Goal: Complete application form: Complete application form

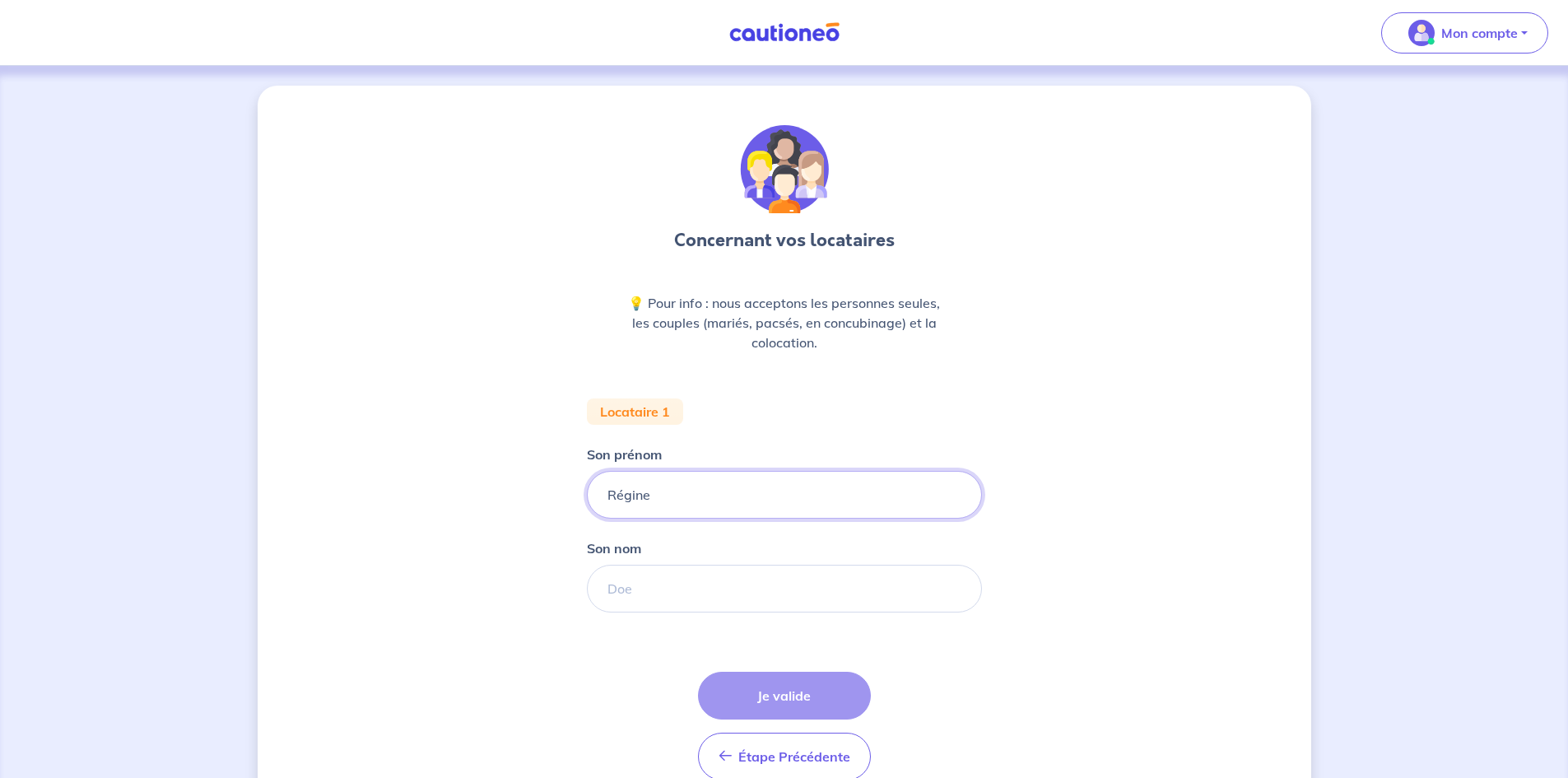
type input "Régine"
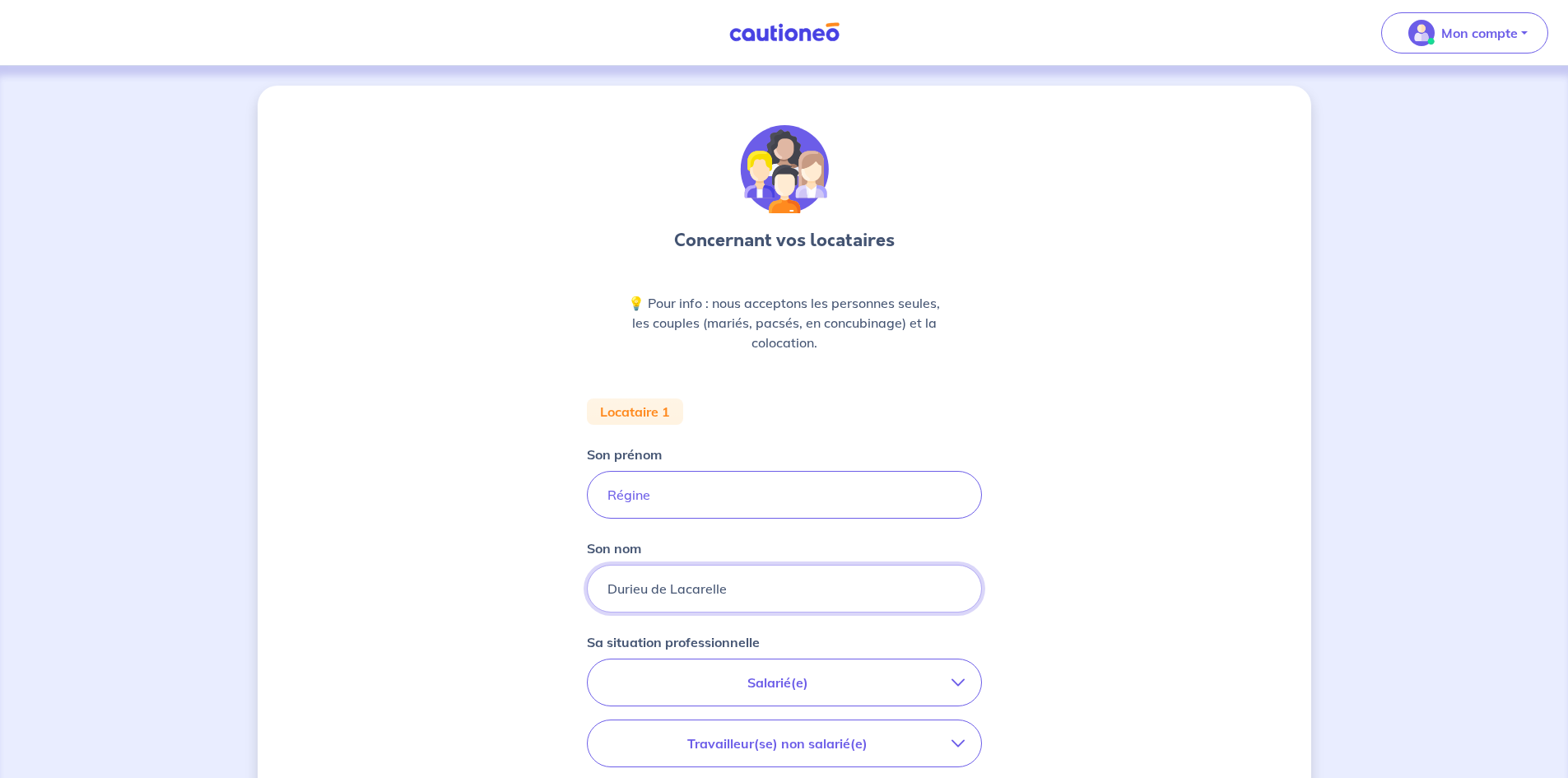
type input "Durieu de Lacarelle"
click at [1360, 653] on div "Concernant vos locataires 💡 Pour info : nous acceptons les personnes seules, le…" at bounding box center [784, 605] width 1568 height 1078
click at [661, 475] on input "Régine" at bounding box center [784, 494] width 395 height 47
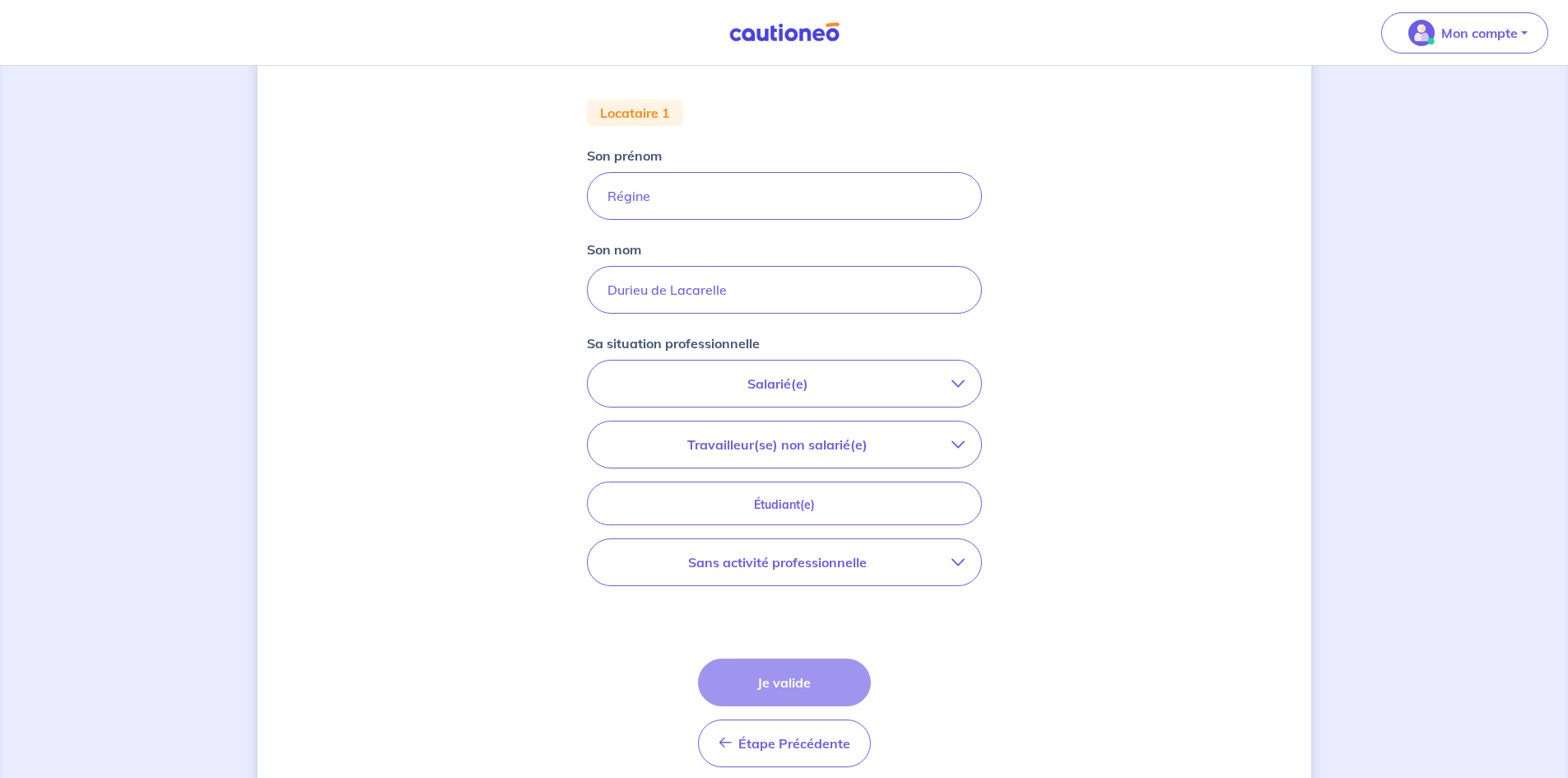
scroll to position [300, 0]
click at [868, 559] on p "Sans activité professionnelle" at bounding box center [777, 562] width 347 height 20
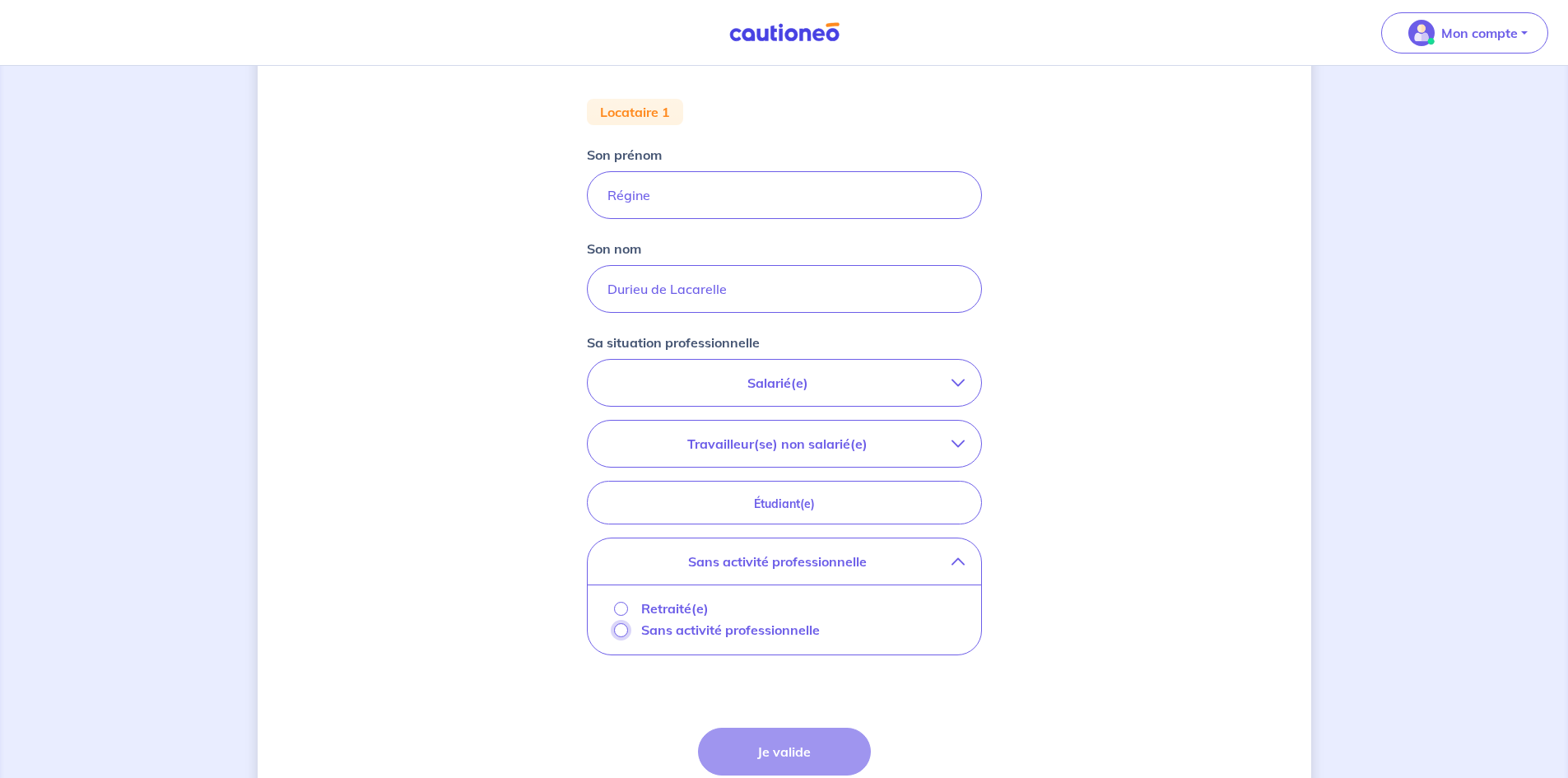
click at [626, 629] on input "Sans activité professionnelle" at bounding box center [620, 629] width 14 height 14
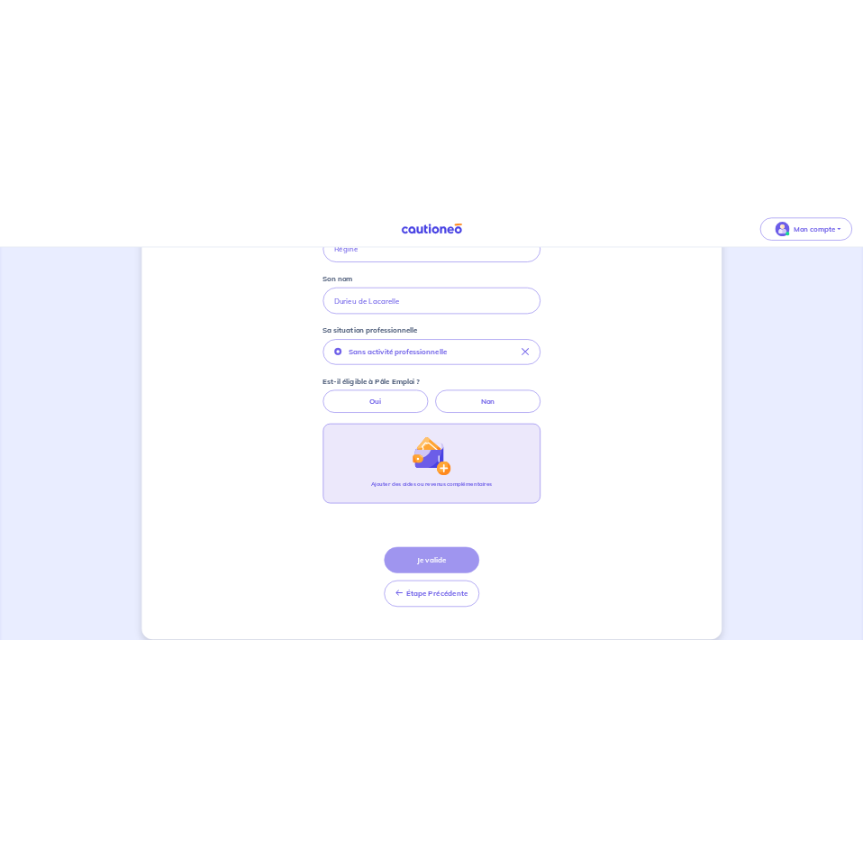
scroll to position [468, 0]
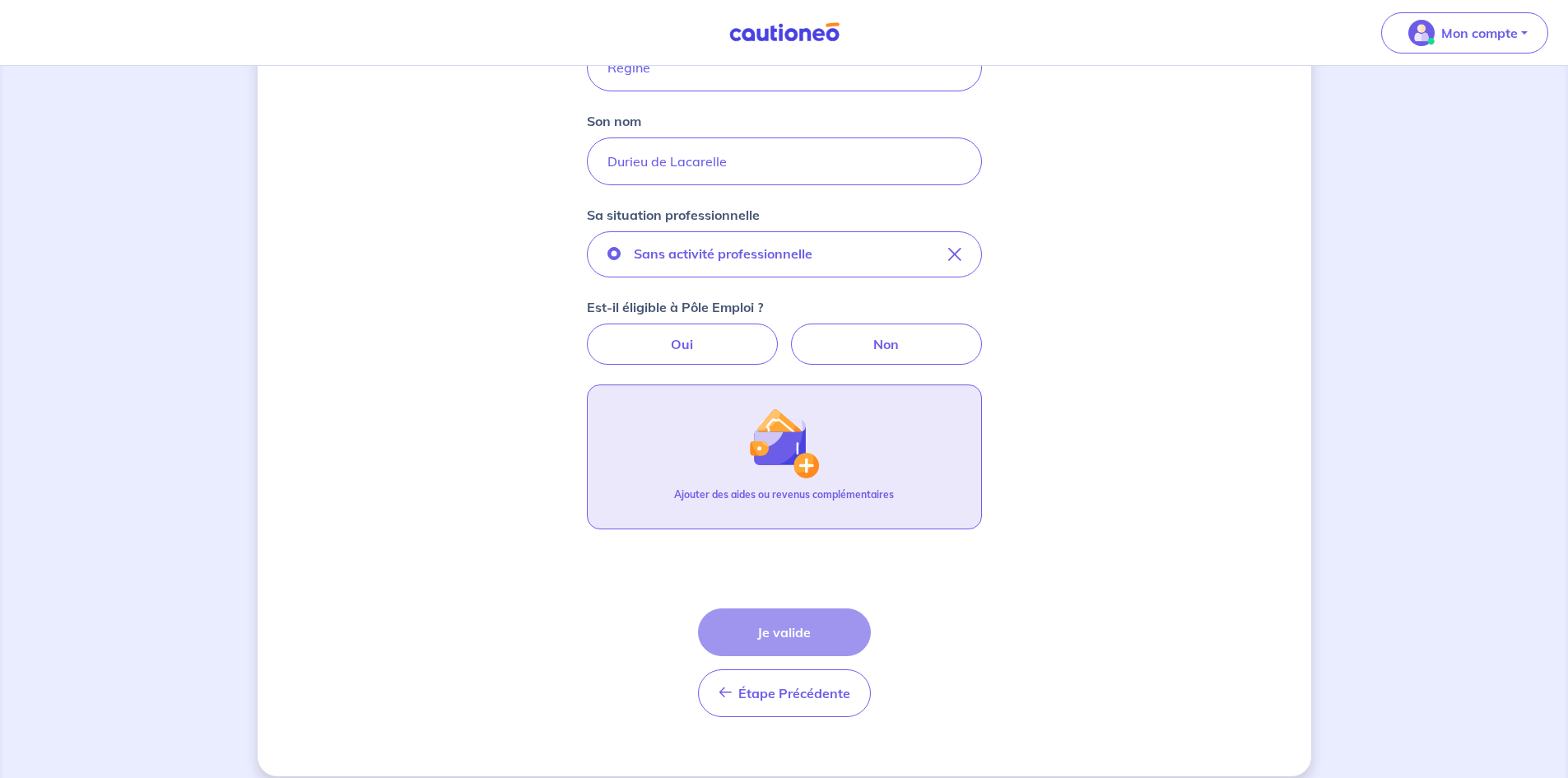
click at [756, 459] on img "button" at bounding box center [783, 442] width 70 height 70
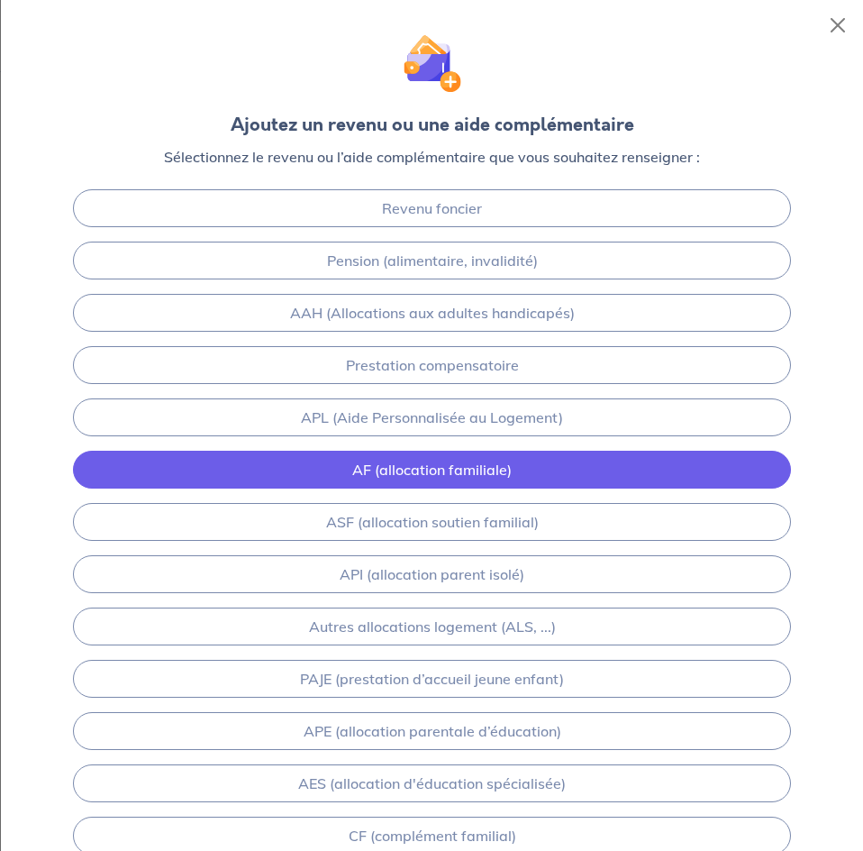
click at [428, 464] on link "AF (allocation familiale)" at bounding box center [432, 470] width 719 height 38
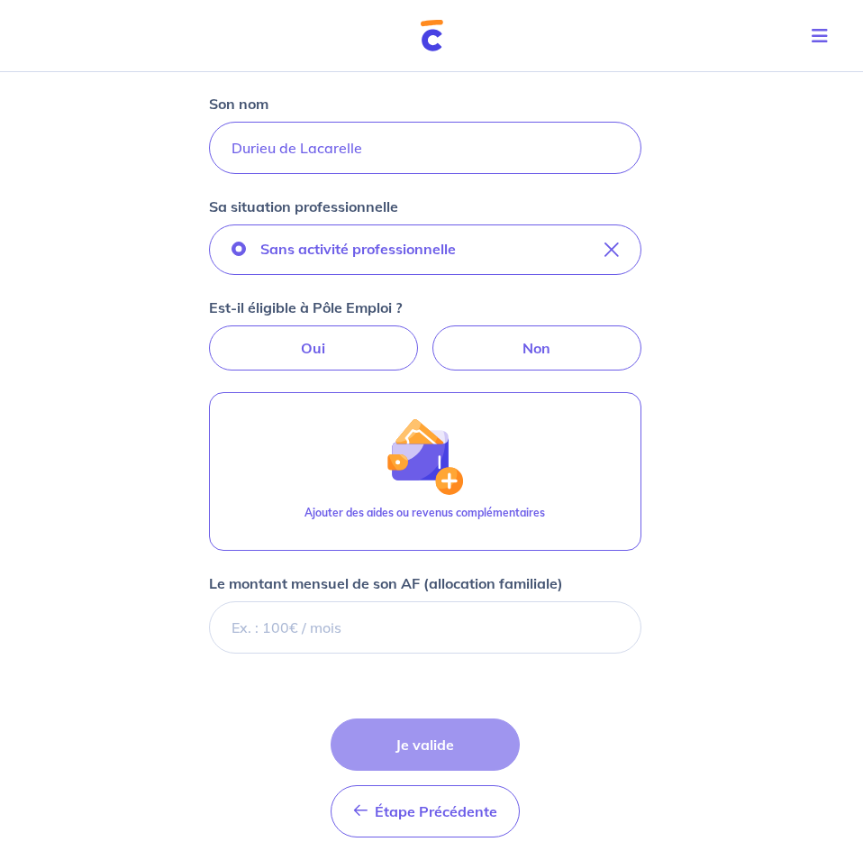
scroll to position [569, 0]
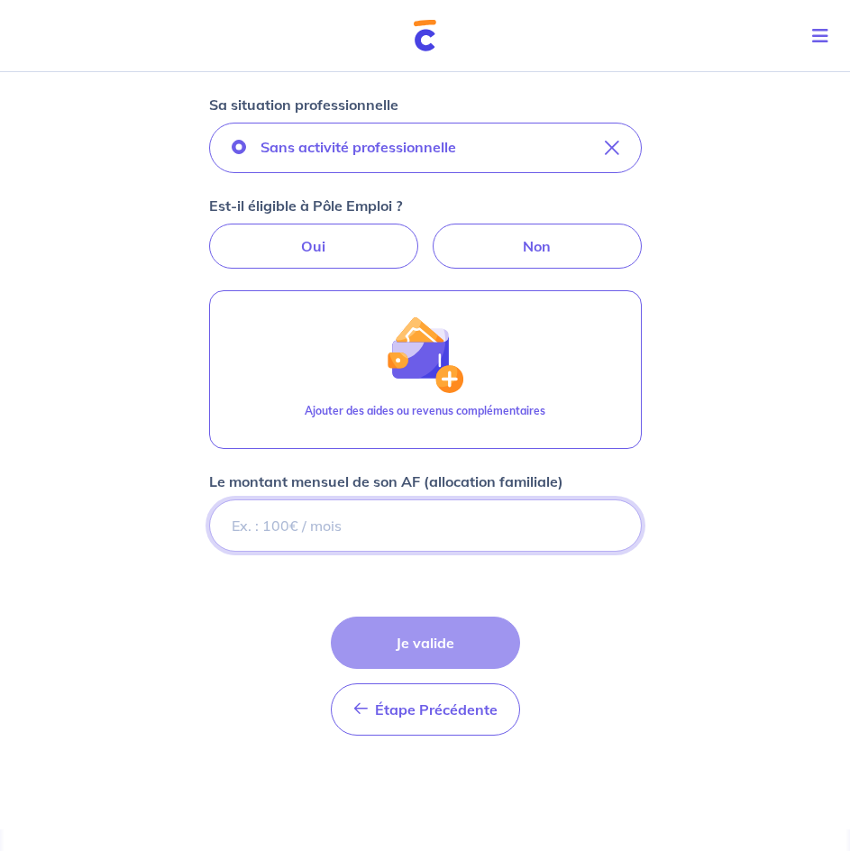
click at [330, 516] on input "Le montant mensuel de son AF (allocation familiale)" at bounding box center [425, 525] width 433 height 52
type input "538"
type input "538.08"
click at [429, 642] on div "Étape Précédente Précédent Je valide Je valide" at bounding box center [425, 675] width 189 height 119
click at [416, 529] on input "538.08" at bounding box center [425, 525] width 433 height 52
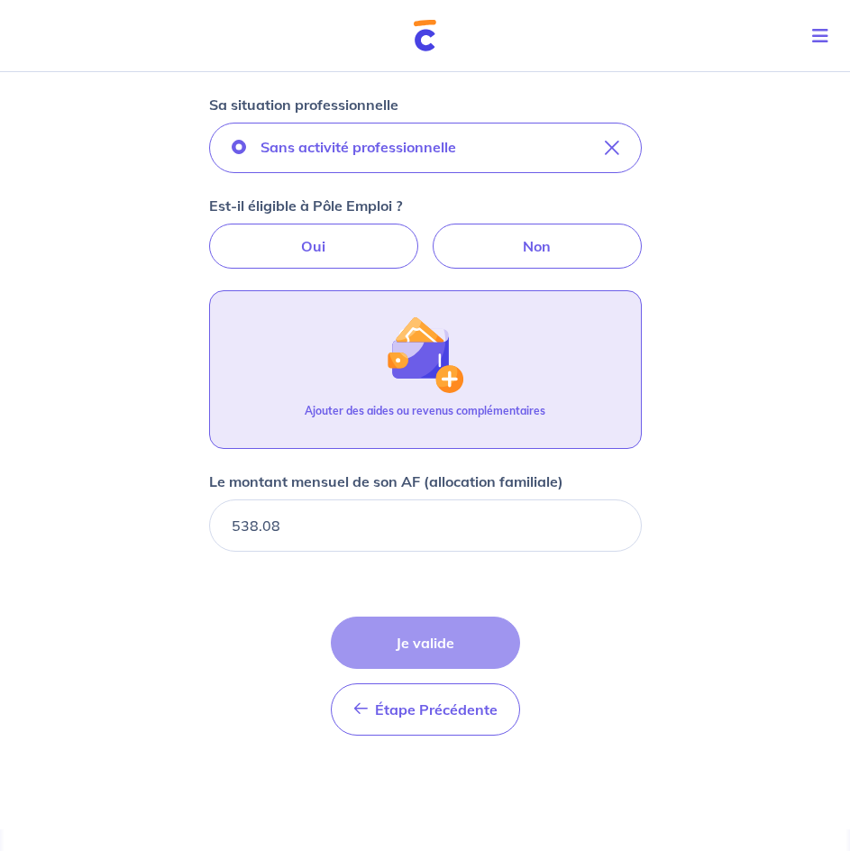
click at [475, 427] on div "Ajouter des aides ou revenus complémentaires" at bounding box center [425, 418] width 241 height 31
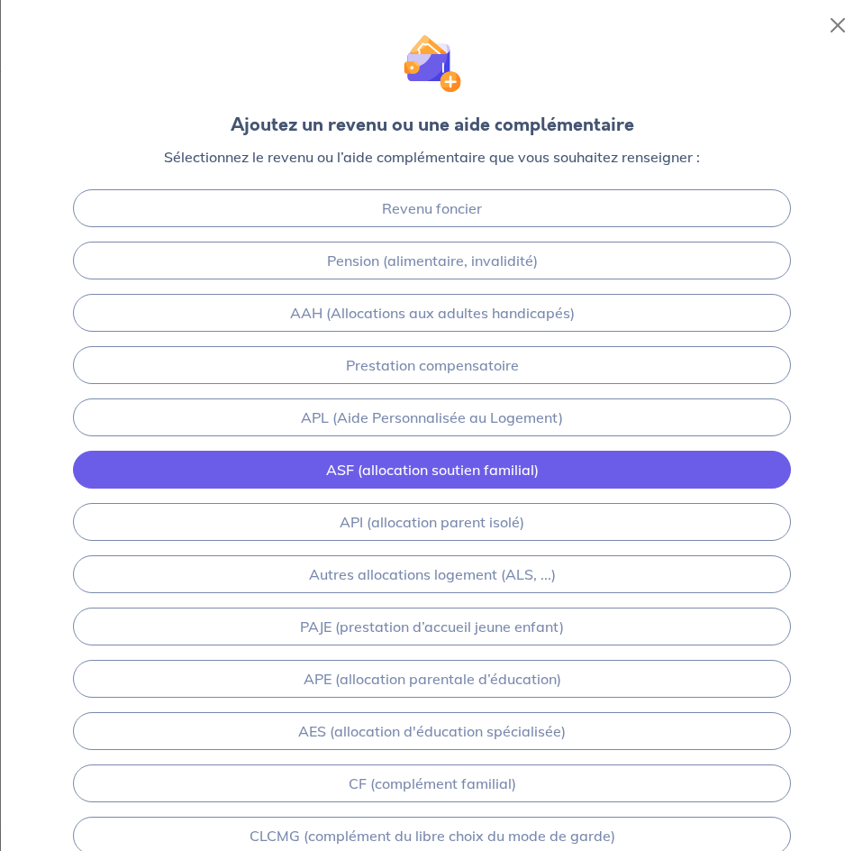
click at [299, 479] on link "ASF (allocation soutien familial)" at bounding box center [432, 470] width 719 height 38
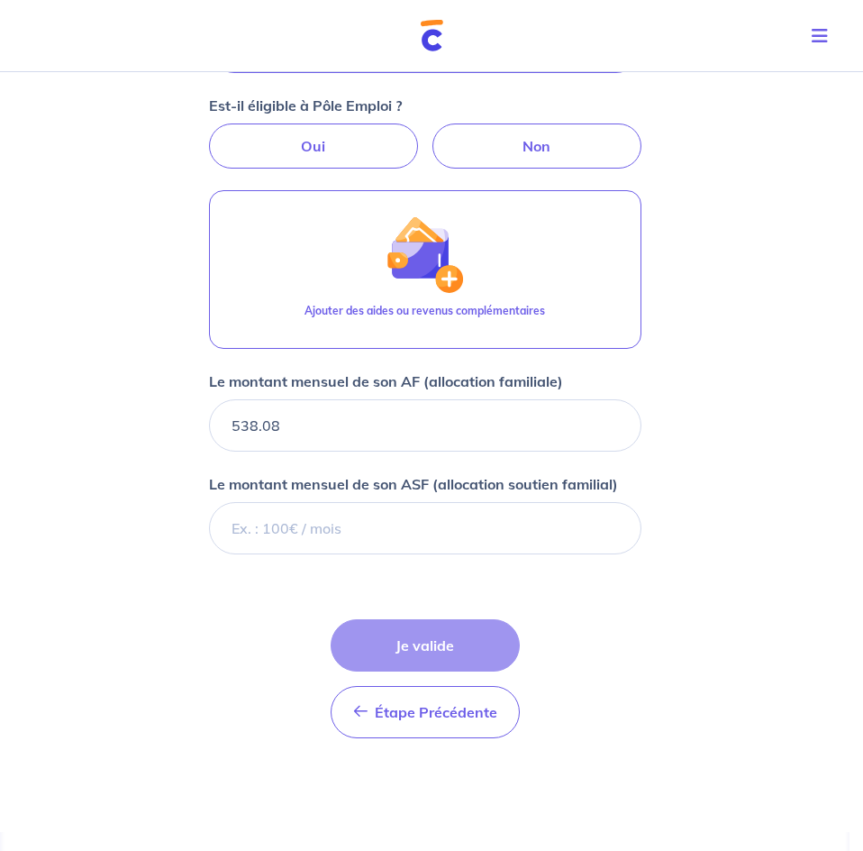
scroll to position [672, 0]
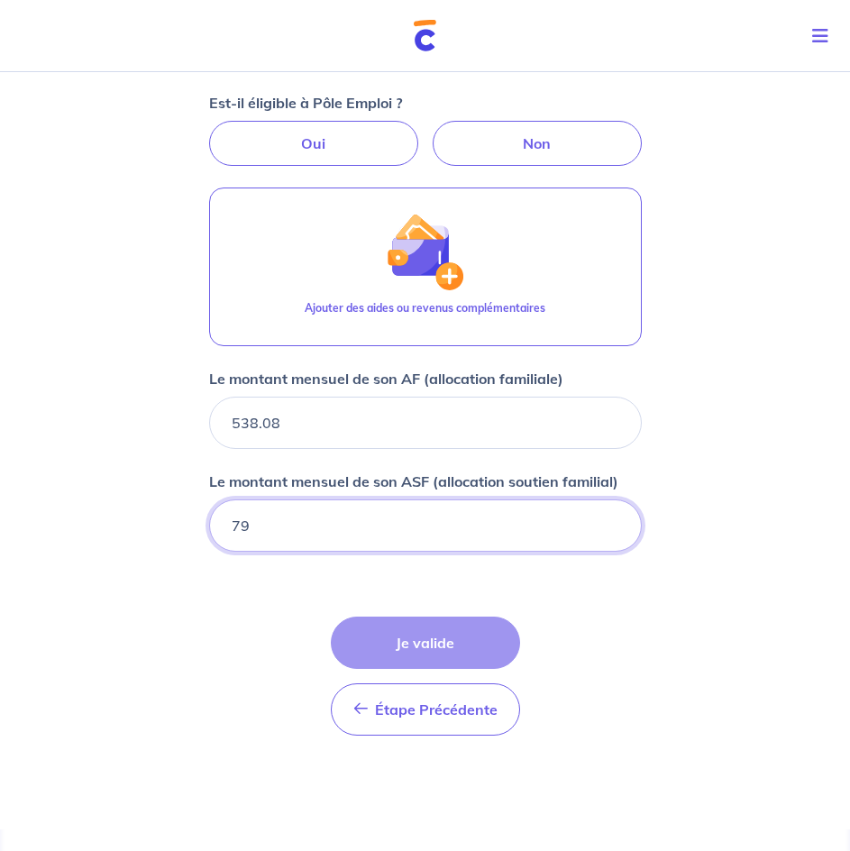
type input "796"
type input "796.72"
click at [446, 555] on form "Locataire 1 Son prénom [PERSON_NAME] nom [PERSON_NAME] Sa situation professionn…" at bounding box center [425, 242] width 433 height 1015
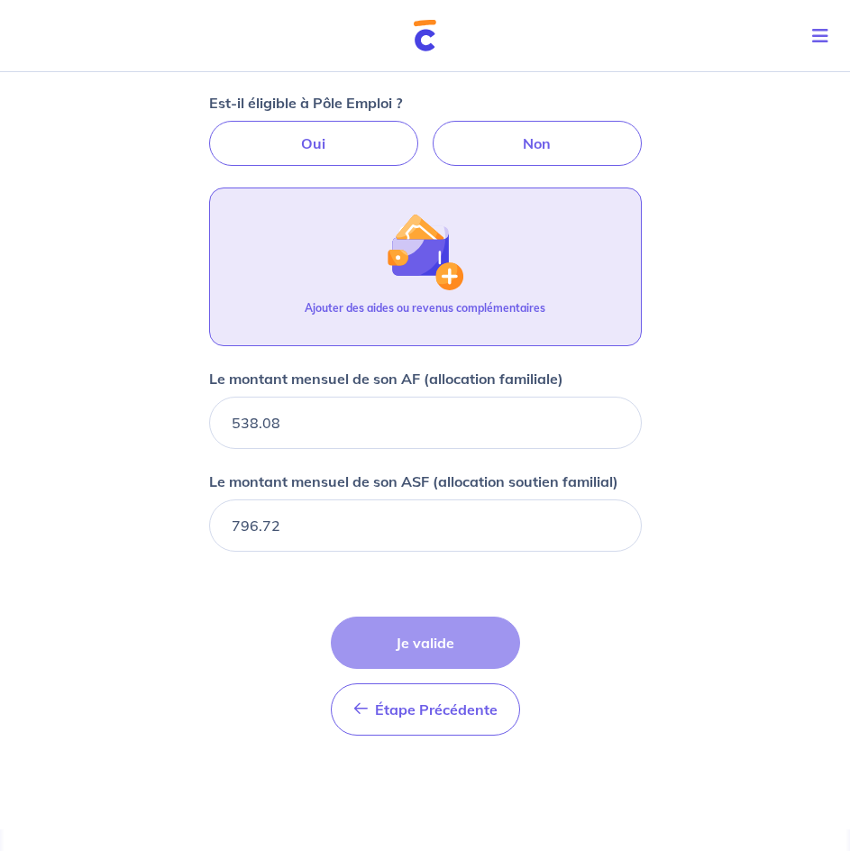
click at [433, 315] on p "Ajouter des aides ou revenus complémentaires" at bounding box center [425, 308] width 241 height 16
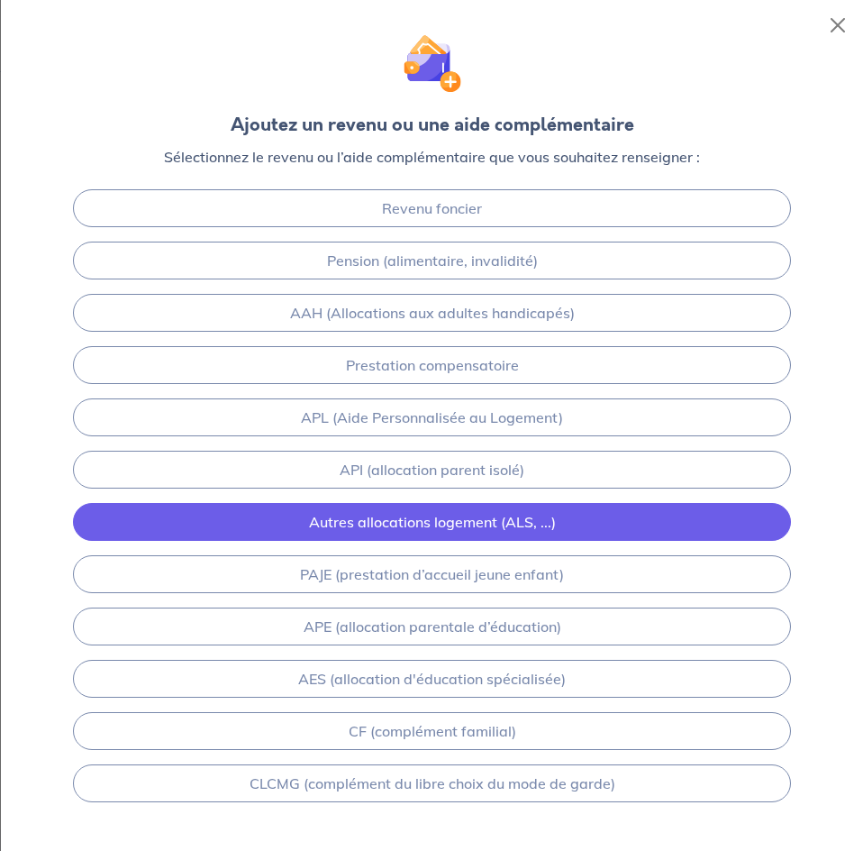
click at [468, 525] on link "Autres allocations logement (ALS, ...)" at bounding box center [432, 522] width 719 height 38
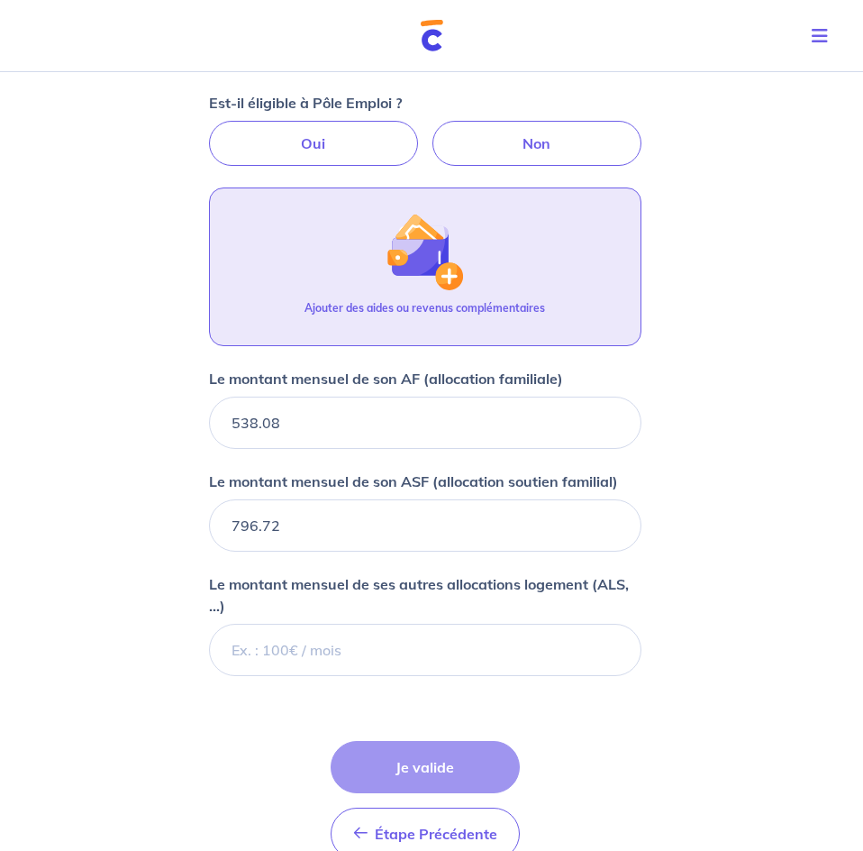
scroll to position [797, 0]
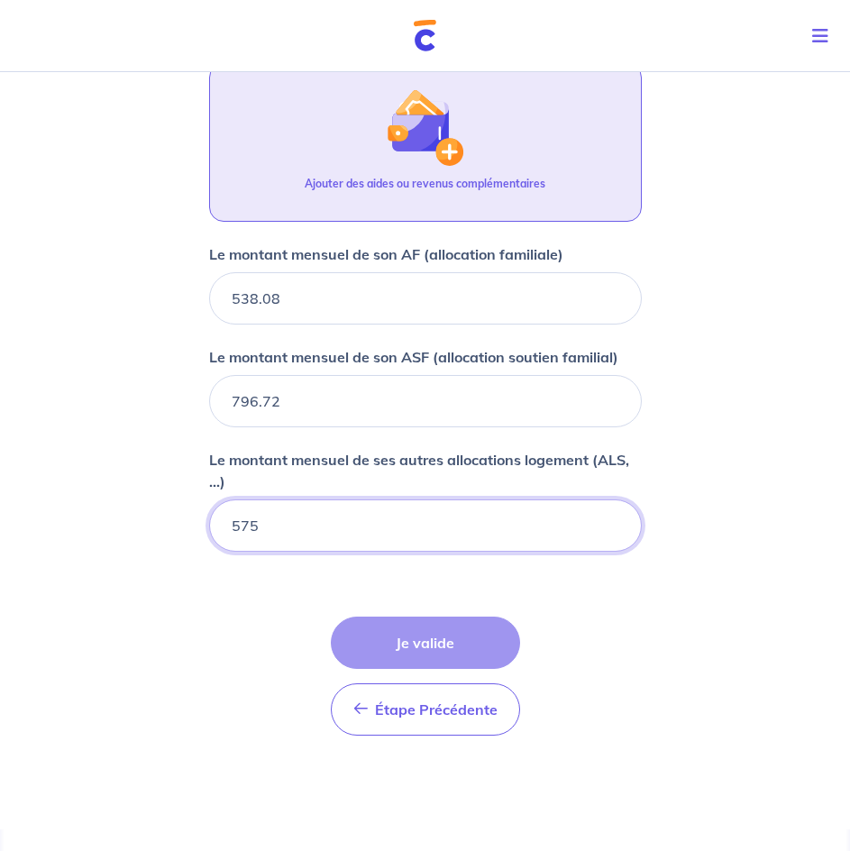
type input "575"
click at [621, 625] on form "Locataire 1 Son prénom [PERSON_NAME] nom [PERSON_NAME] Sa situation professionn…" at bounding box center [425, 180] width 433 height 1139
click at [361, 142] on button "Ajouter des aides ou revenus complémentaires" at bounding box center [425, 142] width 433 height 159
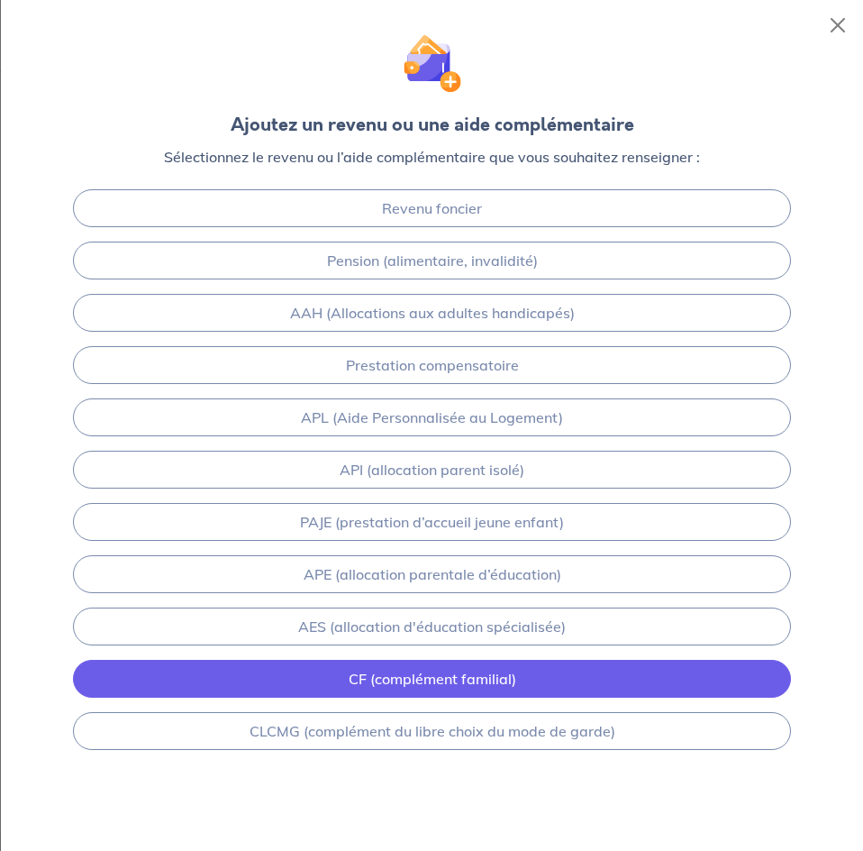
click at [465, 679] on link "CF (complément familial)" at bounding box center [432, 679] width 719 height 38
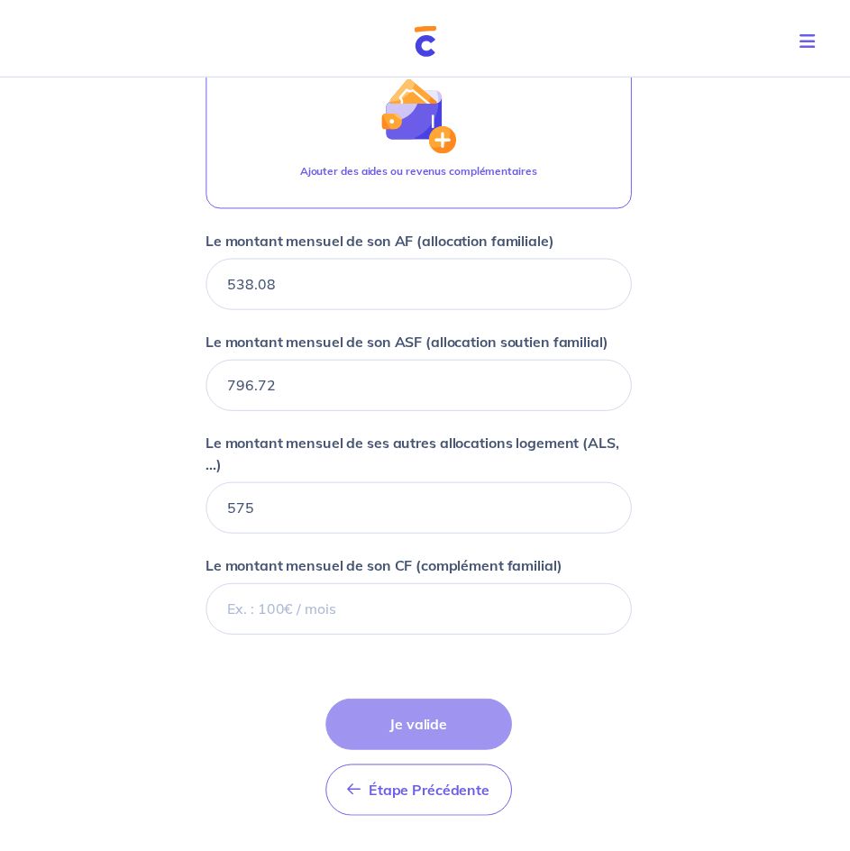
scroll to position [899, 0]
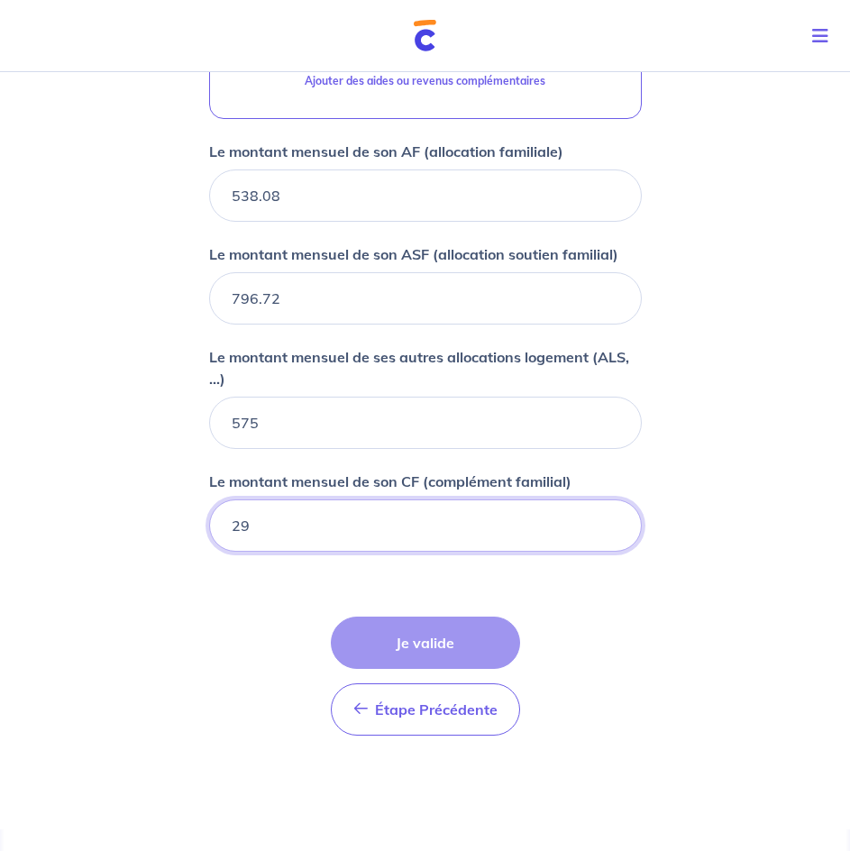
type input "294"
type input "294.91"
click at [227, 605] on form "Locataire 1 Son prénom [PERSON_NAME] nom [PERSON_NAME] Sa situation professionn…" at bounding box center [425, 129] width 433 height 1242
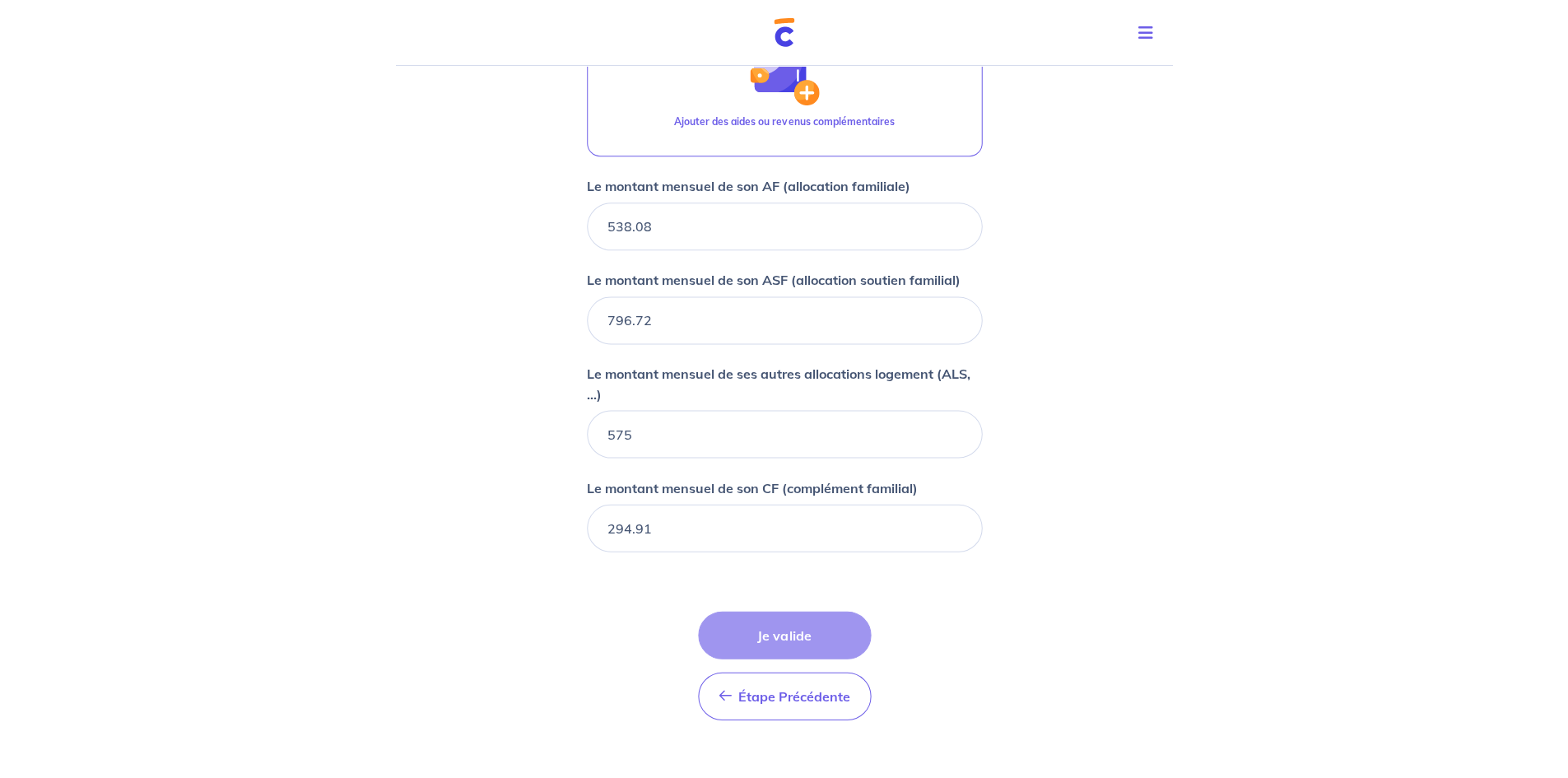
scroll to position [773, 0]
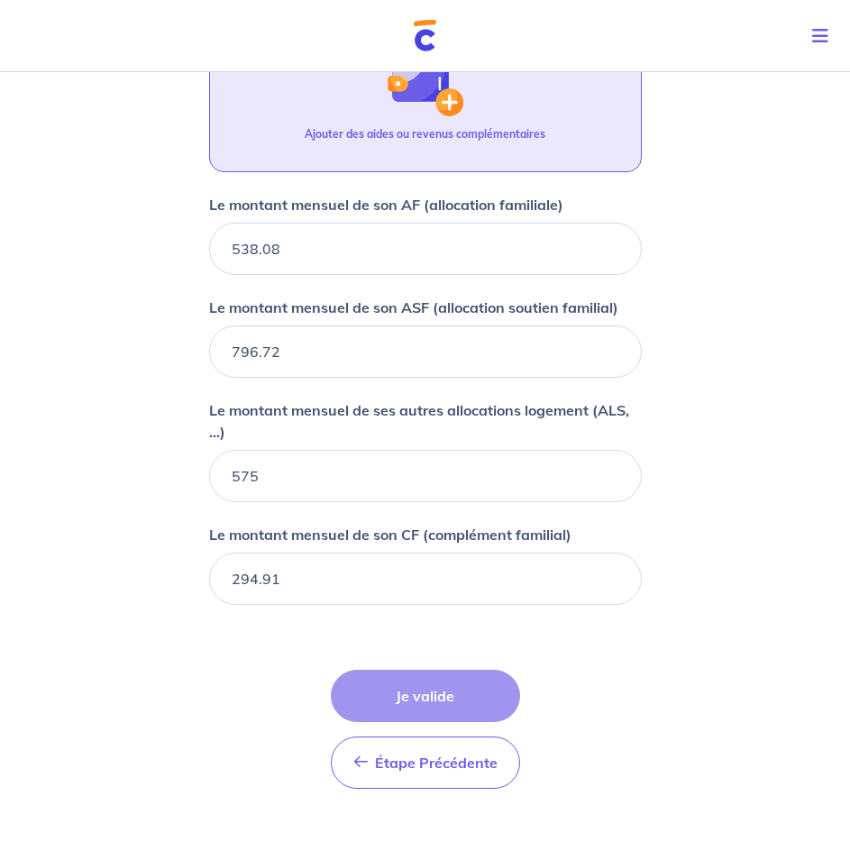
click at [436, 137] on p "Ajouter des aides ou revenus complémentaires" at bounding box center [425, 134] width 241 height 16
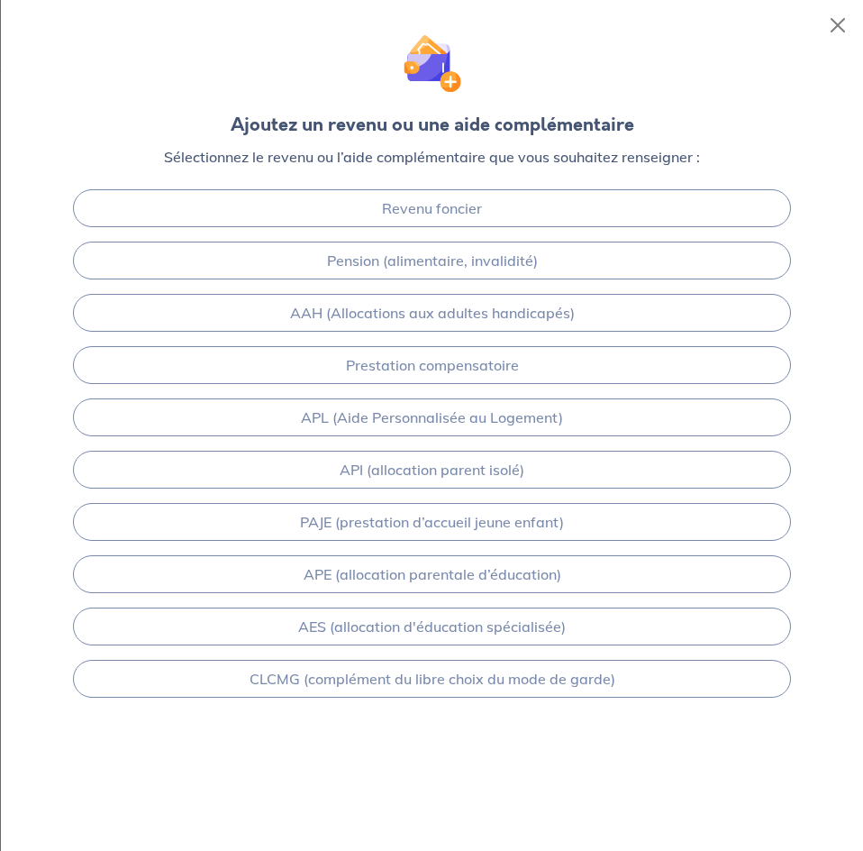
click at [449, 725] on div "Revenu foncier Pension (alimentaire, invalidité) AAH (Allocations aux adultes h…" at bounding box center [432, 488] width 862 height 613
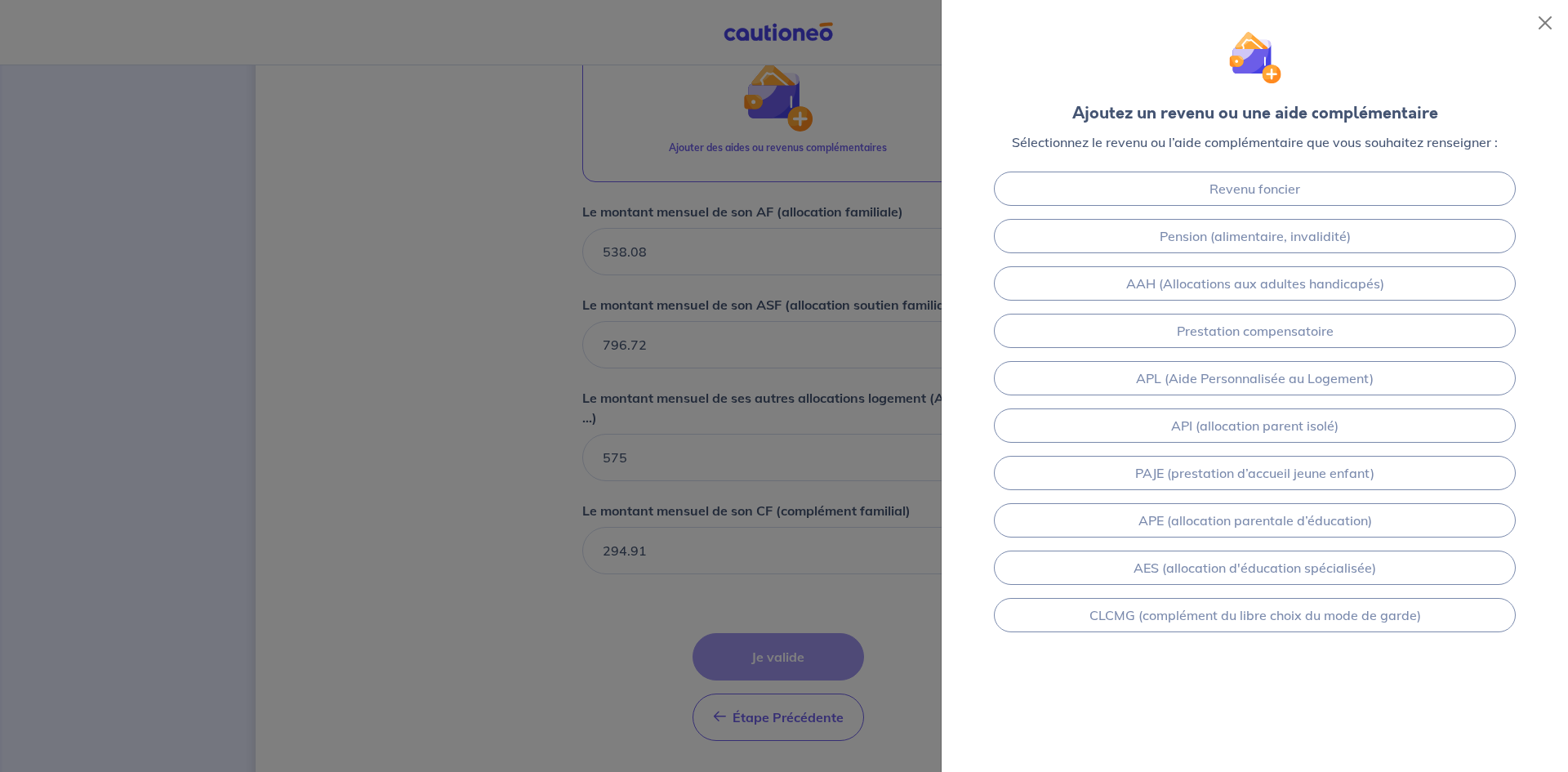
click at [876, 634] on div at bounding box center [784, 386] width 1568 height 772
click at [1542, 21] on button "Close" at bounding box center [1544, 23] width 26 height 26
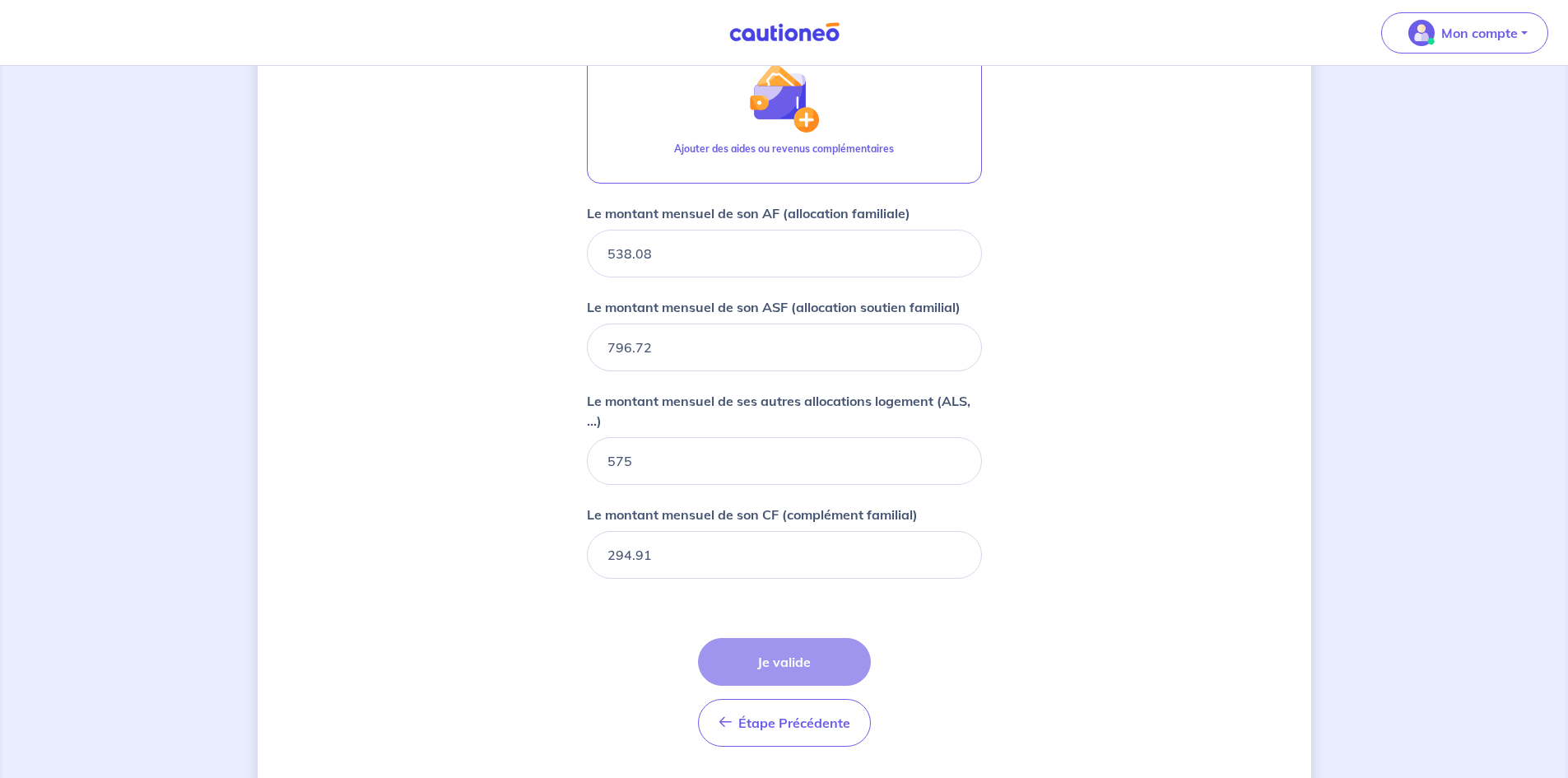
click at [803, 678] on div "Étape Précédente Précédent Je valide Je valide" at bounding box center [784, 691] width 173 height 109
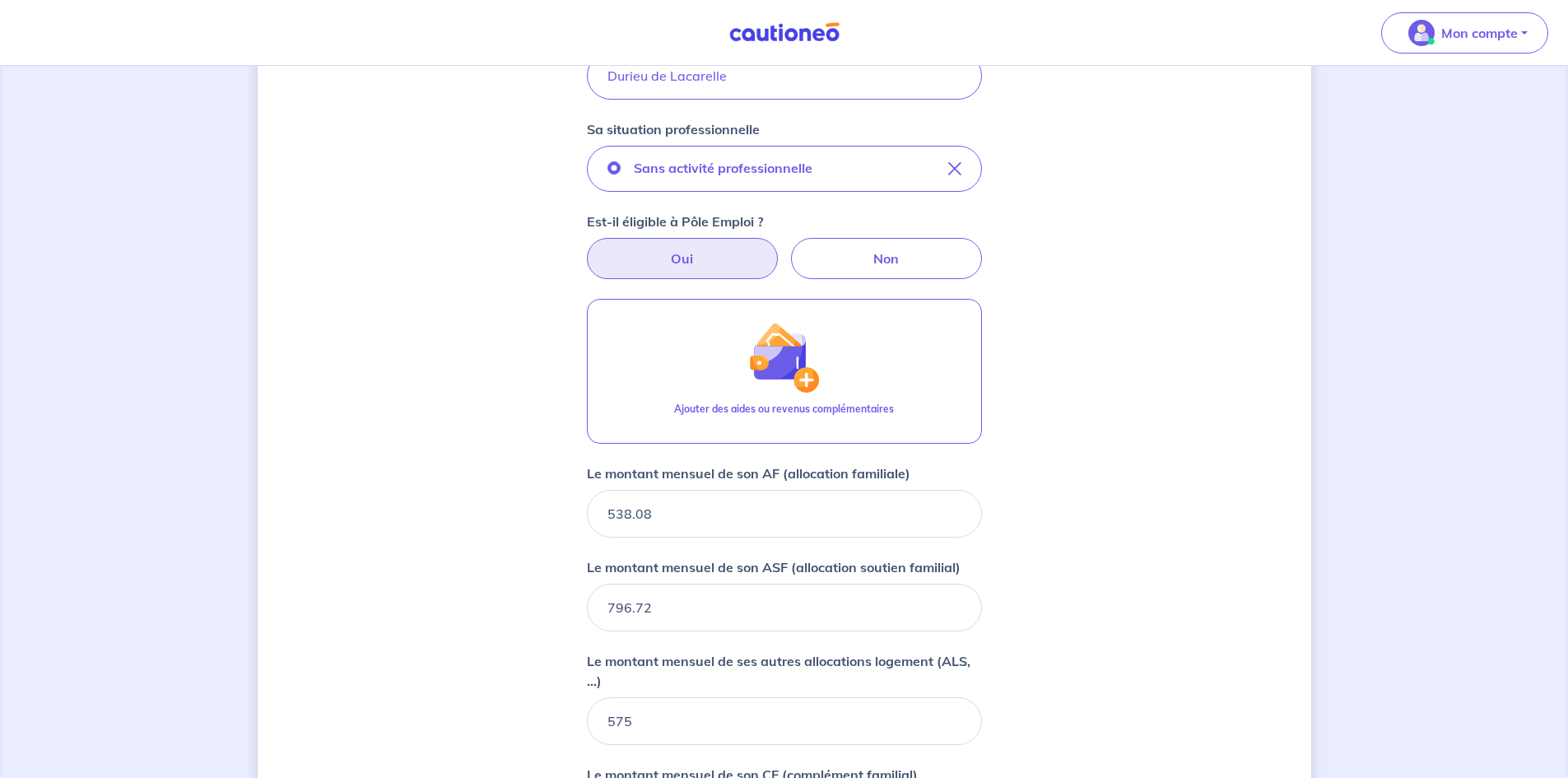
click at [716, 268] on label "Oui" at bounding box center [681, 258] width 191 height 41
click at [778, 248] on input "Oui" at bounding box center [784, 243] width 11 height 11
radio input "true"
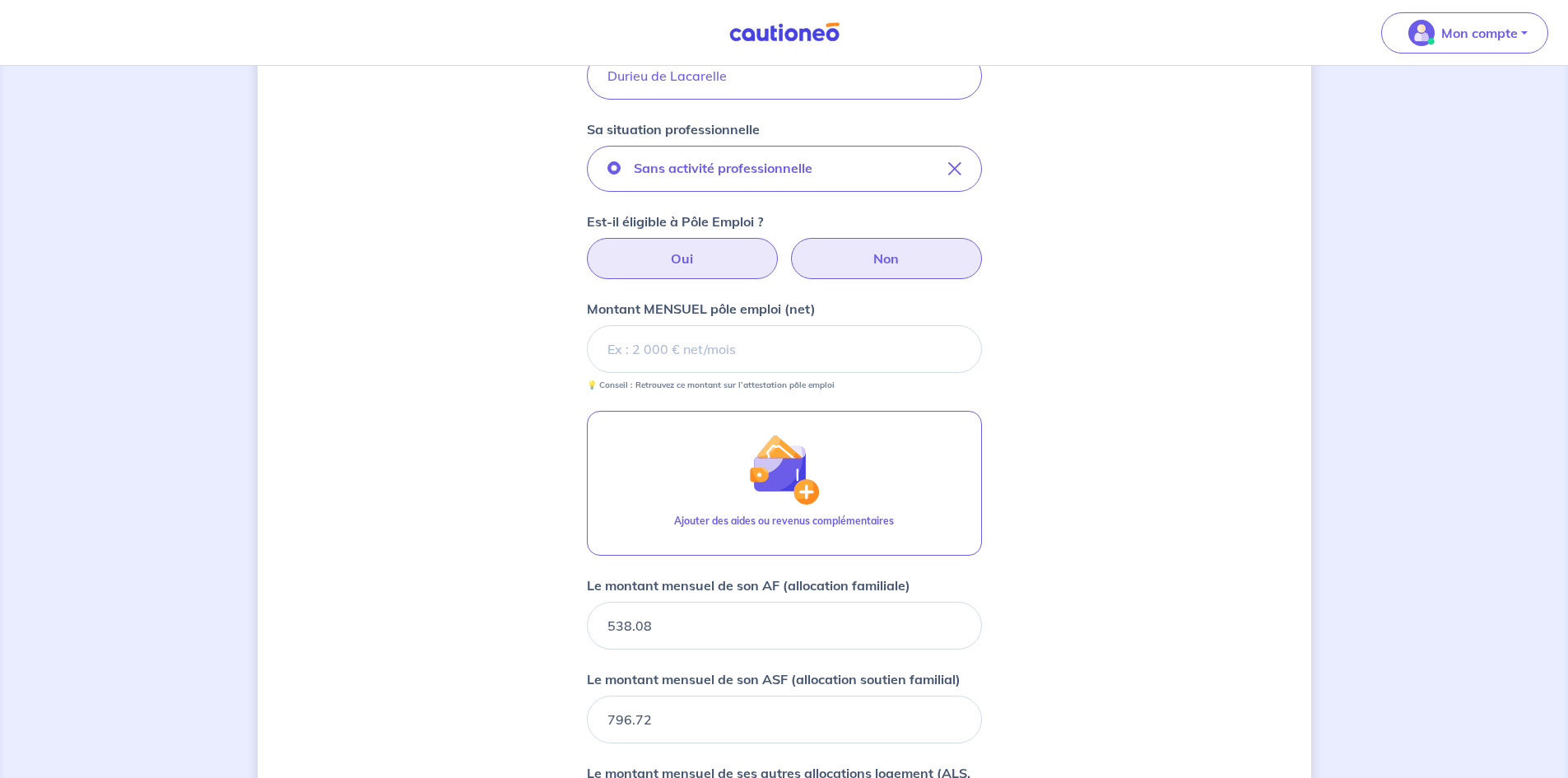
click at [839, 263] on label "Non" at bounding box center [886, 258] width 191 height 41
click at [789, 248] on input "Non" at bounding box center [784, 243] width 11 height 11
radio input "true"
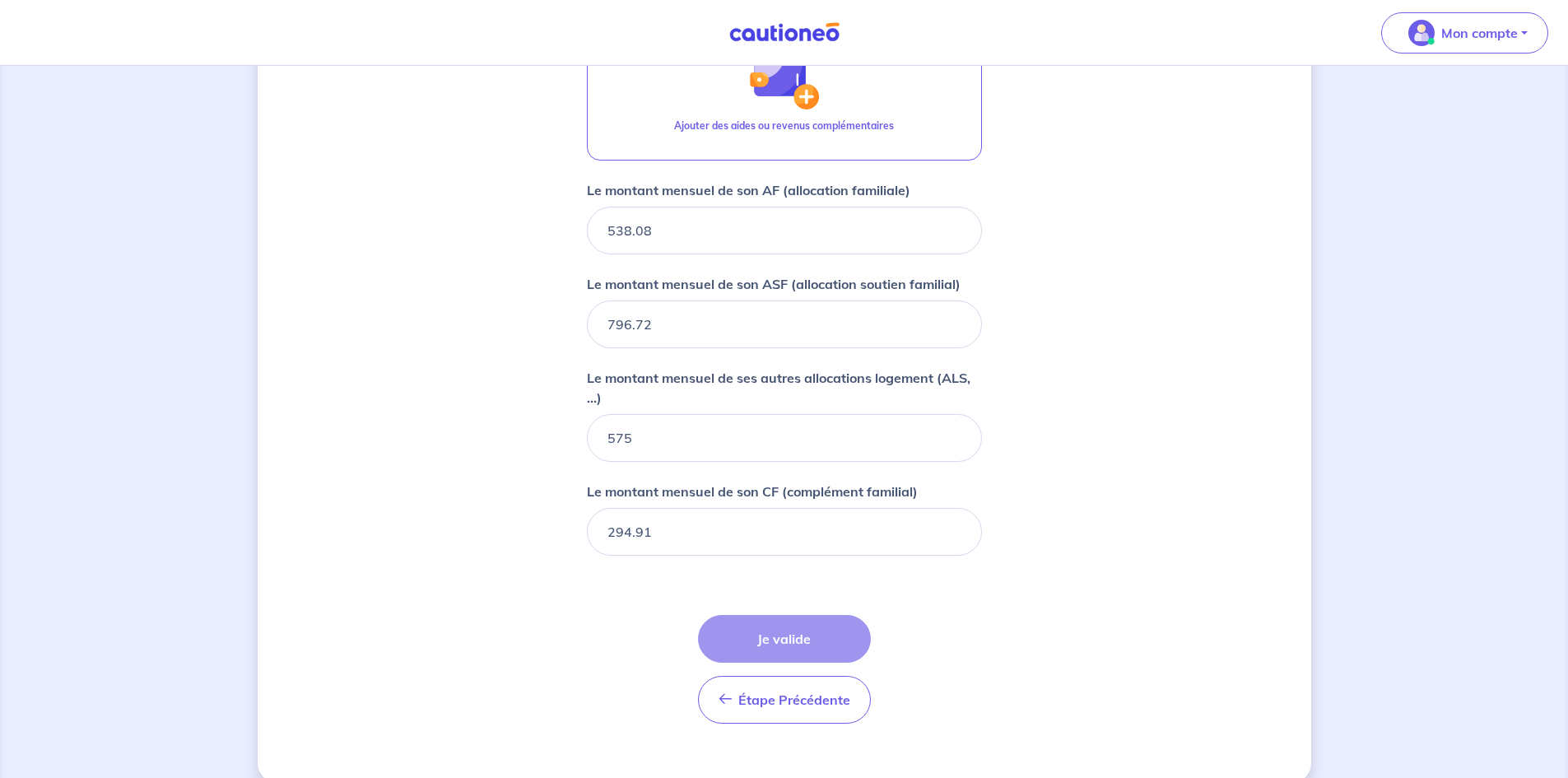
scroll to position [820, 0]
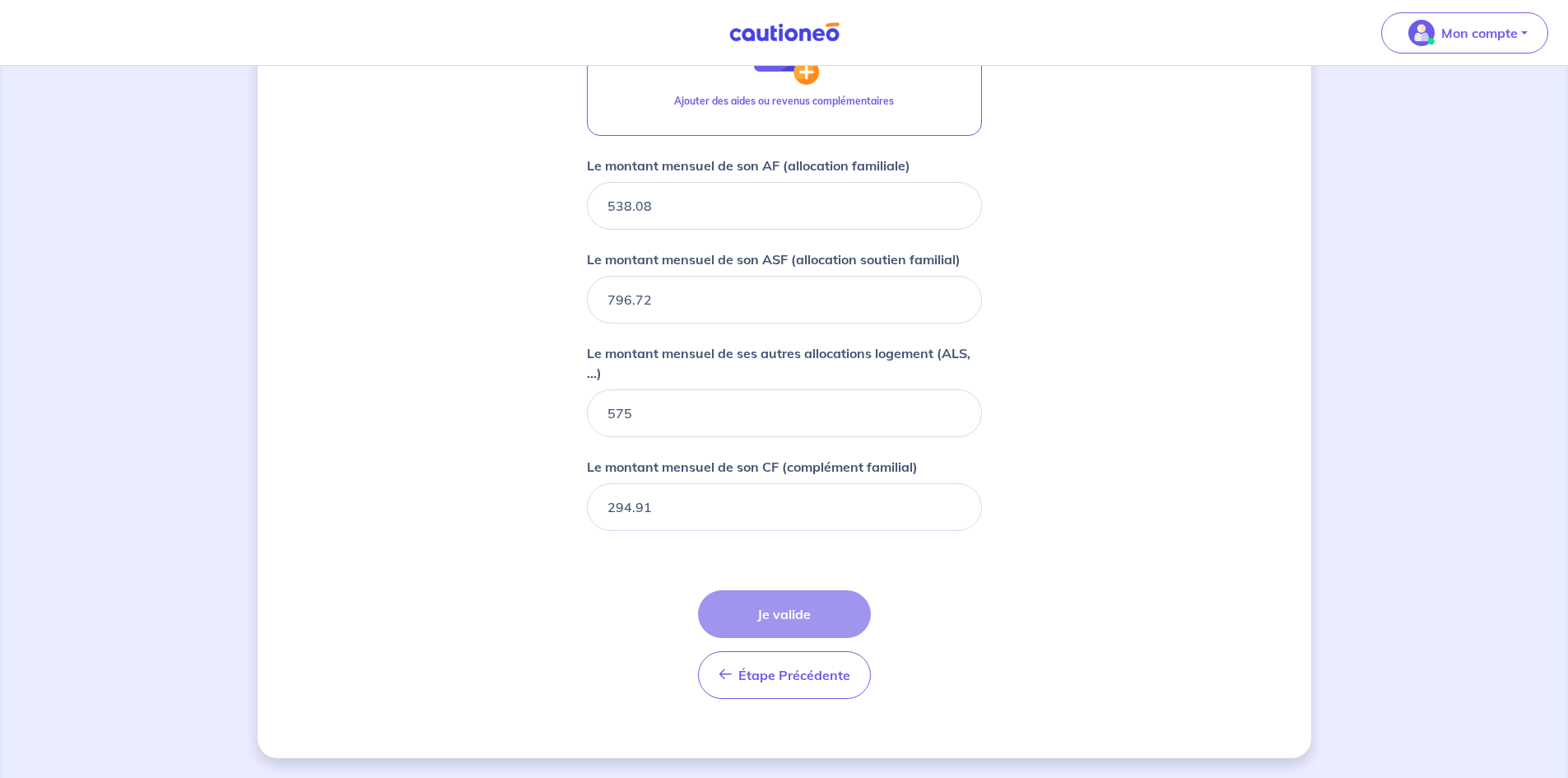
click at [772, 616] on div "Étape Précédente Précédent Je valide Je valide" at bounding box center [784, 644] width 173 height 109
click at [711, 525] on input "294.91" at bounding box center [784, 507] width 395 height 47
click at [773, 615] on div "Étape Précédente Précédent Je valide Je valide" at bounding box center [784, 644] width 173 height 109
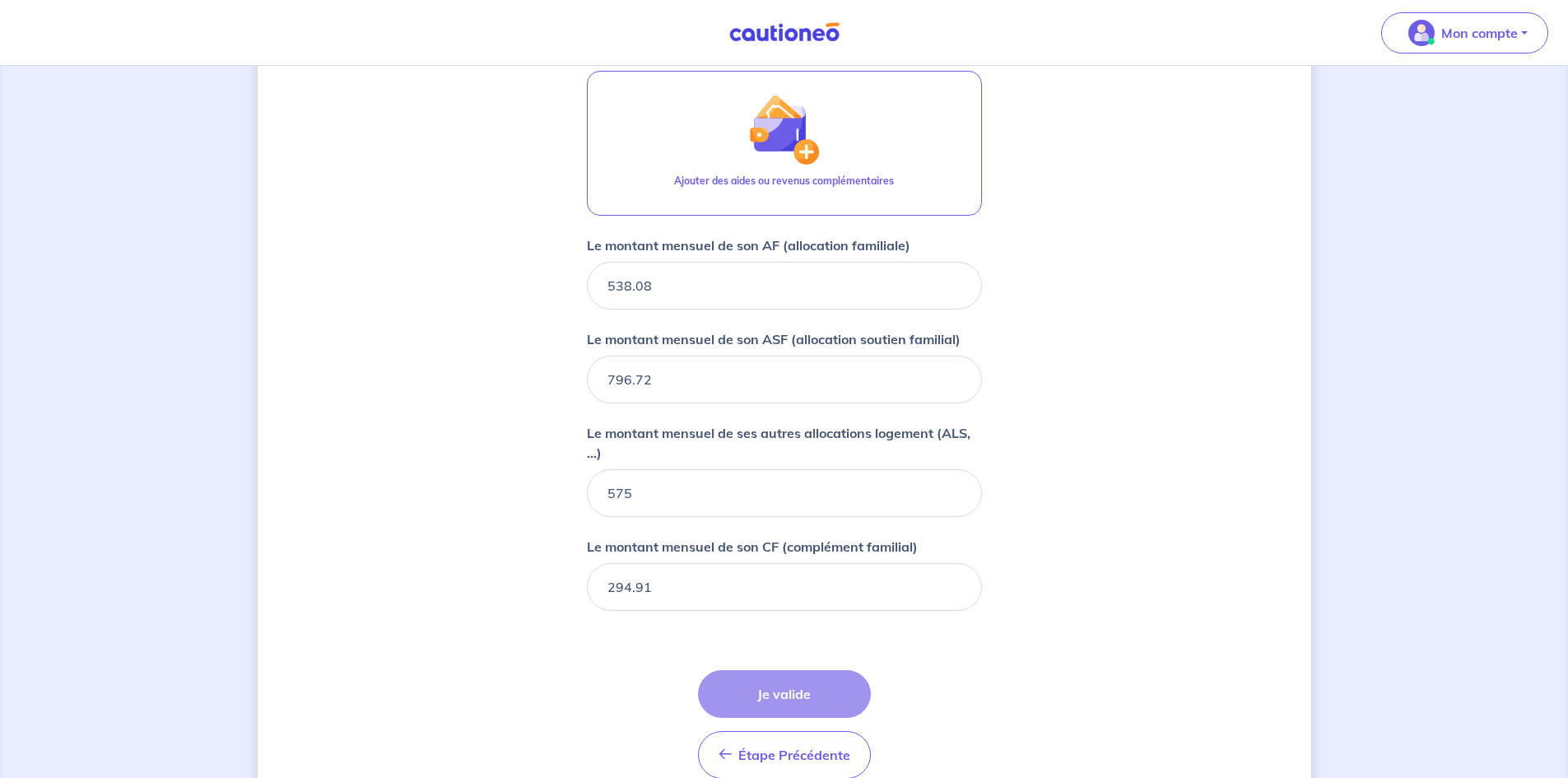
scroll to position [741, 0]
click at [761, 689] on div "Étape Précédente Précédent Je valide Je valide" at bounding box center [784, 723] width 173 height 109
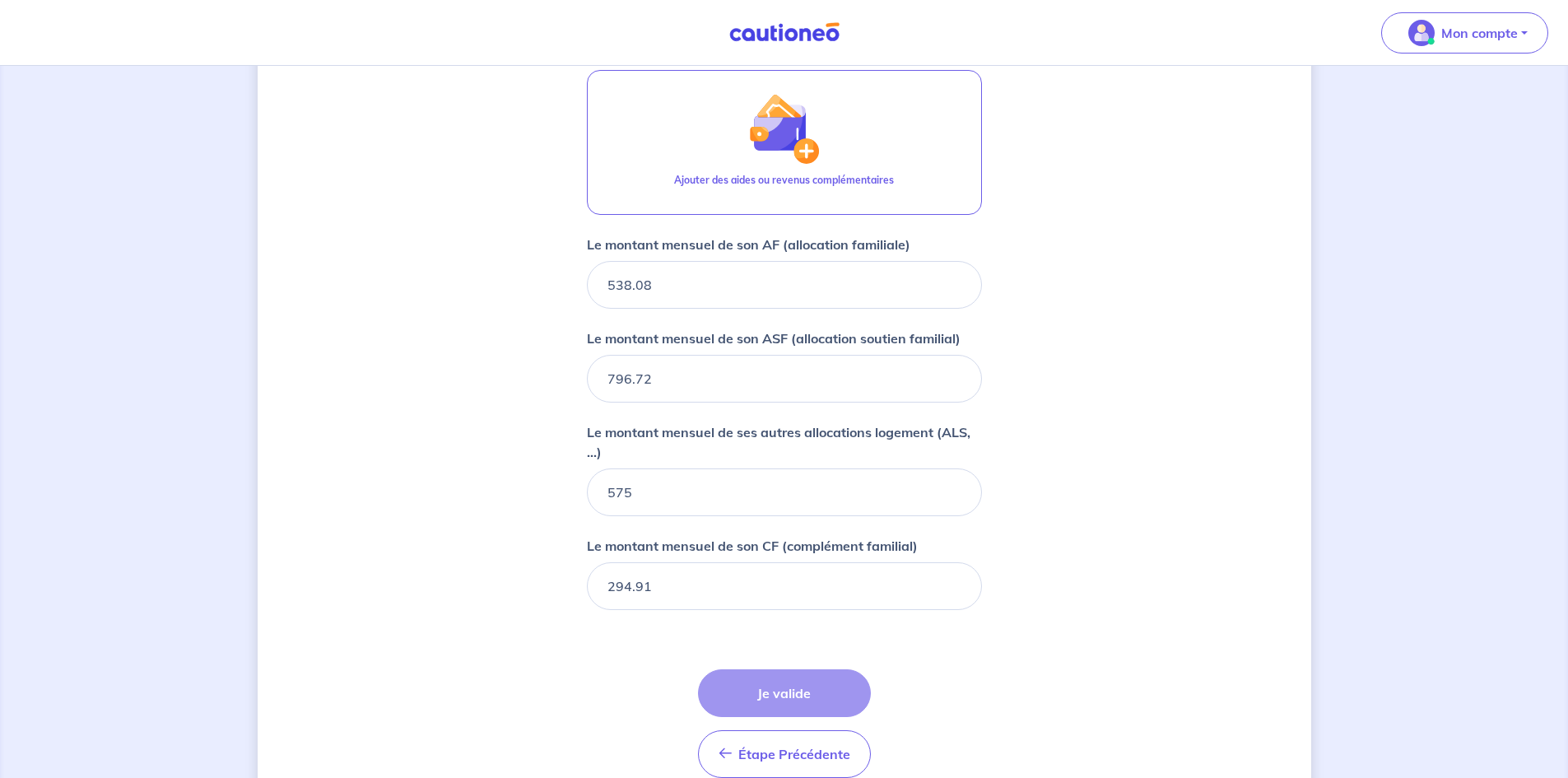
drag, startPoint x: 761, startPoint y: 689, endPoint x: 759, endPoint y: 596, distance: 93.0
click at [759, 596] on form "Locataire 1 Son prénom [PERSON_NAME] nom [PERSON_NAME] Sa situation professionn…" at bounding box center [784, 224] width 395 height 1134
click at [759, 596] on input "294.91" at bounding box center [784, 585] width 395 height 47
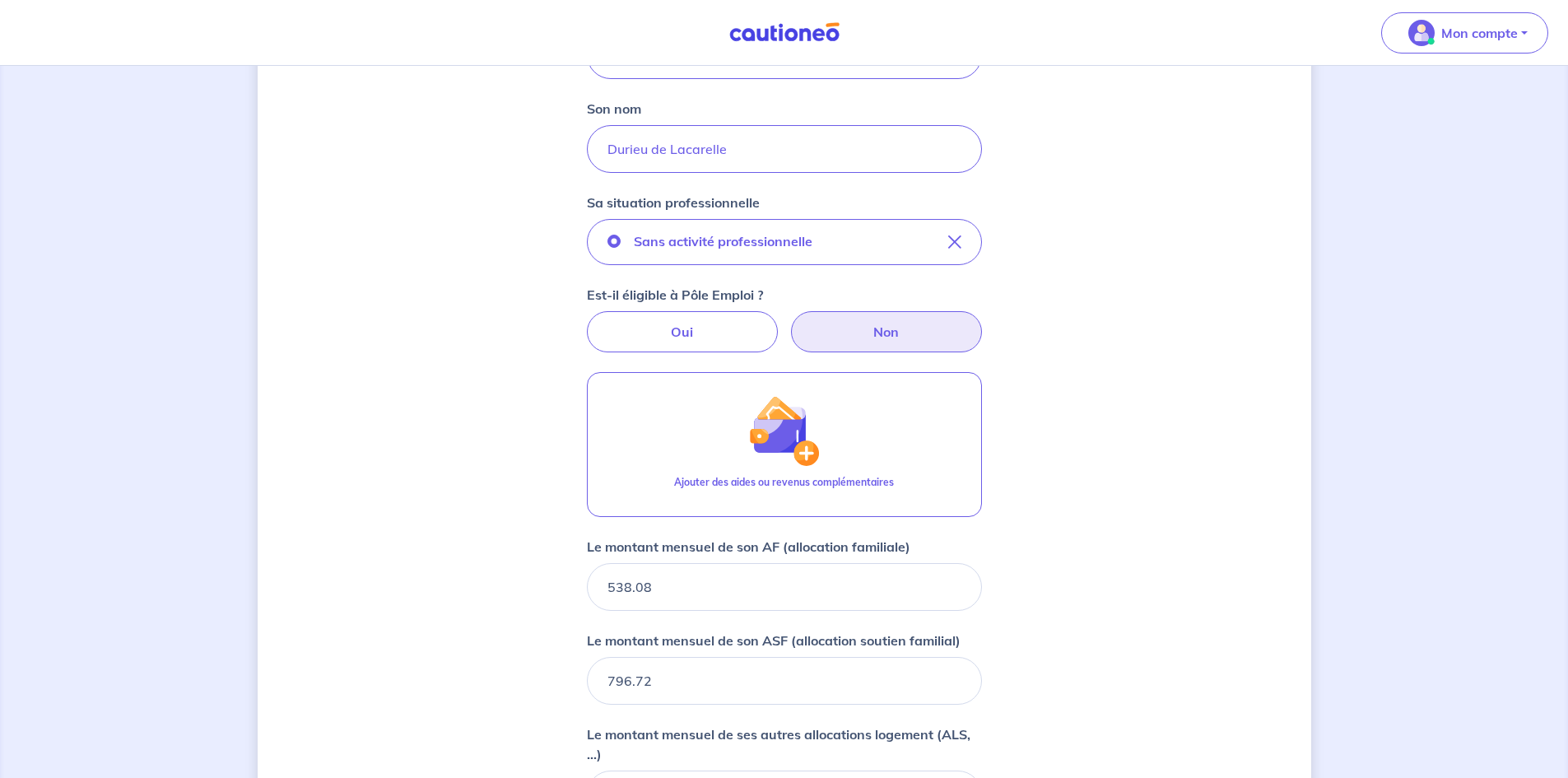
scroll to position [436, 0]
click at [717, 316] on label "Oui" at bounding box center [681, 334] width 191 height 41
click at [778, 316] on input "Oui" at bounding box center [784, 320] width 11 height 11
radio input "true"
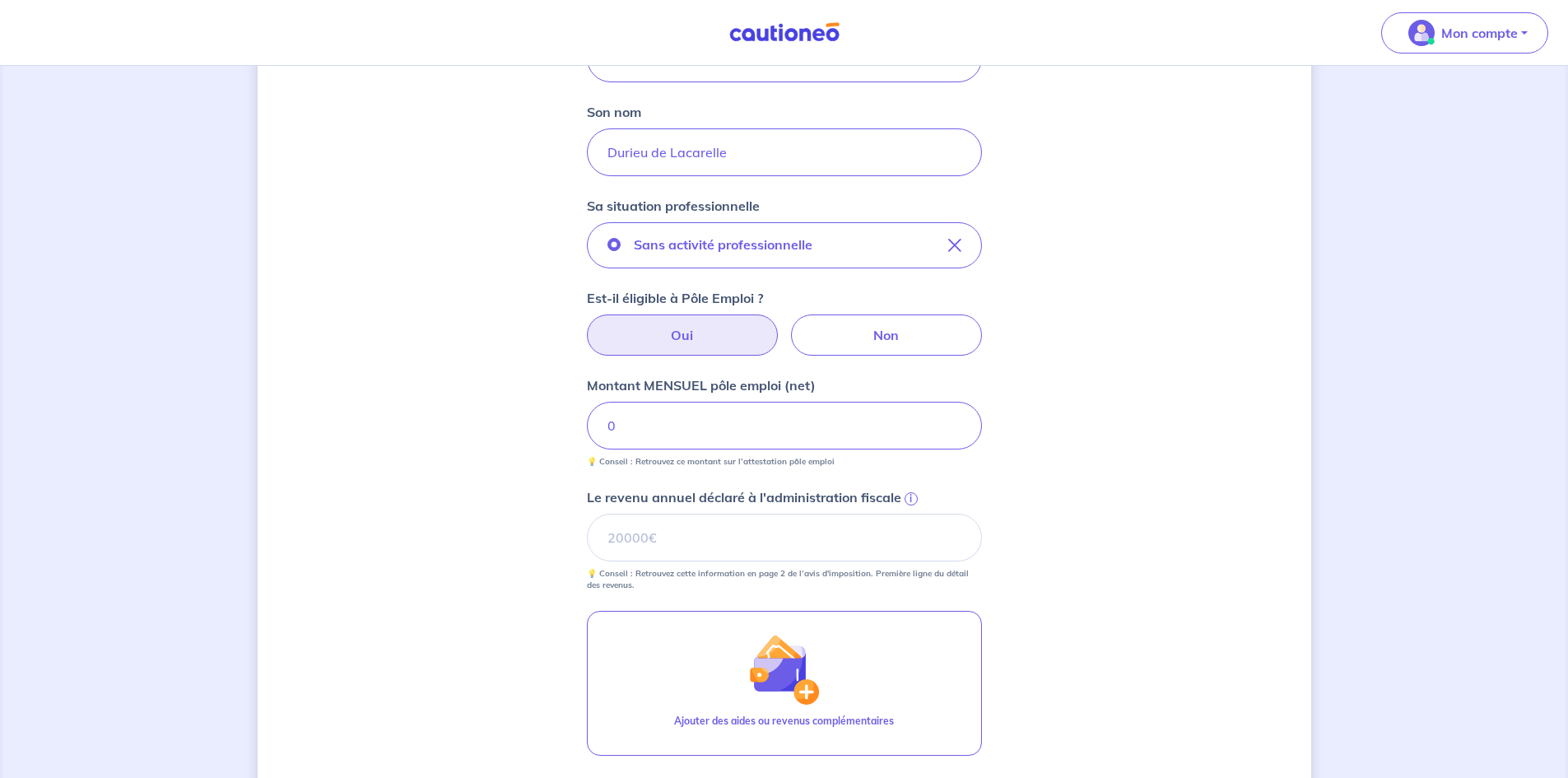
click at [913, 500] on span "i" at bounding box center [910, 499] width 13 height 13
click at [913, 513] on input "Le revenu annuel déclaré à l'administration fiscale i" at bounding box center [784, 537] width 395 height 47
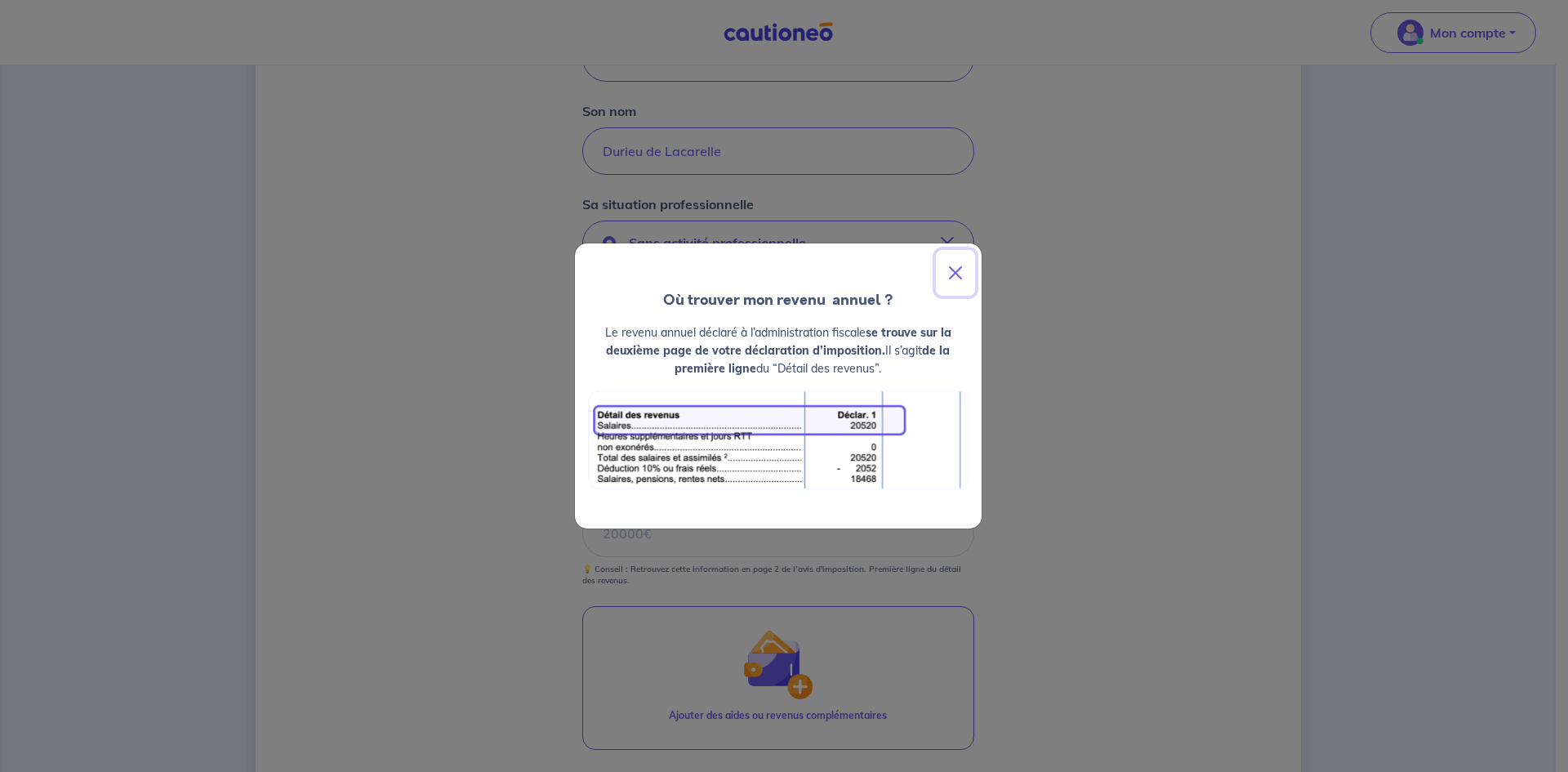
click at [953, 276] on button "Close" at bounding box center [955, 273] width 39 height 45
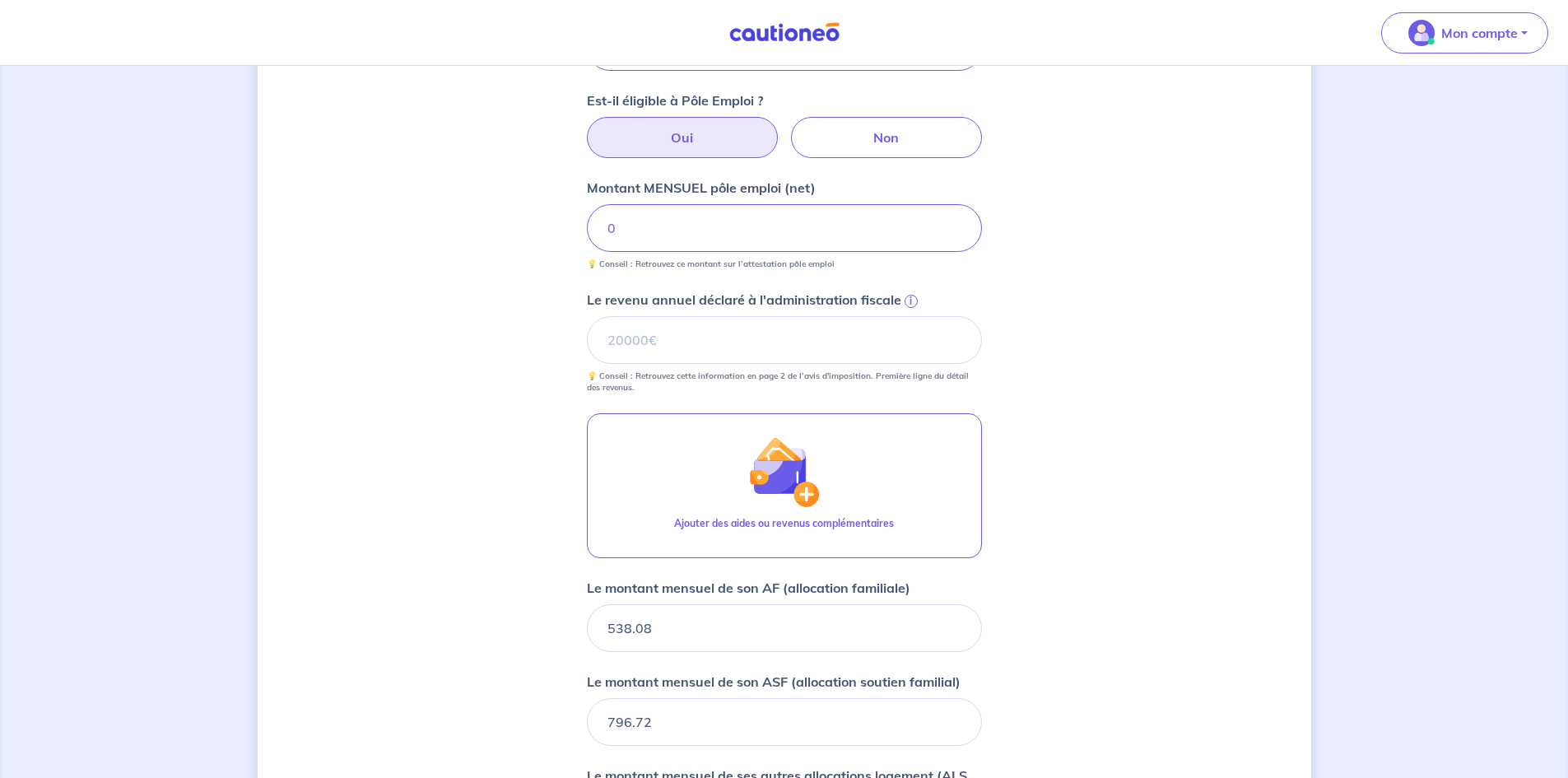
scroll to position [633, 0]
click at [801, 335] on input "Le revenu annuel déclaré à l'administration fiscale i" at bounding box center [784, 341] width 395 height 47
click at [910, 301] on span "i" at bounding box center [910, 301] width 13 height 13
click at [910, 317] on input "Le revenu annuel déclaré à l'administration fiscale i" at bounding box center [784, 341] width 395 height 47
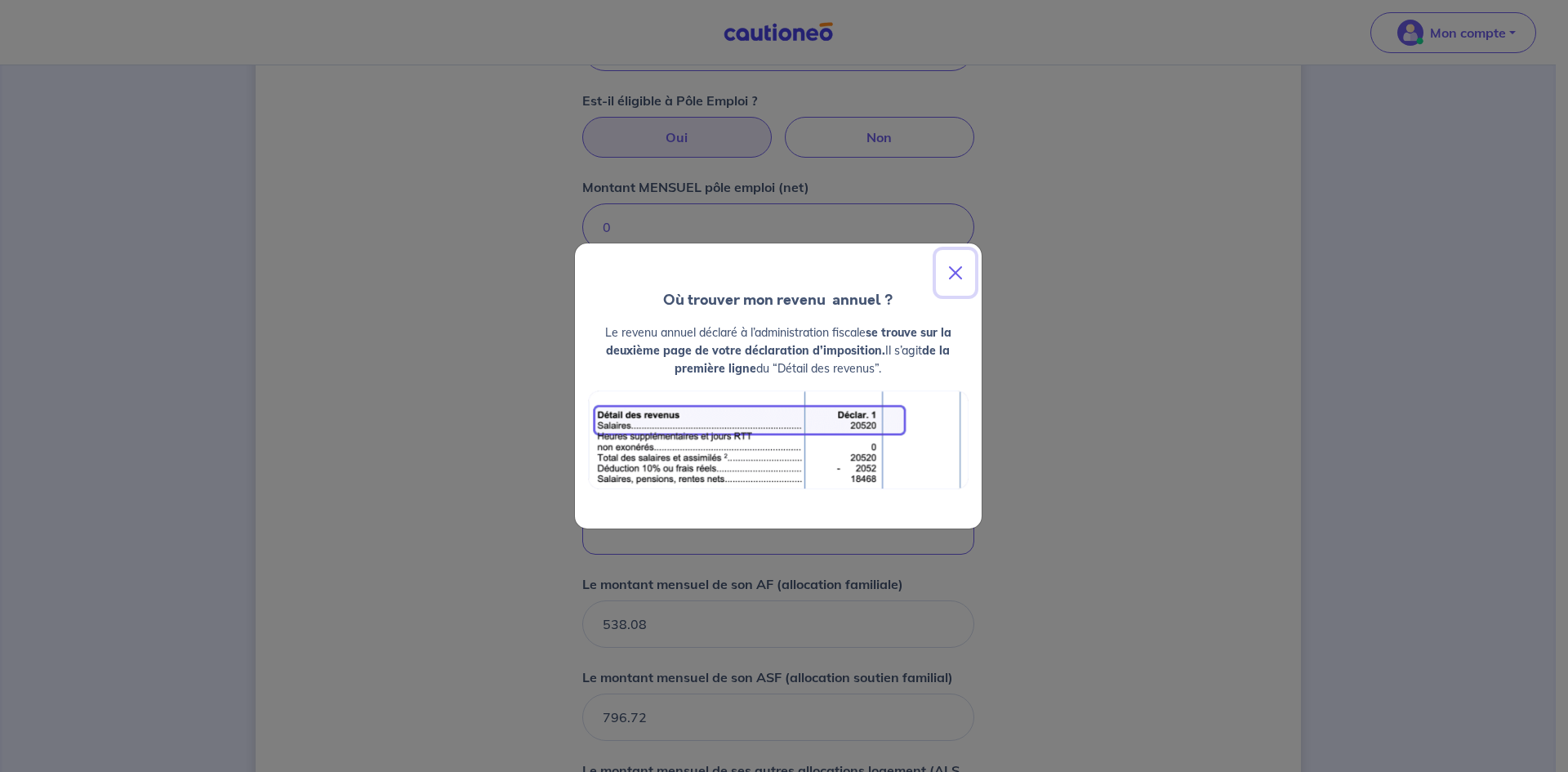
click at [956, 274] on button "Close" at bounding box center [955, 273] width 39 height 45
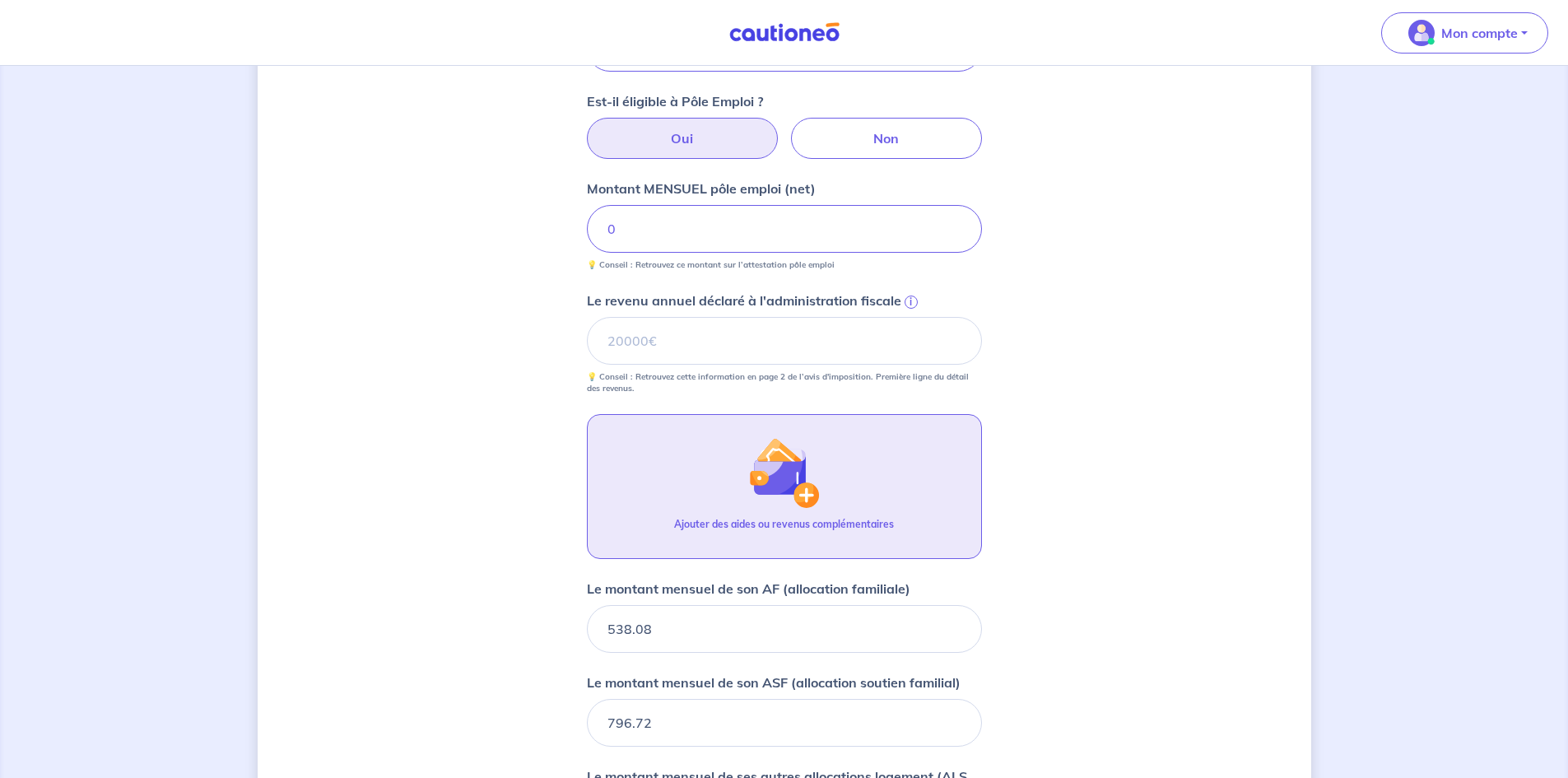
click at [625, 416] on button "Ajouter des aides ou revenus complémentaires" at bounding box center [784, 486] width 395 height 145
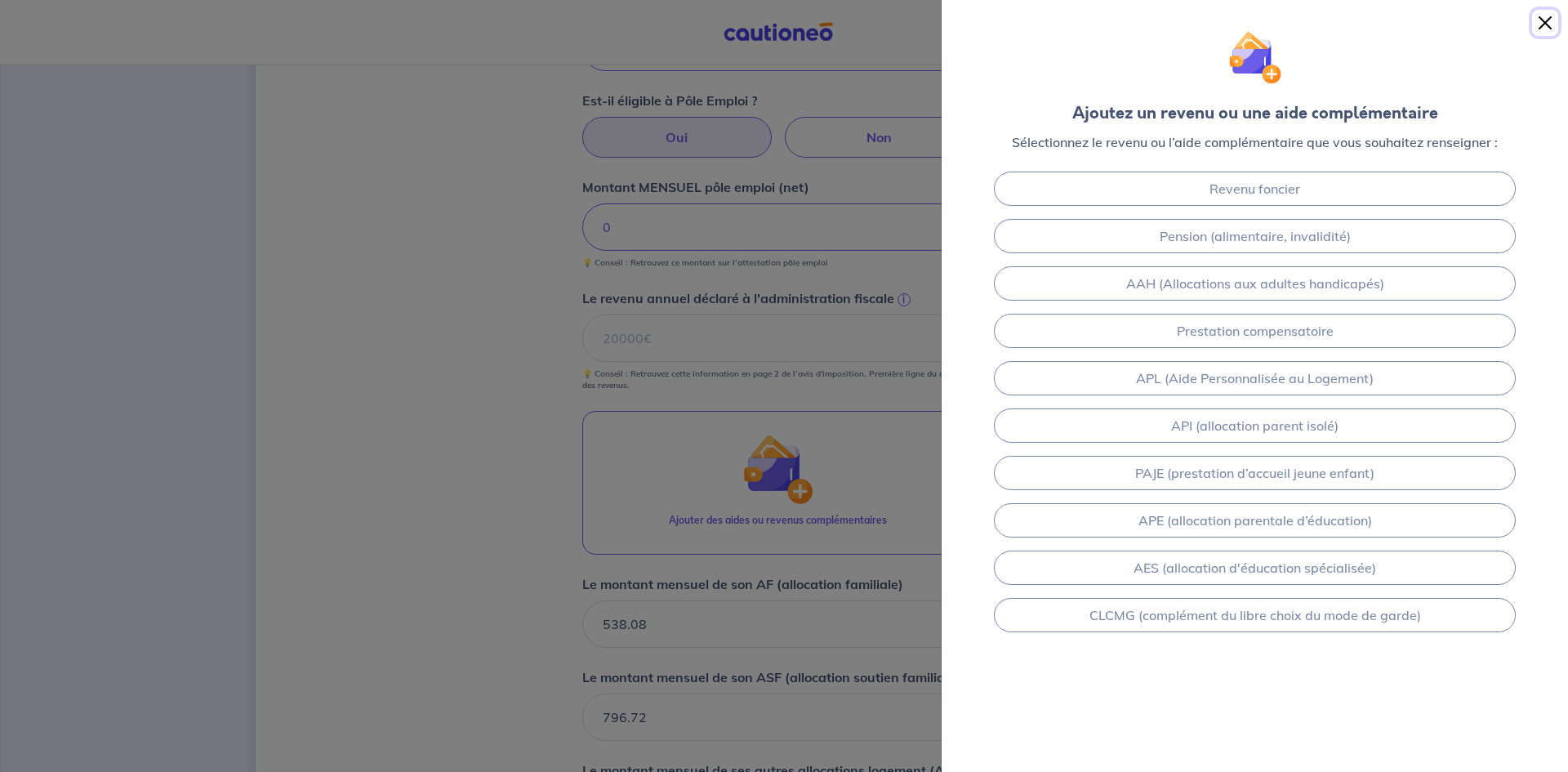
click at [1545, 25] on button "Close" at bounding box center [1544, 23] width 26 height 26
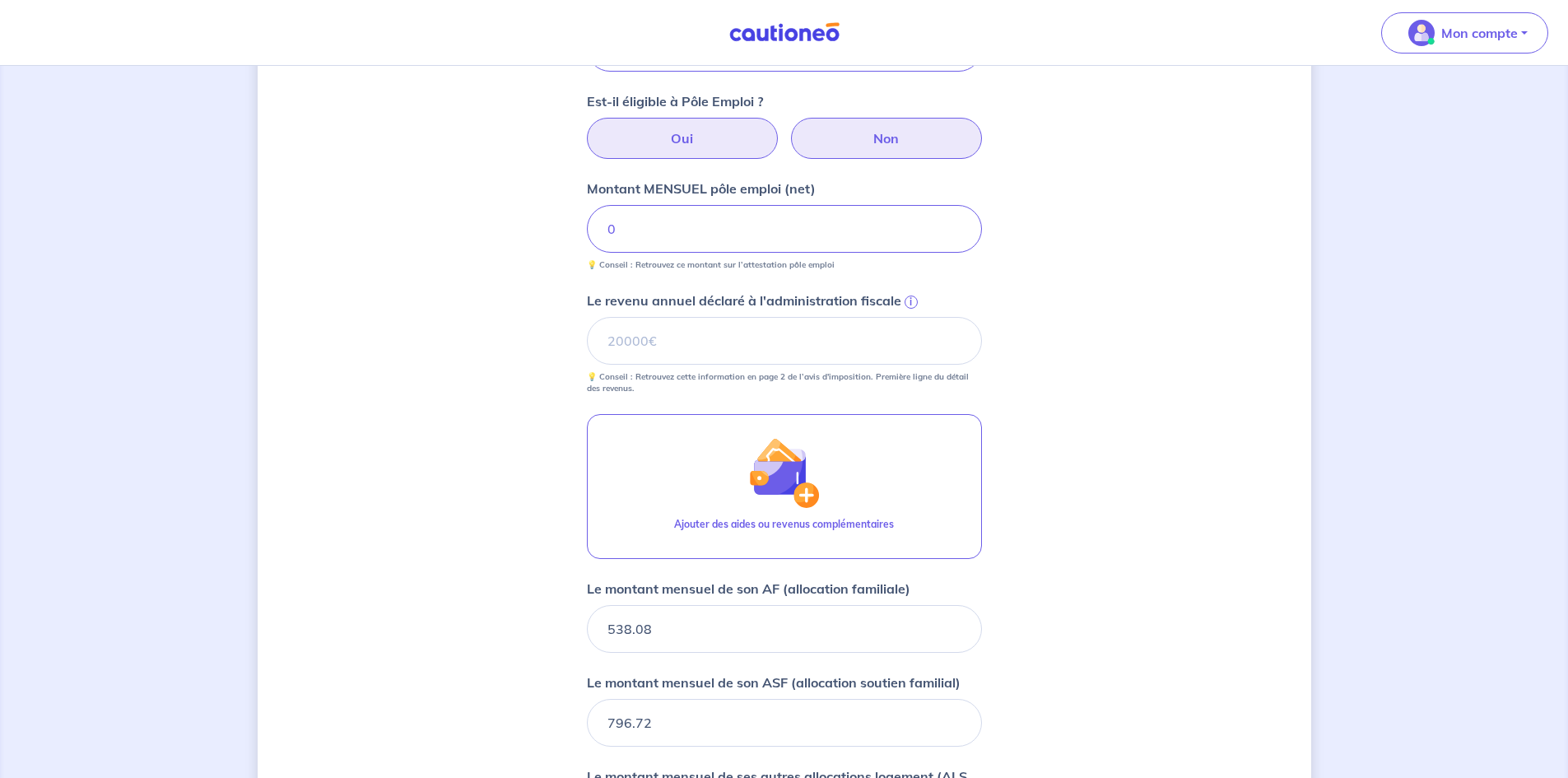
click at [864, 136] on label "Non" at bounding box center [886, 138] width 191 height 41
click at [789, 129] on input "Non" at bounding box center [784, 123] width 11 height 11
radio input "true"
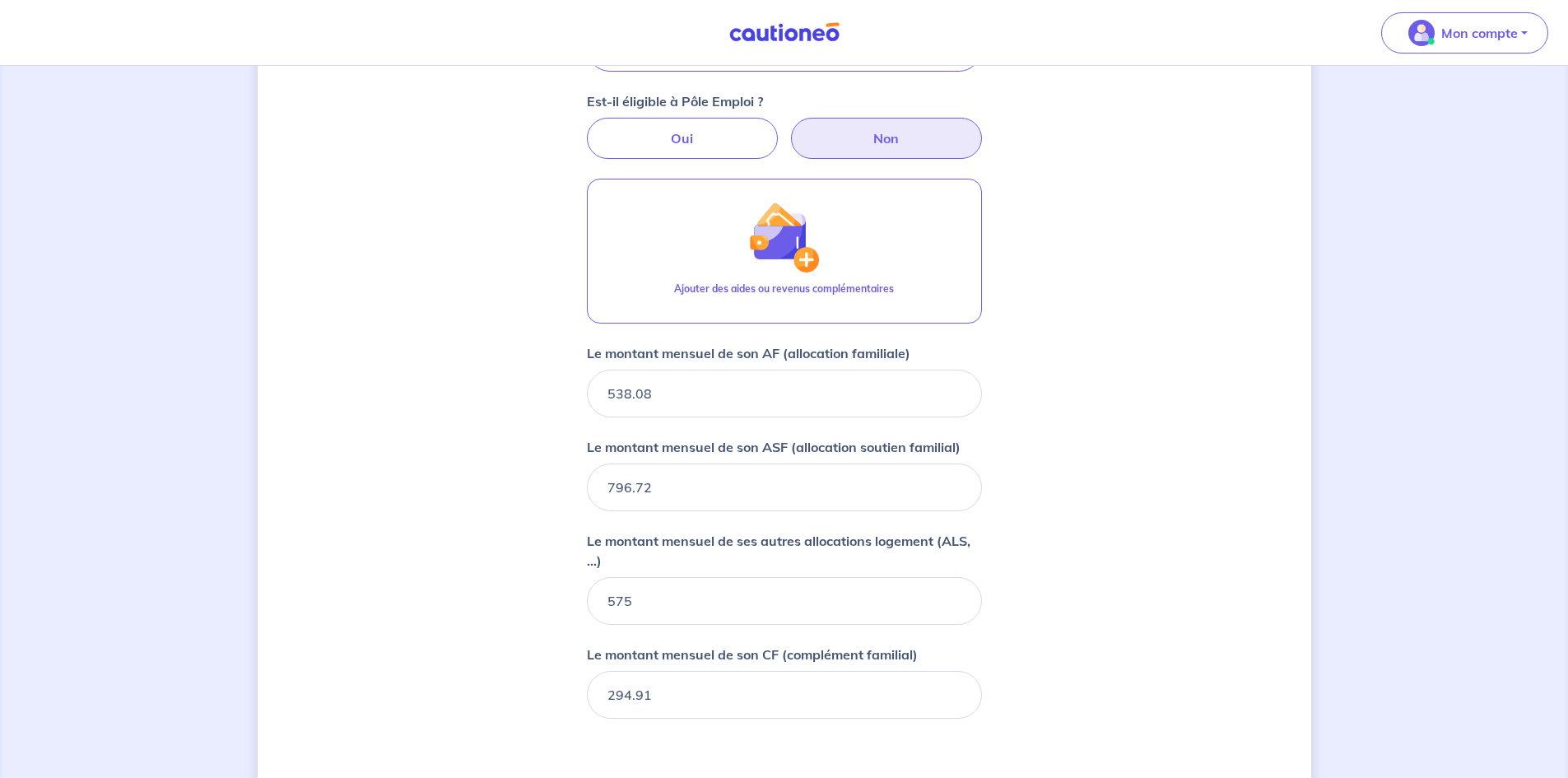
scroll to position [820, 0]
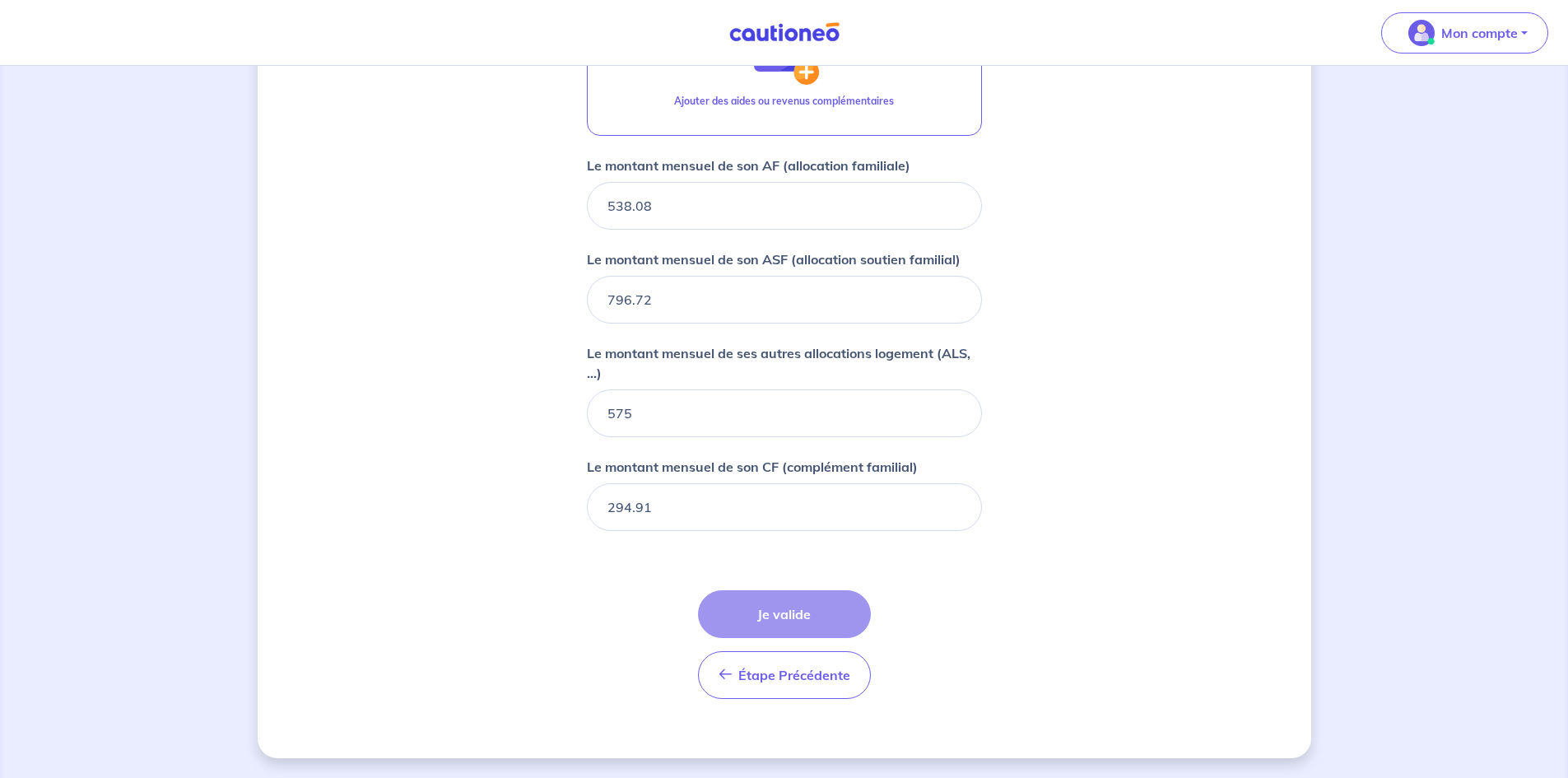
click at [762, 620] on div "Étape Précédente Précédent Je valide Je valide" at bounding box center [784, 644] width 173 height 109
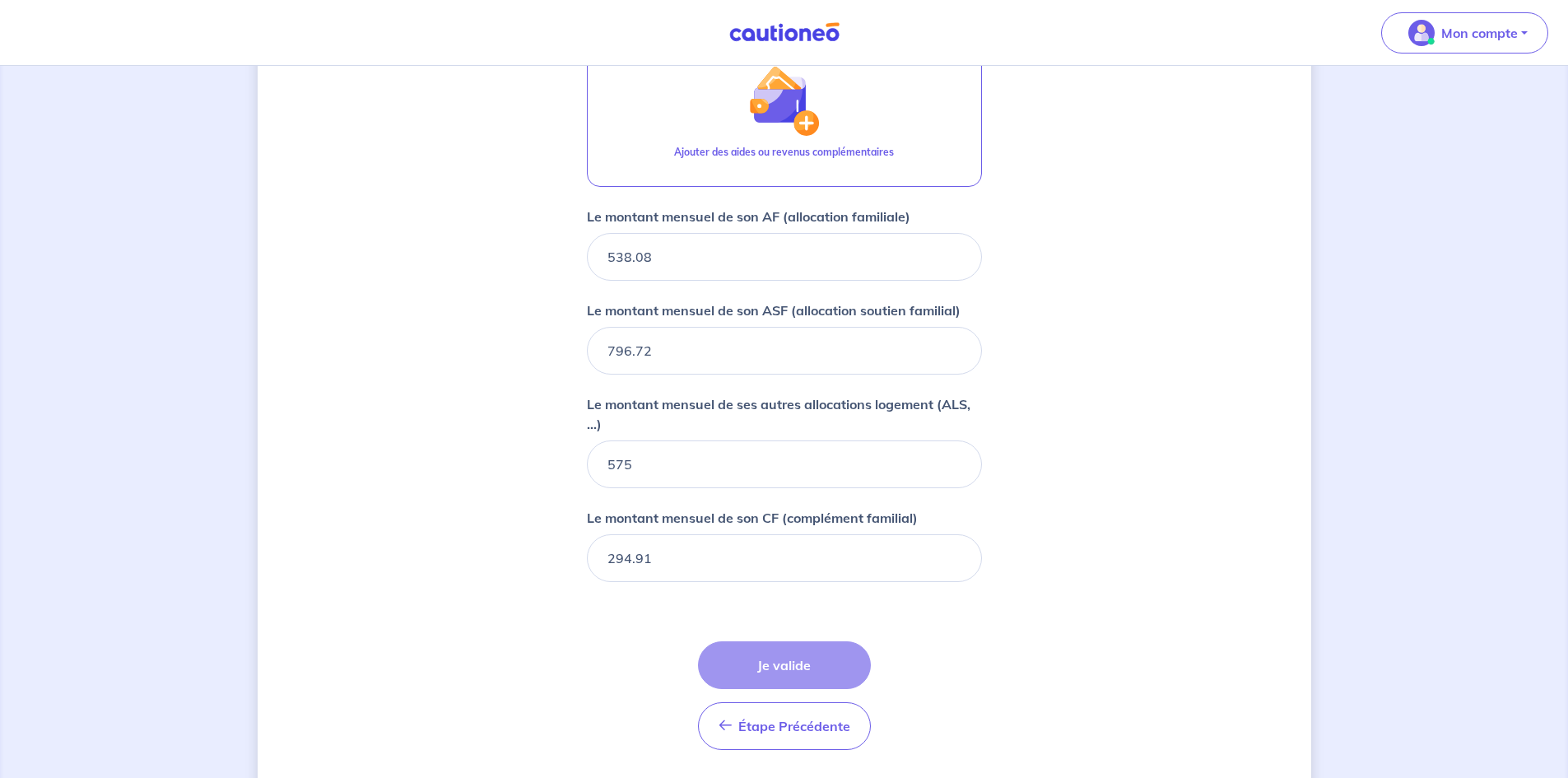
scroll to position [765, 0]
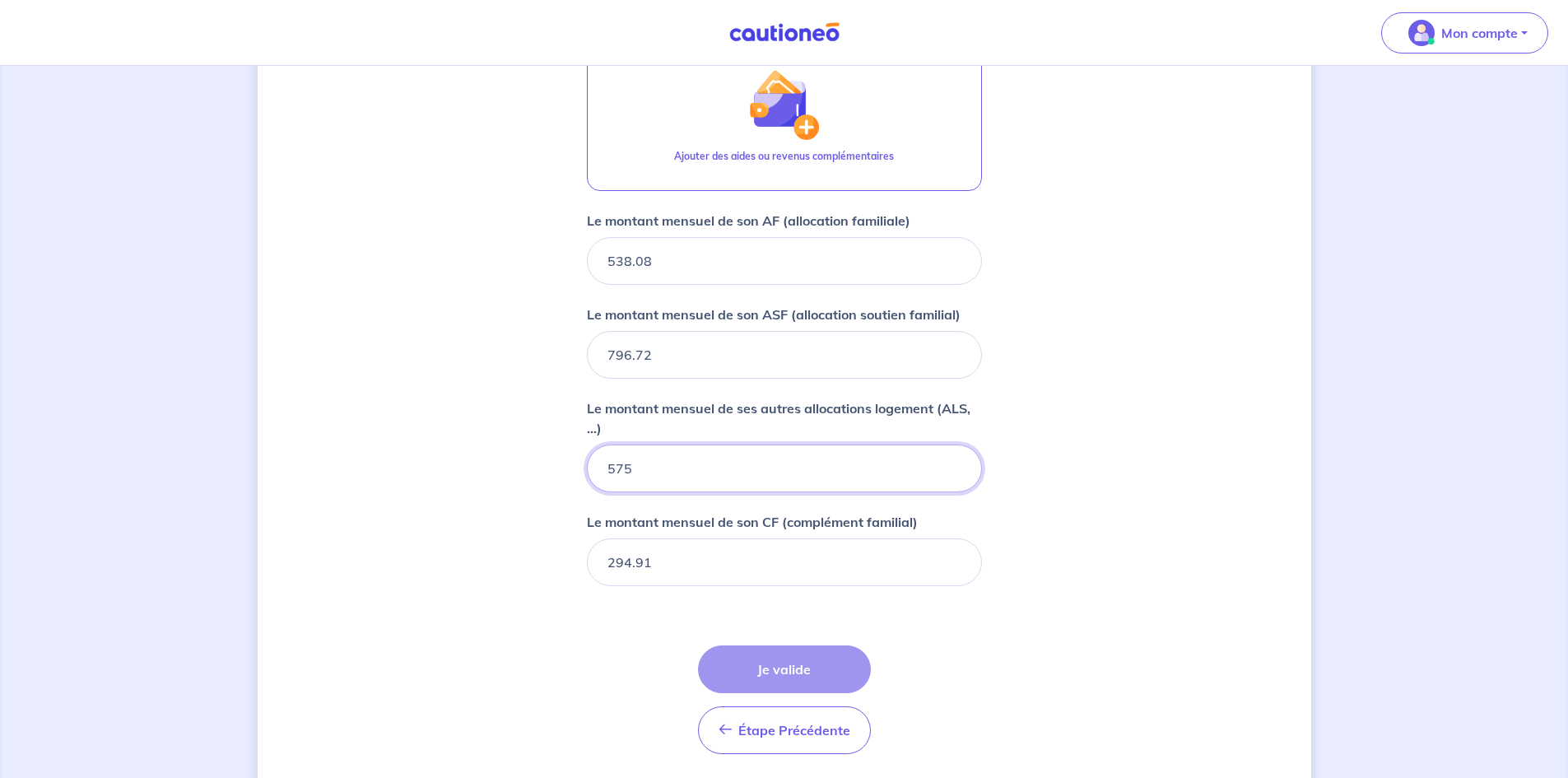
click at [705, 466] on input "575" at bounding box center [784, 468] width 395 height 47
type input "575.00"
click at [686, 544] on input "294.91" at bounding box center [784, 562] width 395 height 47
click at [796, 667] on div "Étape Précédente Précédent Je valide Je valide" at bounding box center [784, 699] width 173 height 109
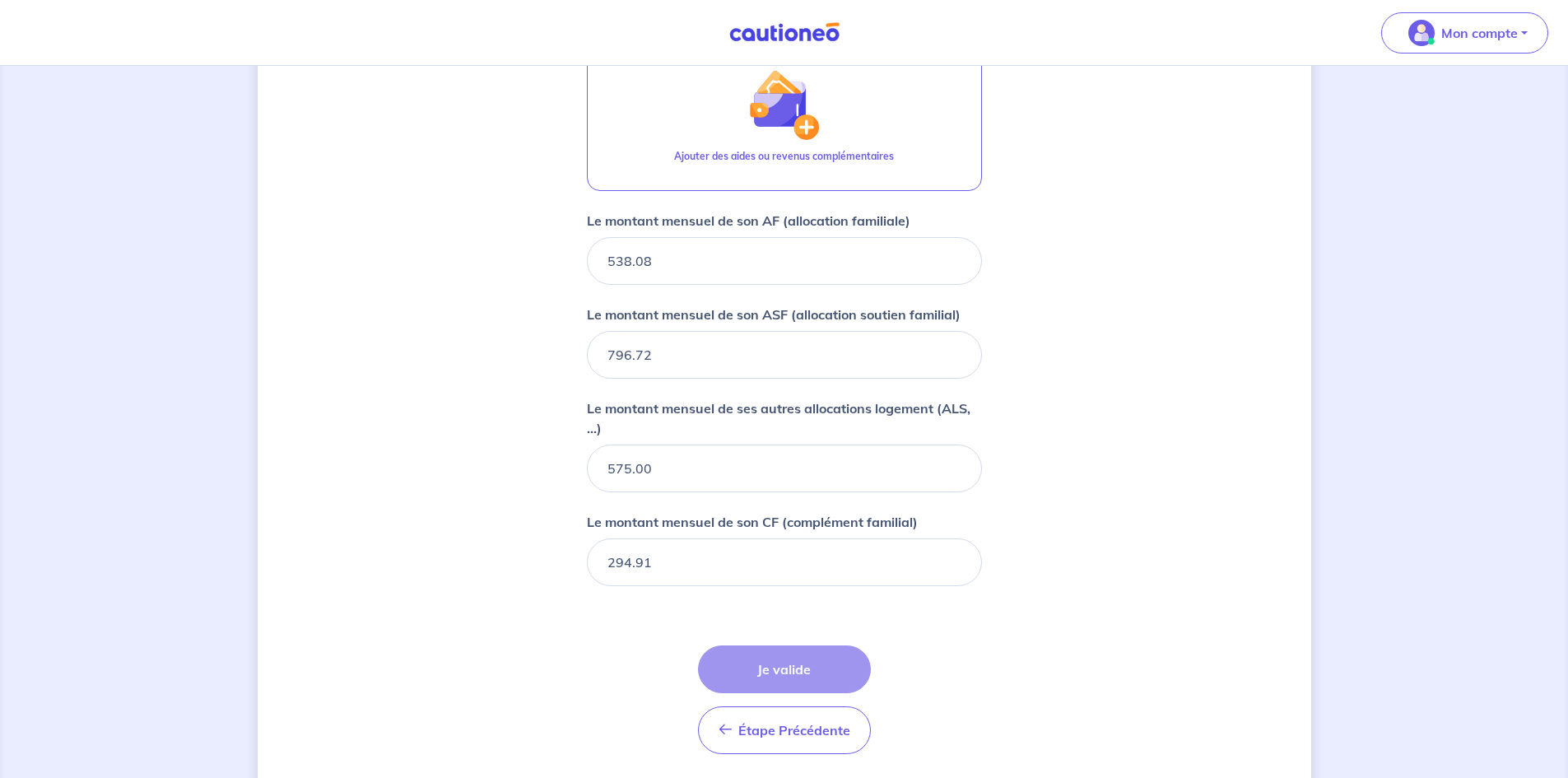
click at [796, 667] on div "Étape Précédente Précédent Je valide Je valide" at bounding box center [784, 699] width 173 height 109
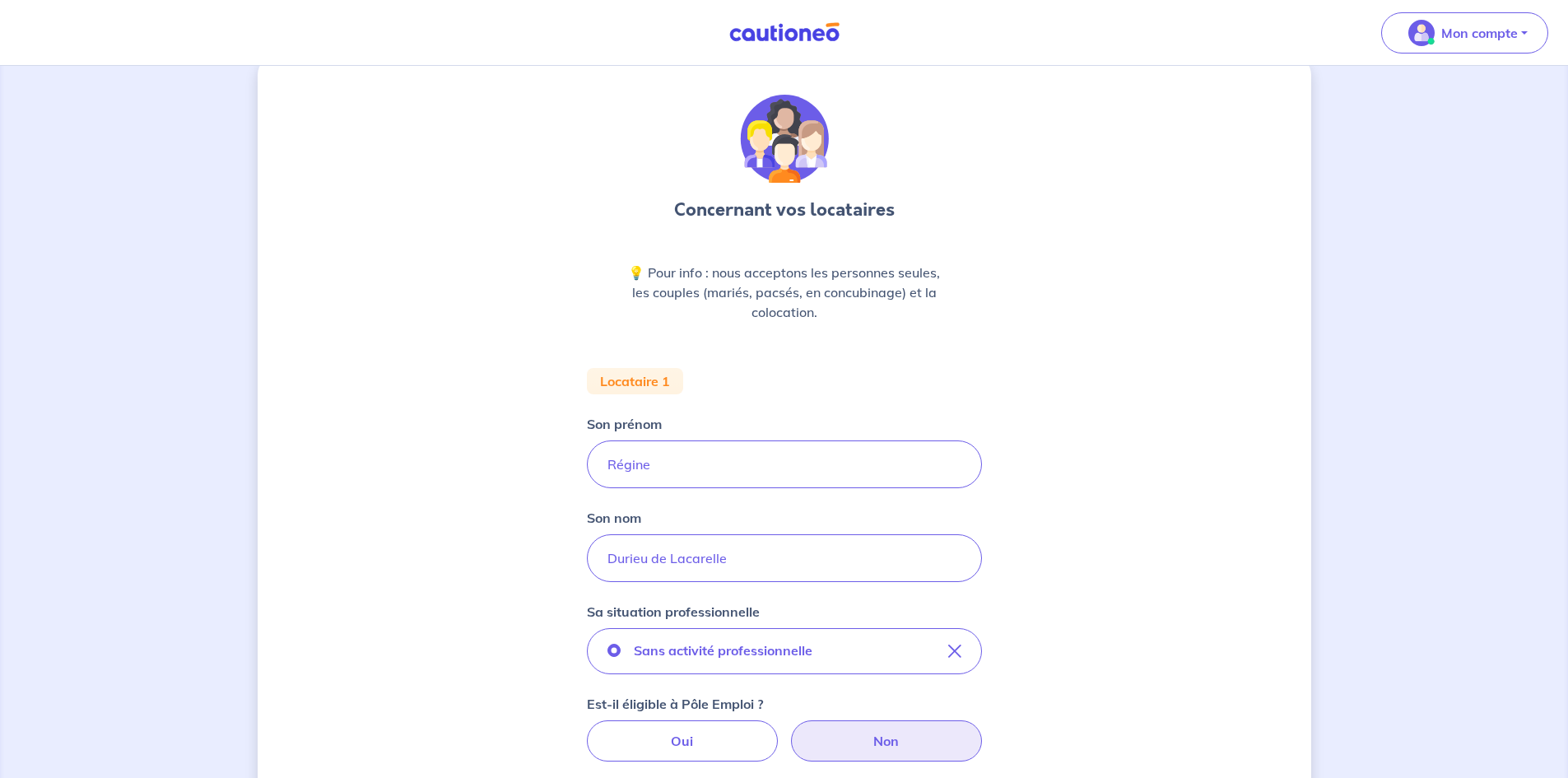
scroll to position [0, 0]
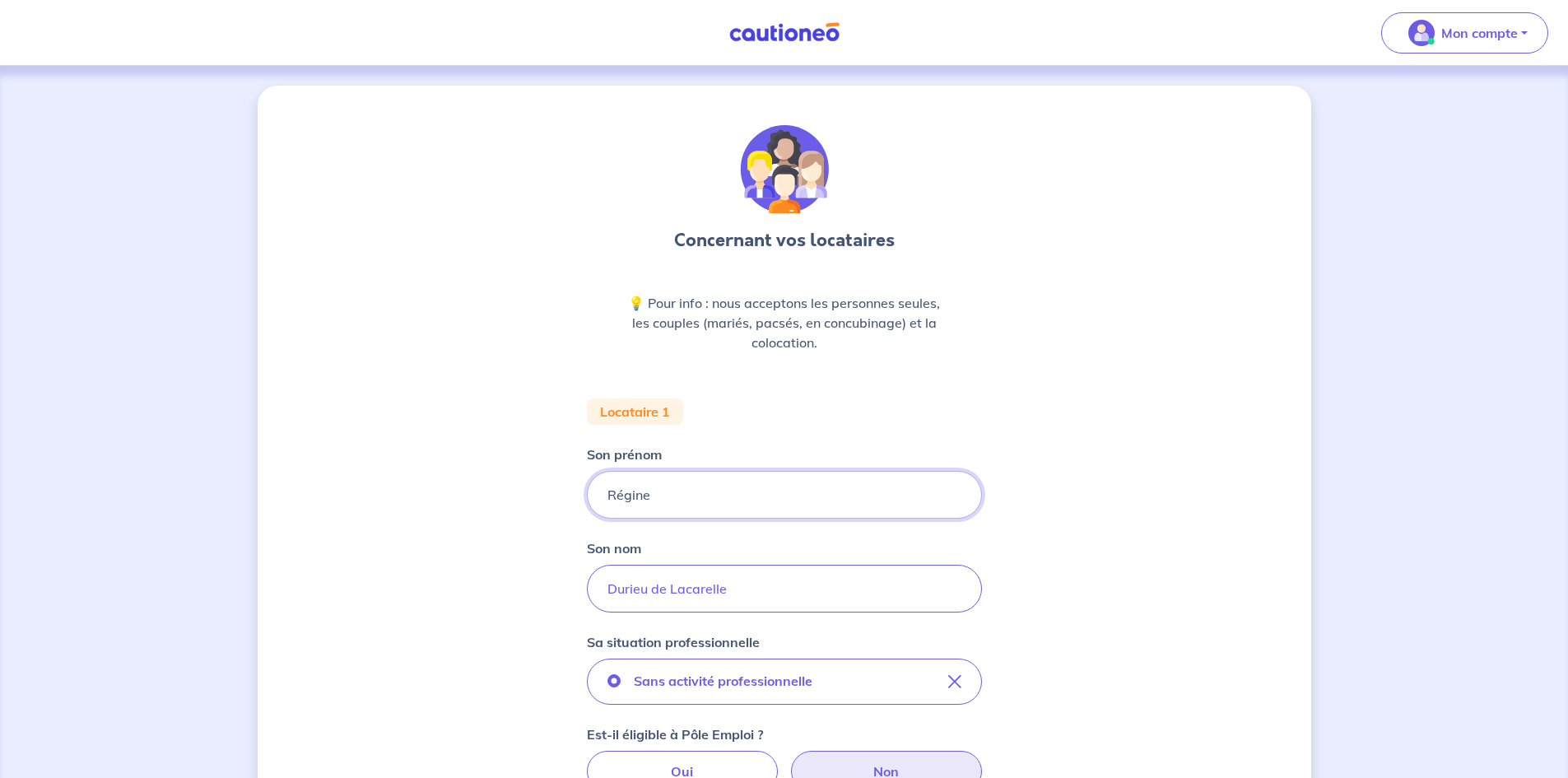
click at [761, 480] on input "Régine" at bounding box center [784, 494] width 395 height 47
click at [788, 569] on input "Durieu de Lacarelle" at bounding box center [784, 588] width 395 height 47
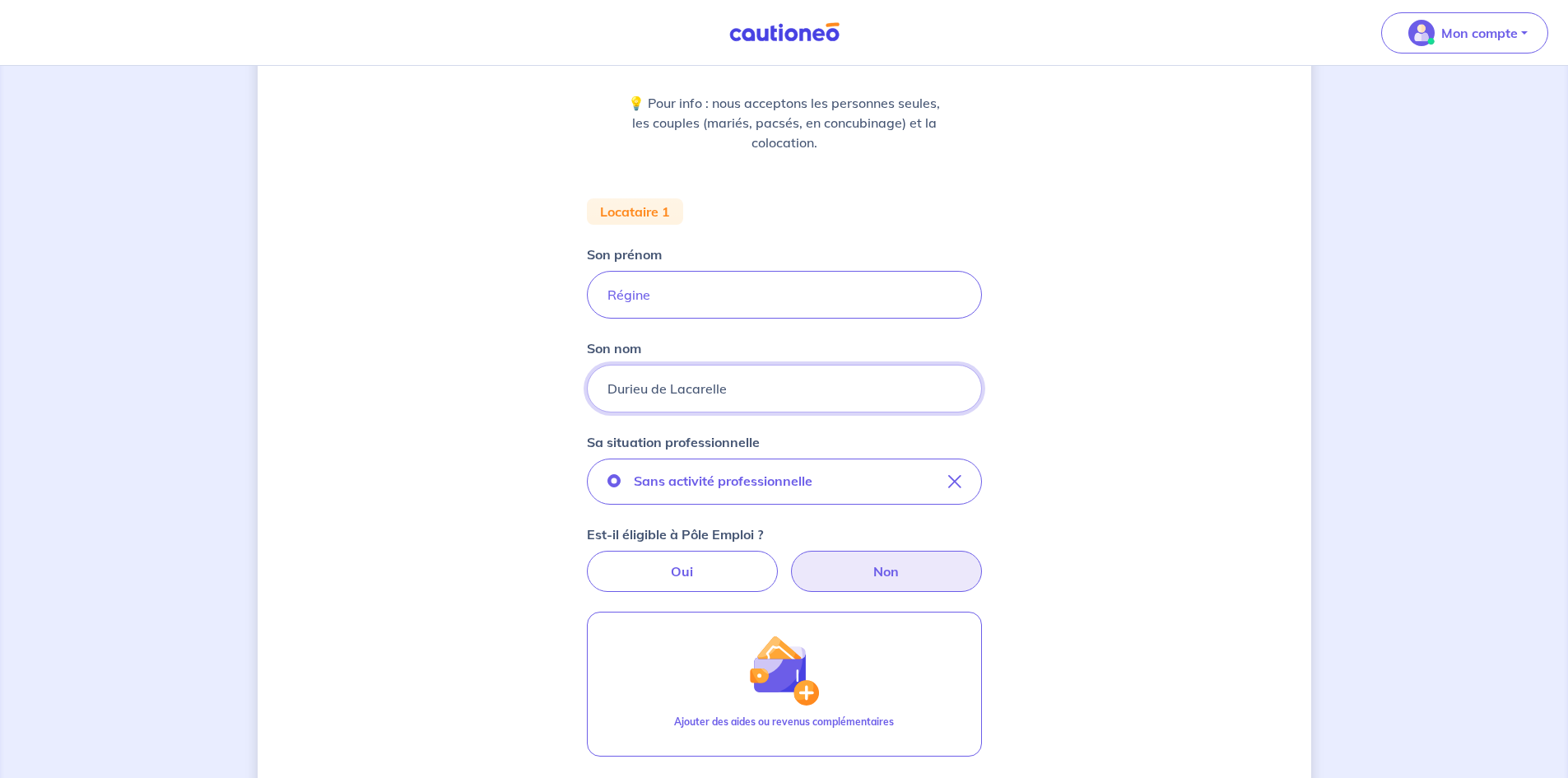
scroll to position [431, 0]
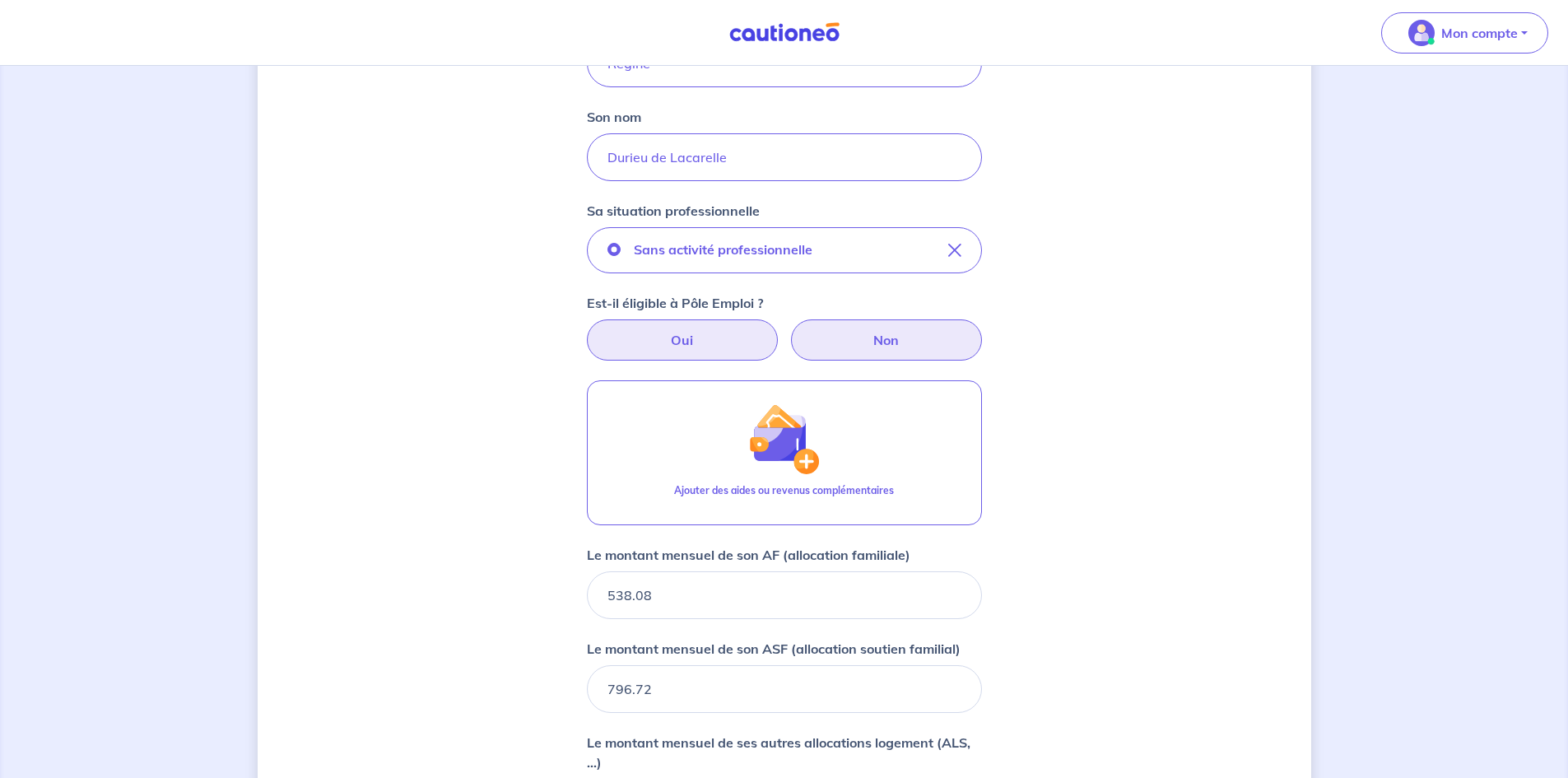
click at [669, 340] on label "Oui" at bounding box center [681, 340] width 191 height 41
click at [778, 330] on input "Oui" at bounding box center [784, 325] width 11 height 11
radio input "true"
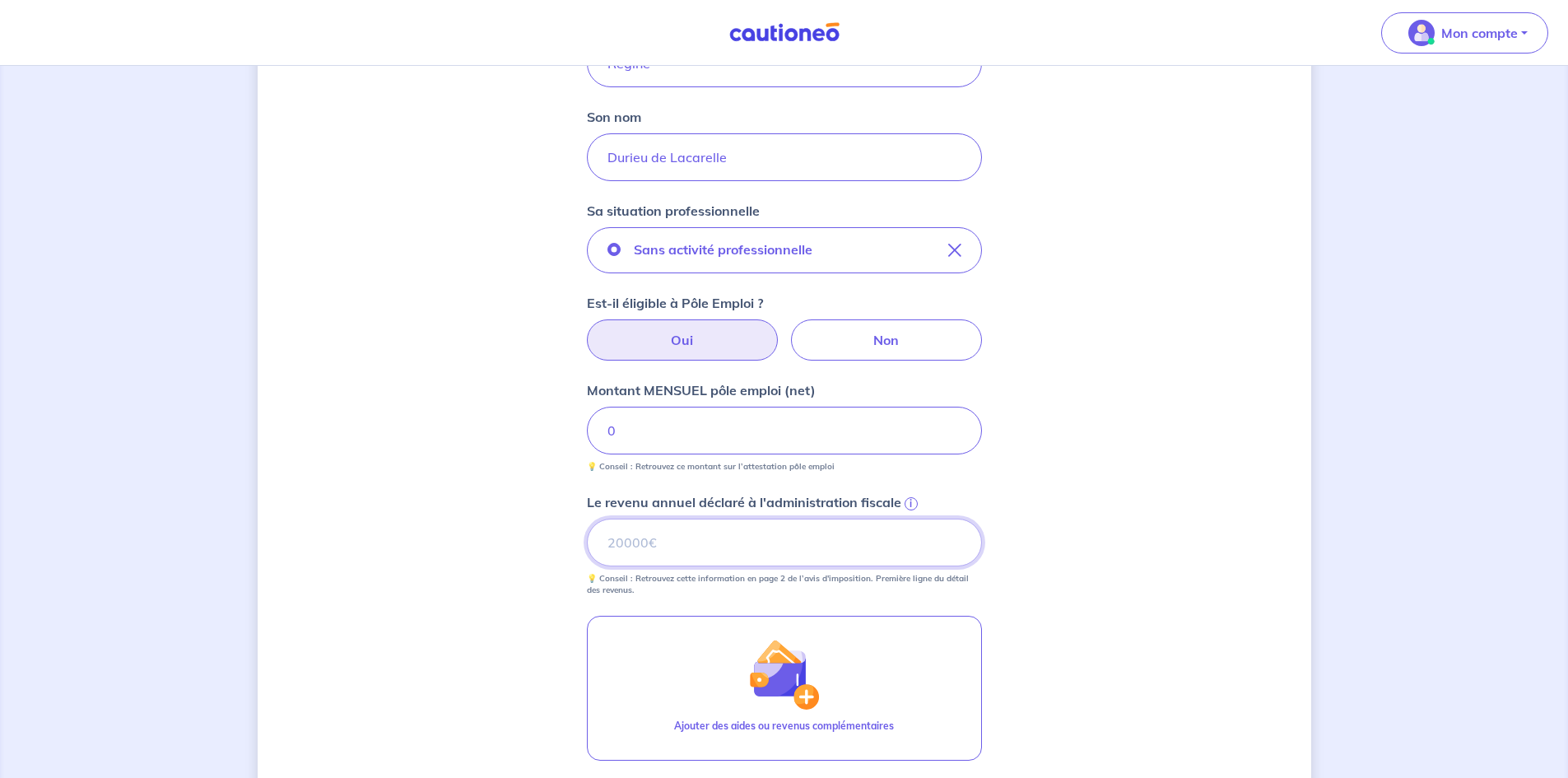
click at [713, 536] on input "Le revenu annuel déclaré à l'administration fiscale i" at bounding box center [784, 542] width 395 height 47
type input "0"
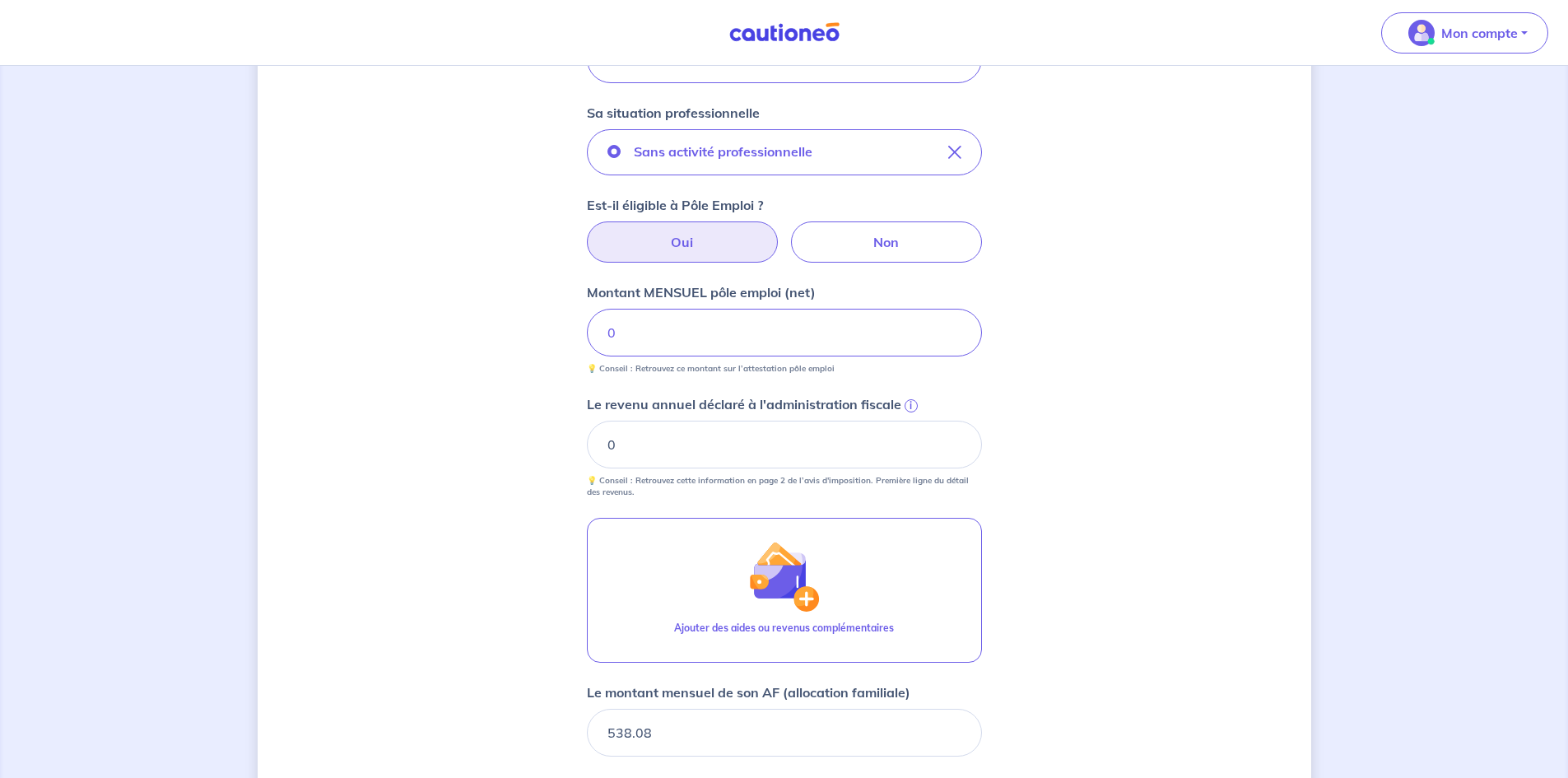
click at [1095, 617] on div "Concernant vos locataires 💡 Pour info : nous acceptons les personnes seules, le…" at bounding box center [784, 420] width 1053 height 1728
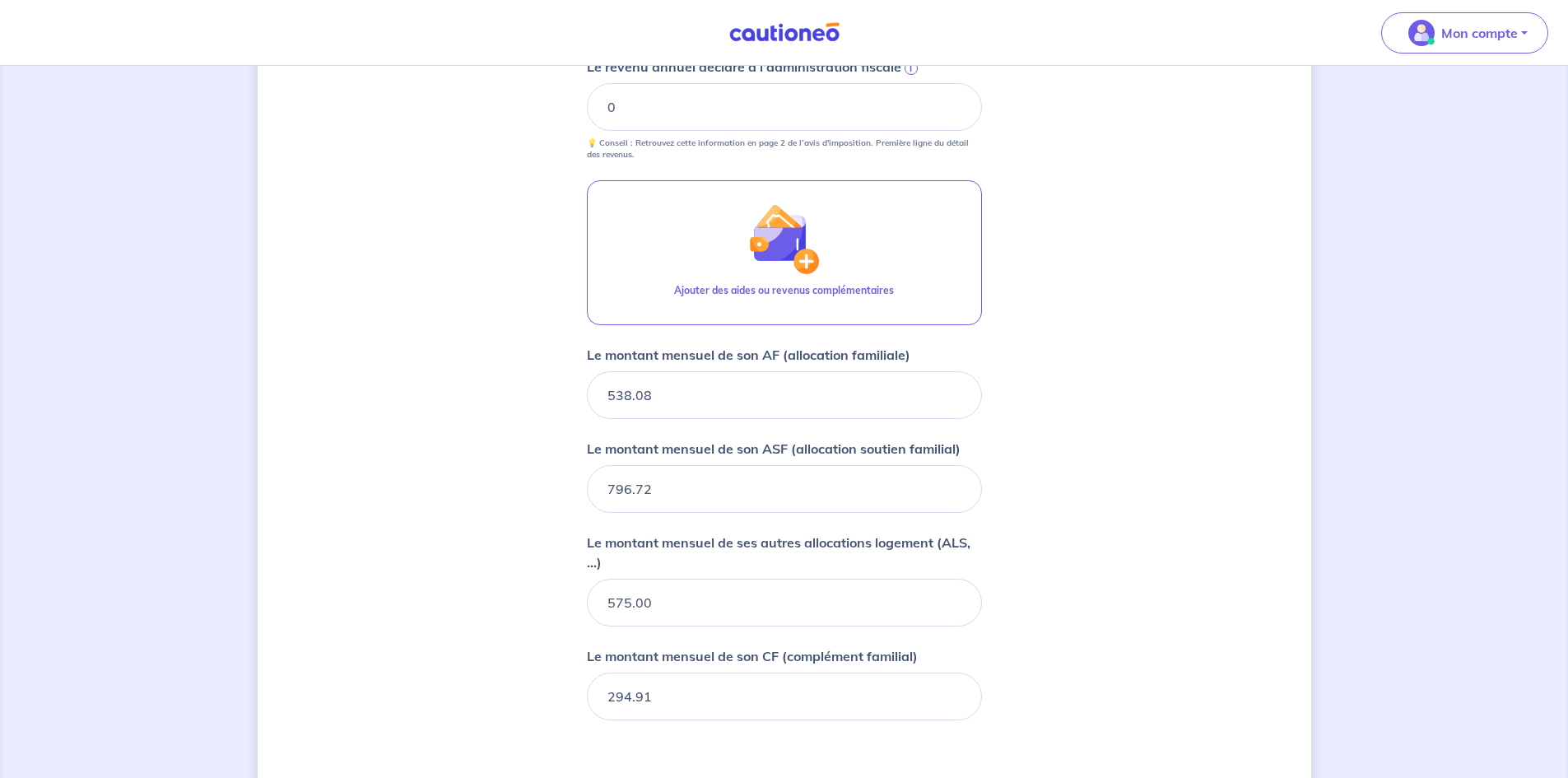
scroll to position [970, 0]
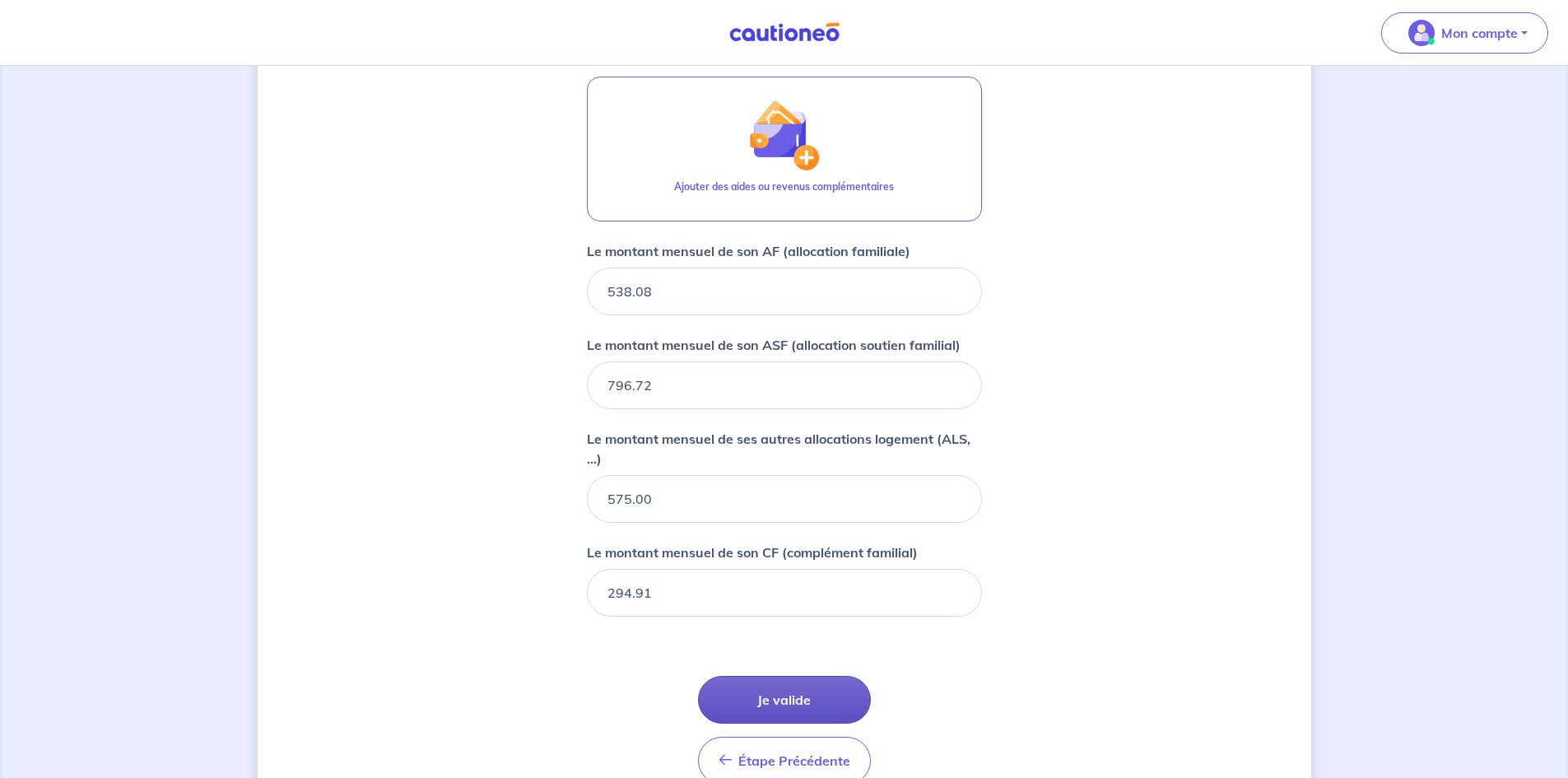
click at [792, 704] on button "Je valide" at bounding box center [784, 699] width 173 height 47
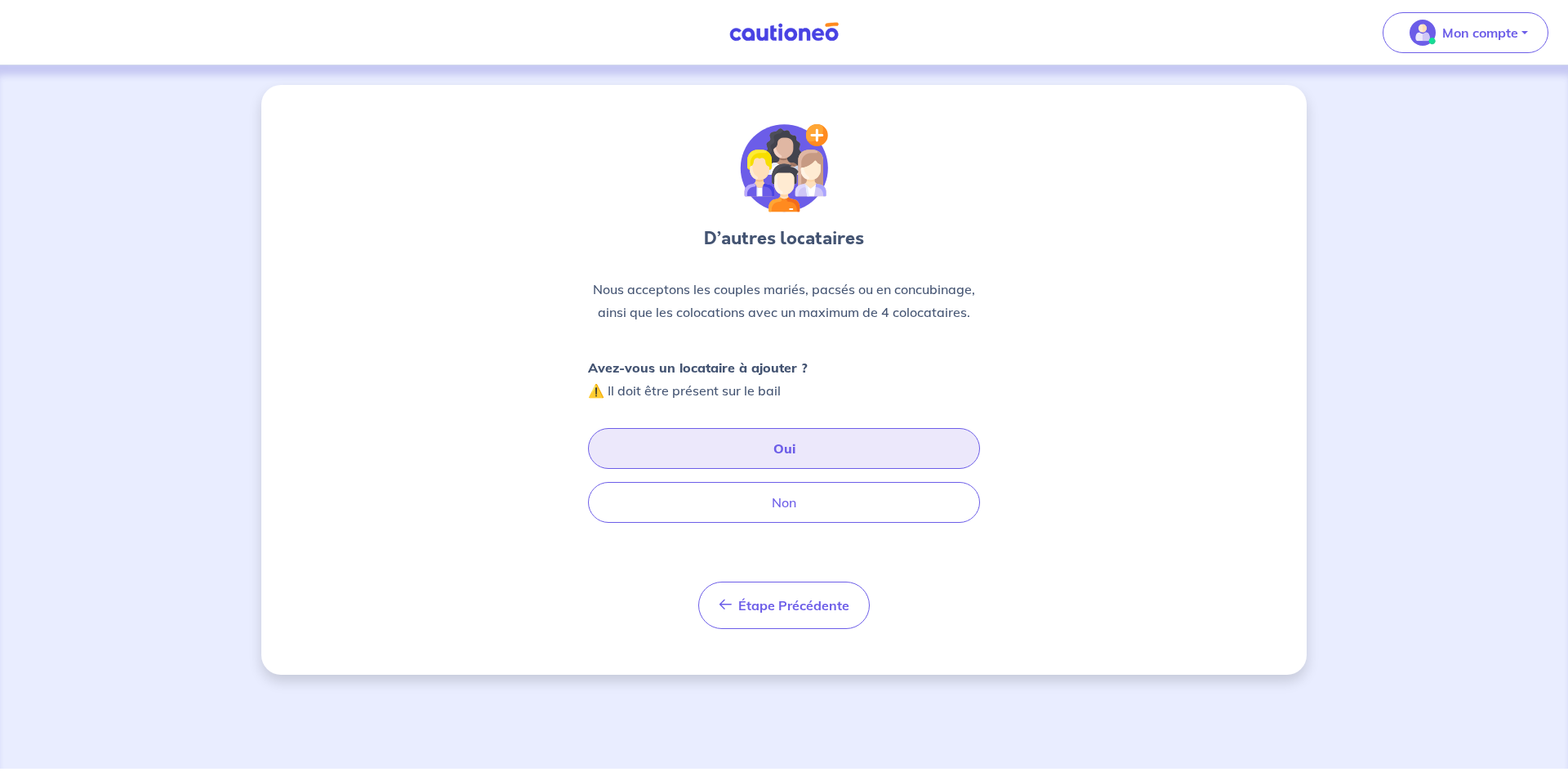
click at [816, 449] on button "Oui" at bounding box center [784, 448] width 392 height 41
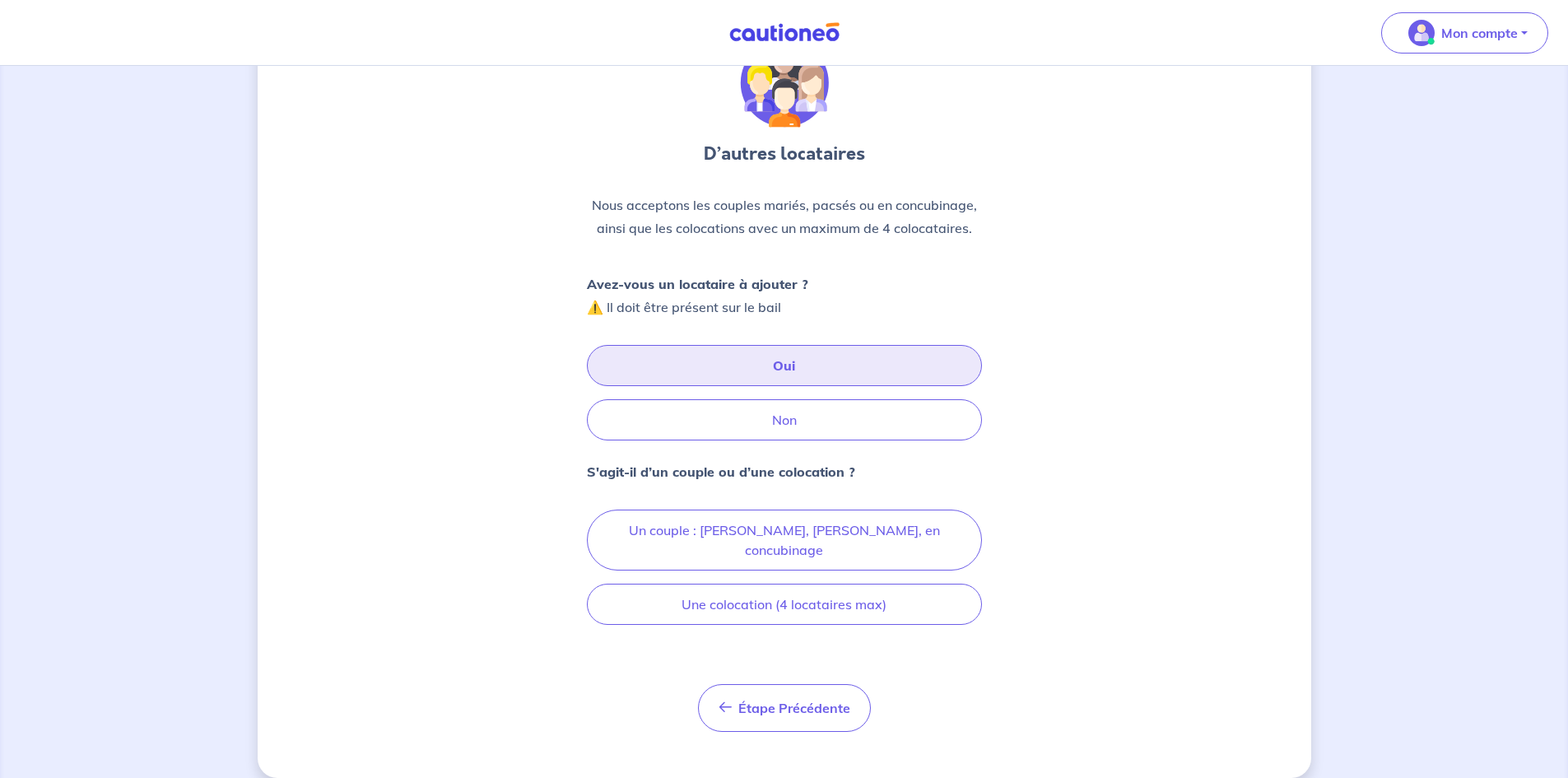
scroll to position [86, 0]
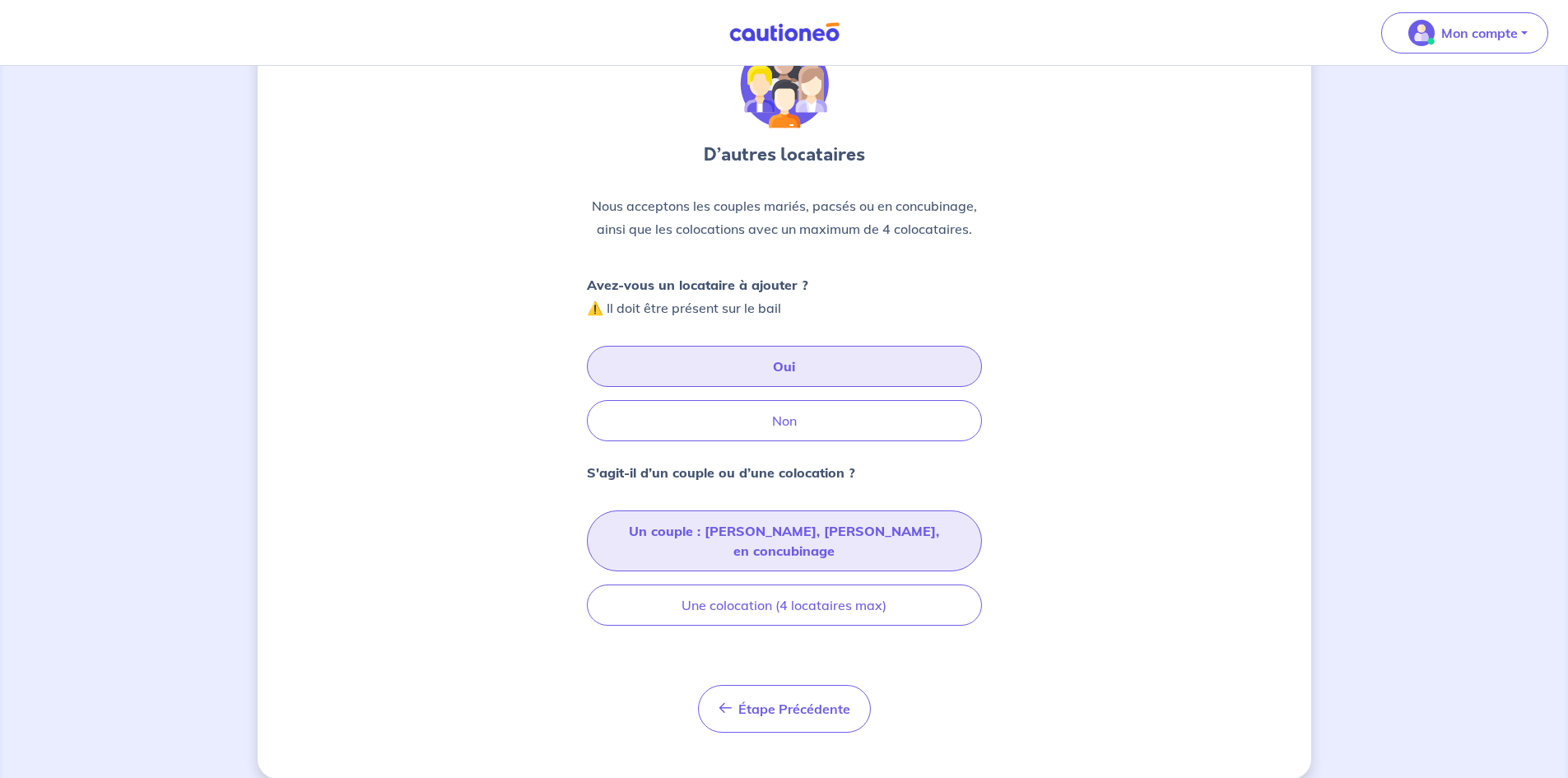
click at [752, 526] on button "Un couple : [PERSON_NAME], [PERSON_NAME], en concubinage" at bounding box center [784, 541] width 395 height 61
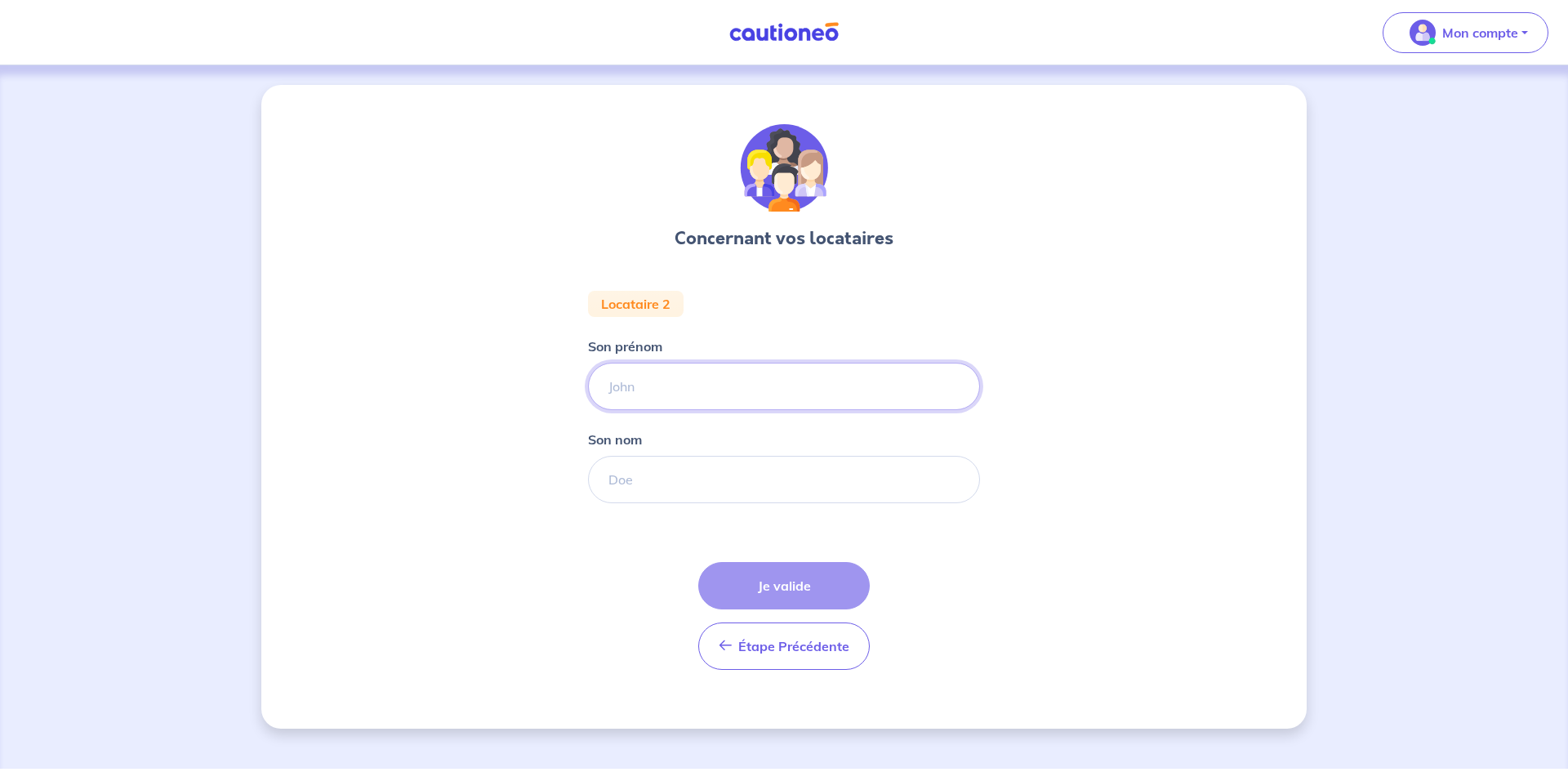
click at [680, 379] on input "Son prénom" at bounding box center [784, 386] width 392 height 47
type input "[PERSON_NAME]"
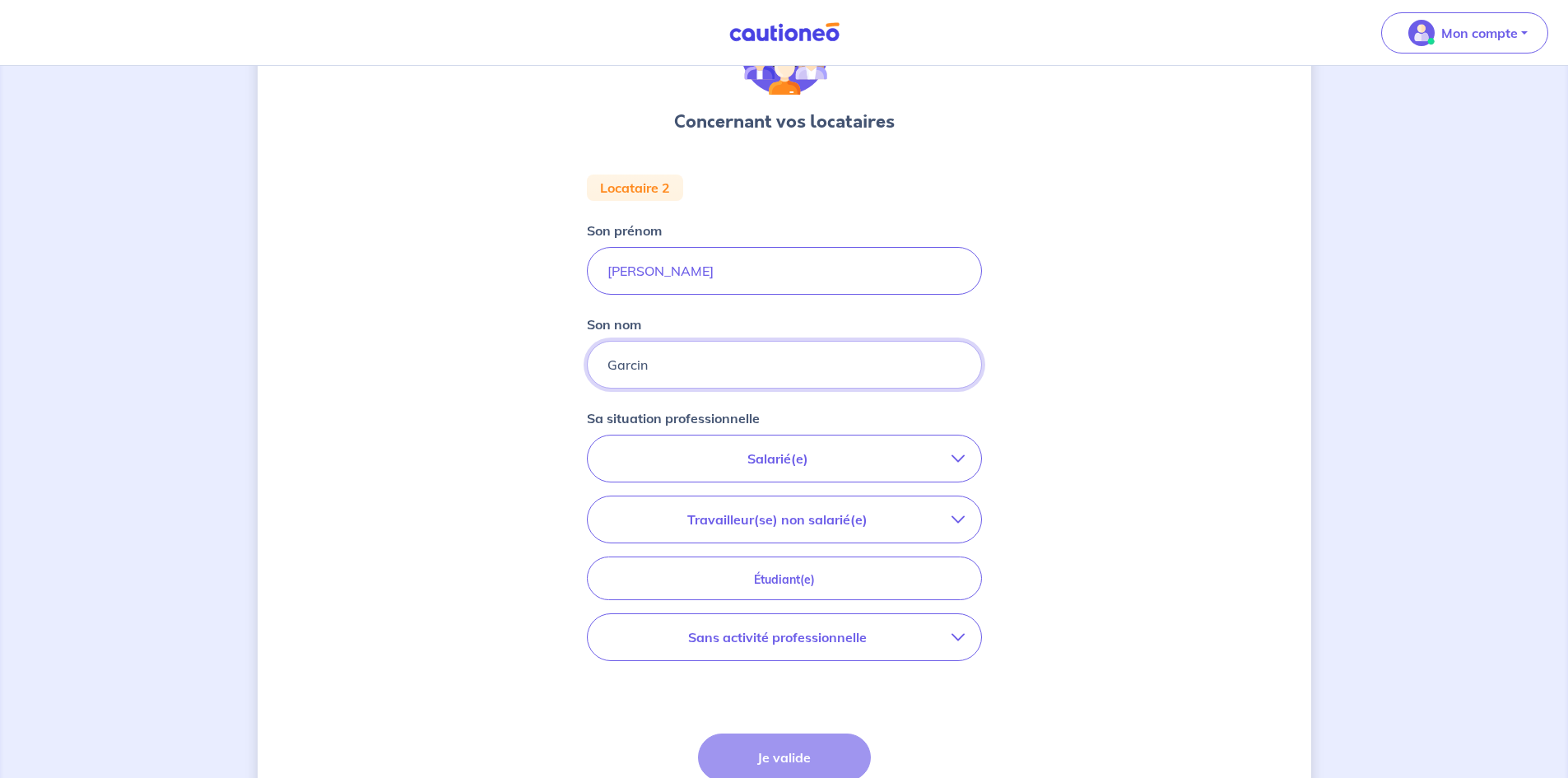
scroll to position [145, 0]
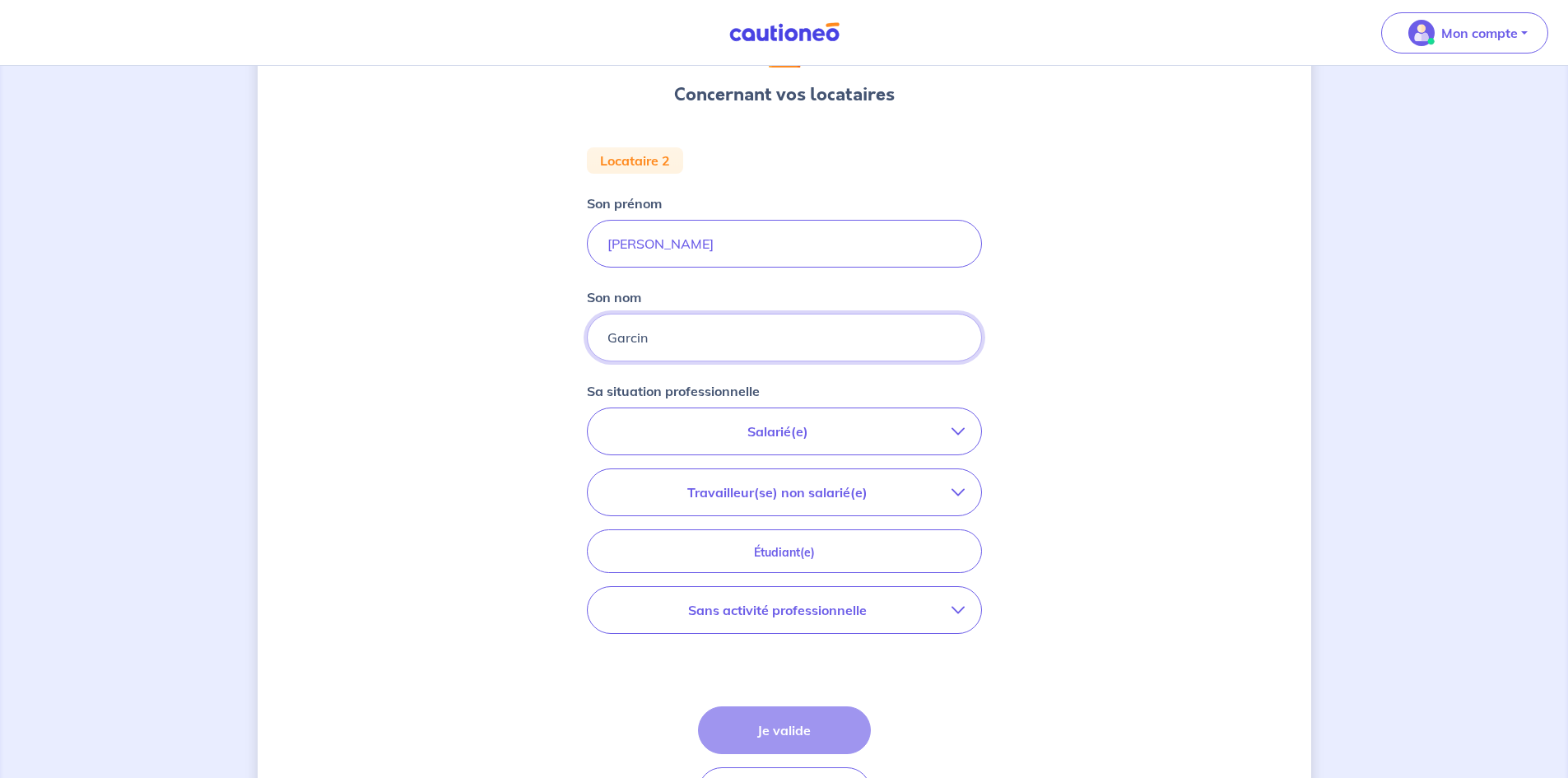
type input "Garcin"
click at [853, 429] on p "Salarié(e)" at bounding box center [777, 431] width 347 height 20
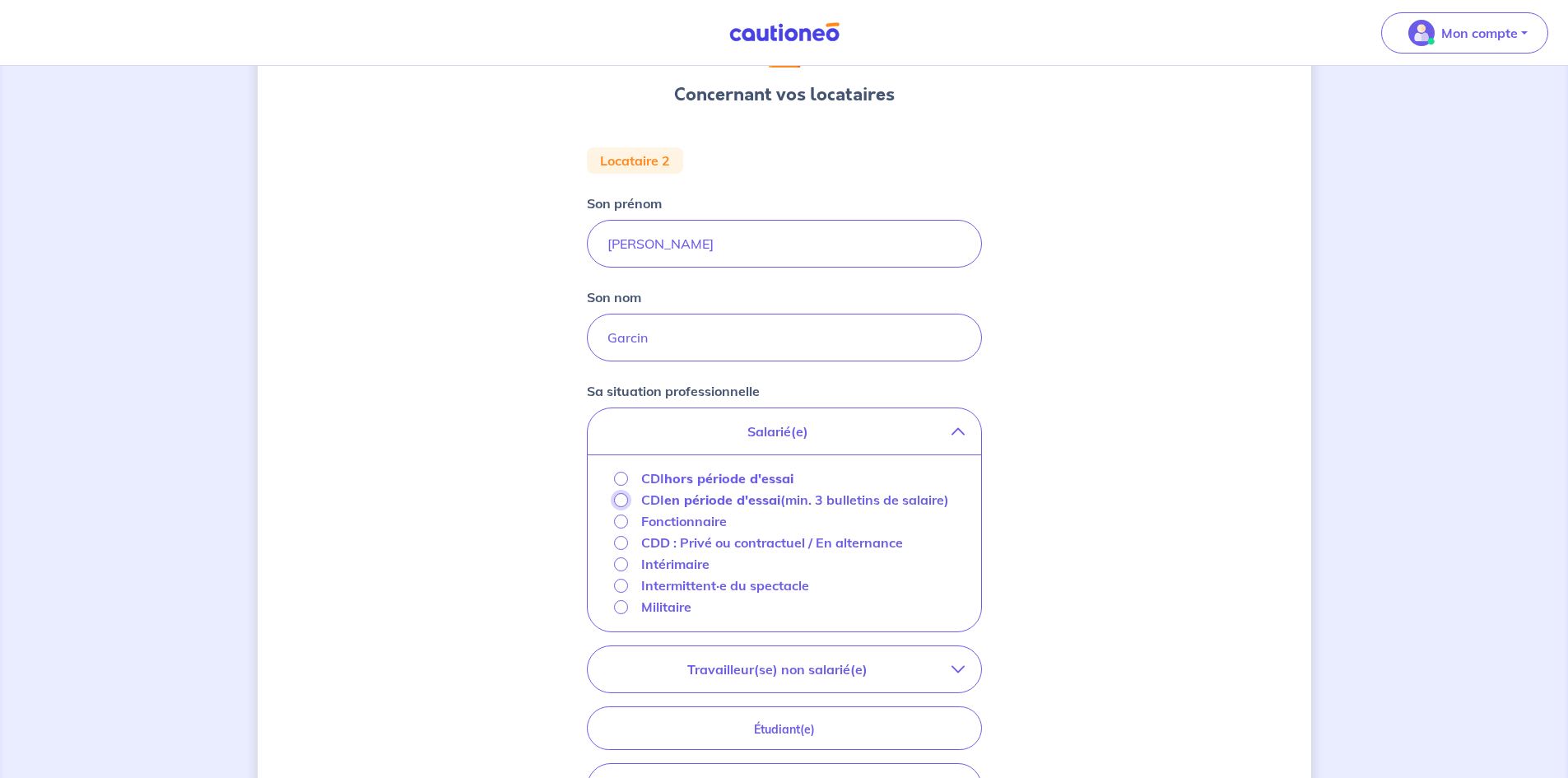
click at [626, 502] on input "CDI en période d'essai (min. 3 bulletins de salaire)" at bounding box center [620, 499] width 14 height 14
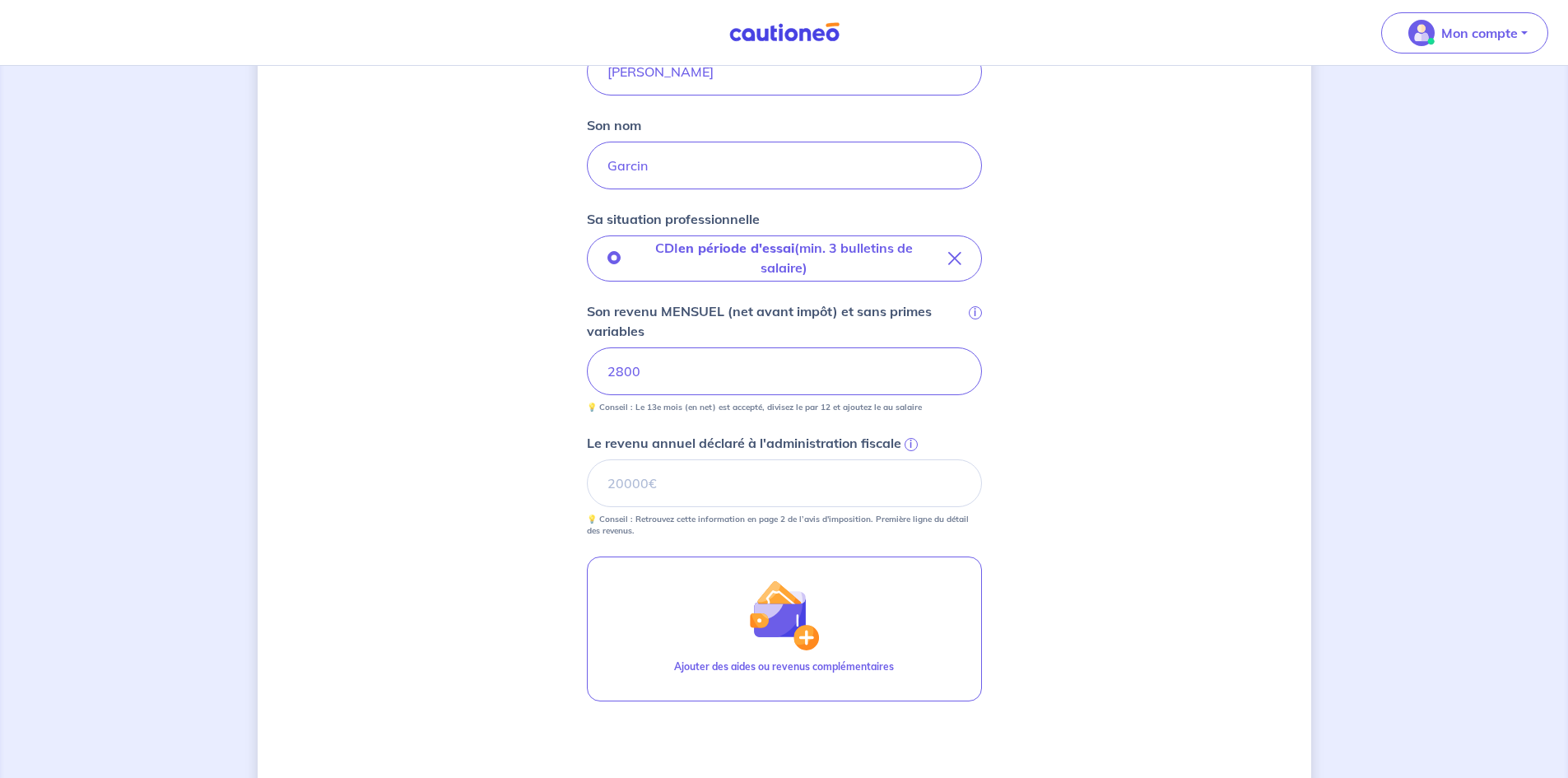
scroll to position [317, 0]
click at [656, 478] on input "Le revenu annuel déclaré à l'administration fiscale i" at bounding box center [784, 484] width 395 height 47
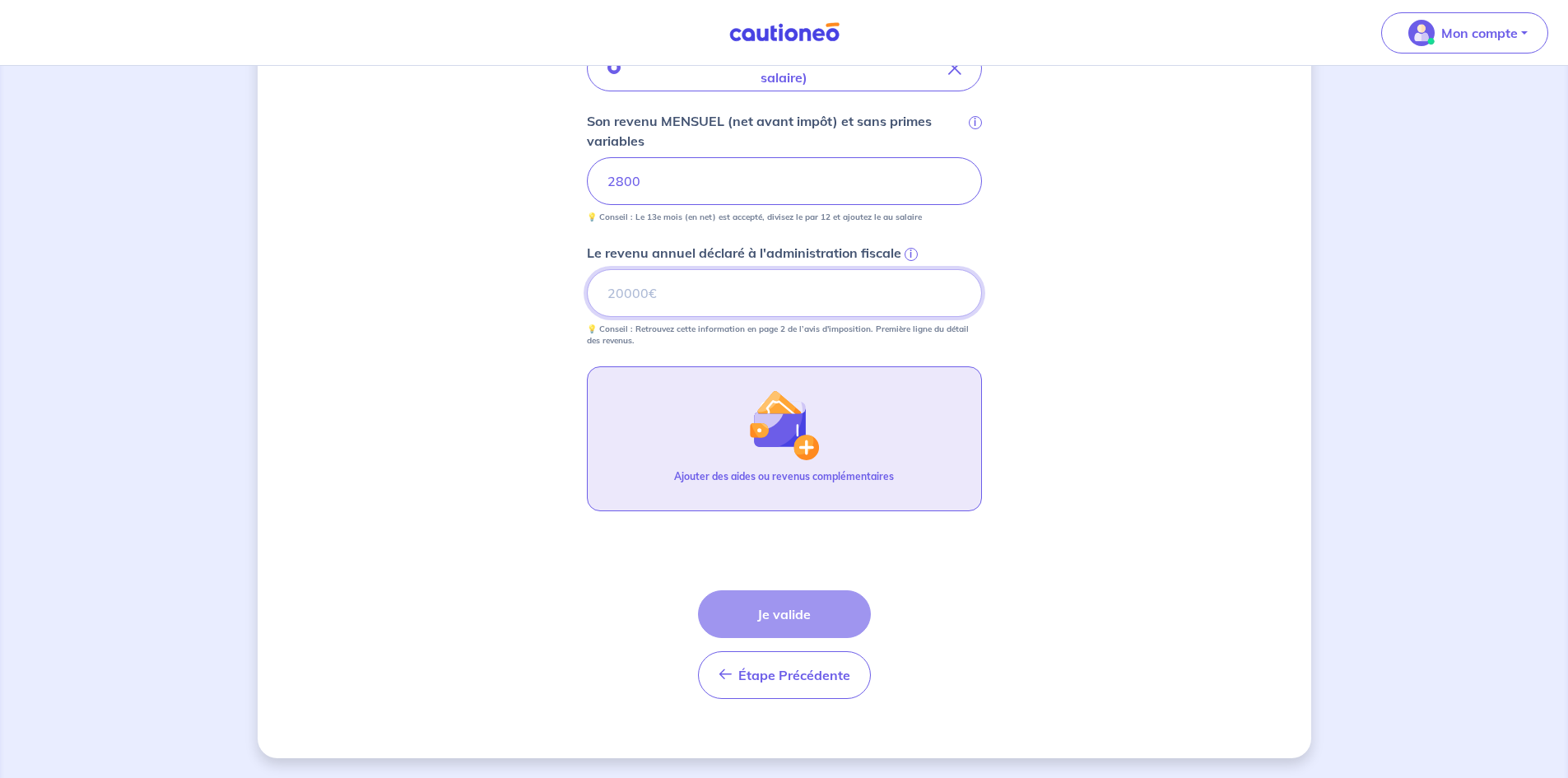
scroll to position [507, 0]
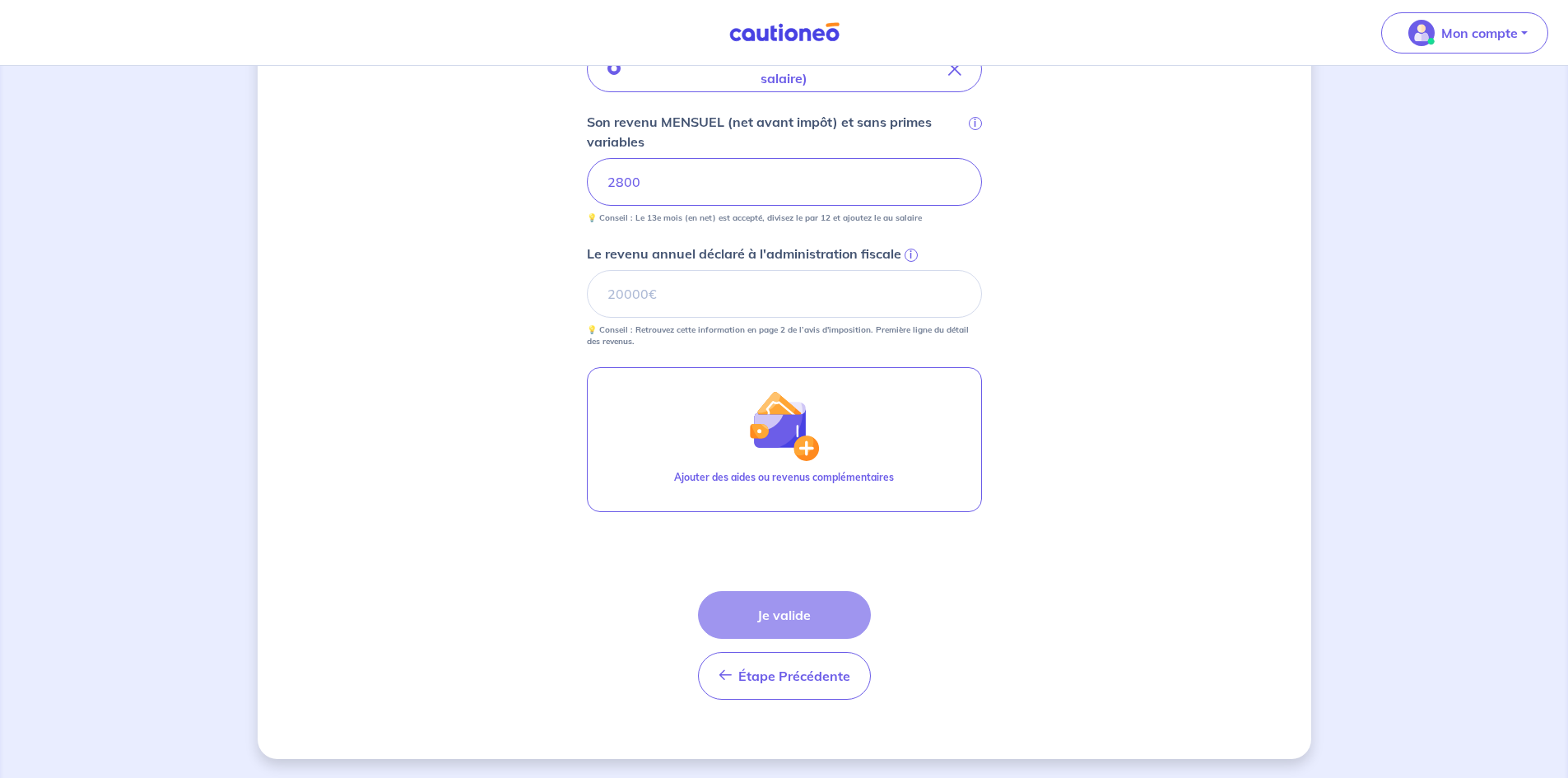
click at [801, 599] on div "Étape Précédente Précédent Je valide Je valide" at bounding box center [784, 645] width 173 height 109
click at [730, 294] on input "Le revenu annuel déclaré à l'administration fiscale i" at bounding box center [784, 294] width 395 height 47
click at [681, 289] on input "5616" at bounding box center [784, 294] width 395 height 47
type input "5"
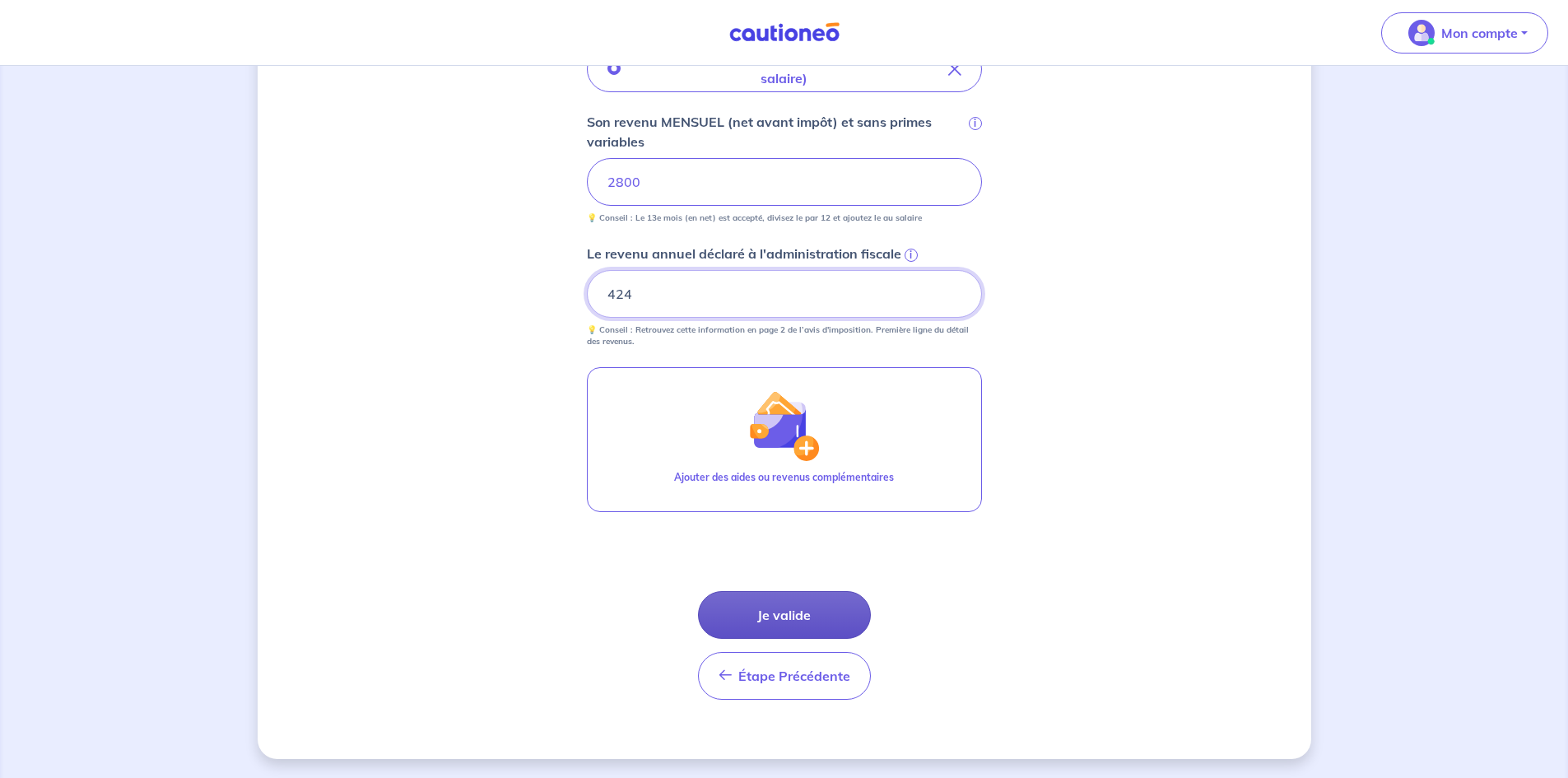
type input "424"
click at [826, 630] on button "Je valide" at bounding box center [784, 615] width 173 height 47
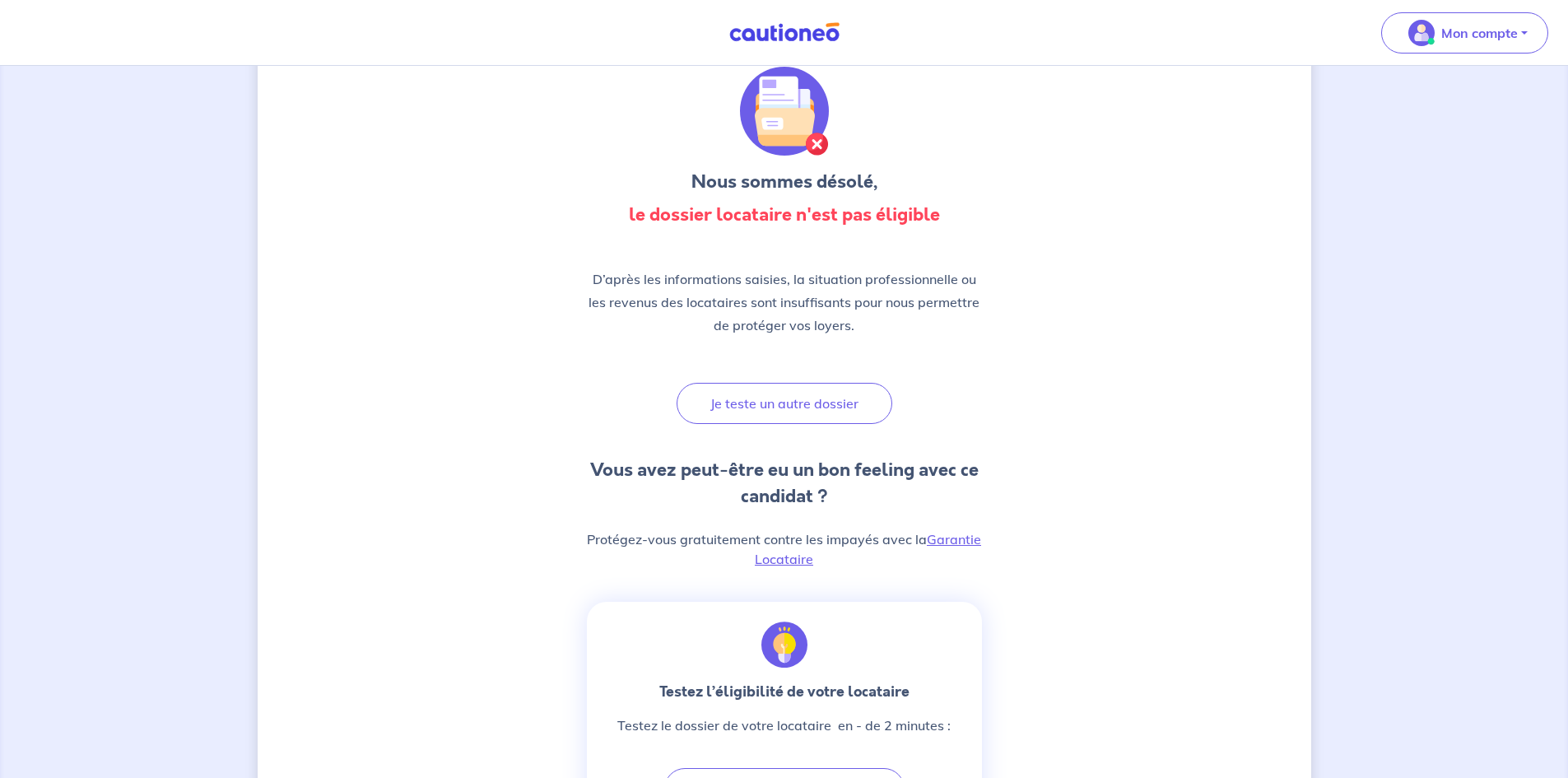
scroll to position [59, 0]
drag, startPoint x: 943, startPoint y: 548, endPoint x: 956, endPoint y: 542, distance: 14.3
click at [956, 542] on p "Protégez-vous gratuitement contre les impayés avec la Garantie Locataire" at bounding box center [784, 547] width 395 height 39
click at [956, 542] on link "Garantie Locataire" at bounding box center [868, 548] width 226 height 37
click at [819, 409] on button "Je teste un autre dossier" at bounding box center [784, 402] width 216 height 41
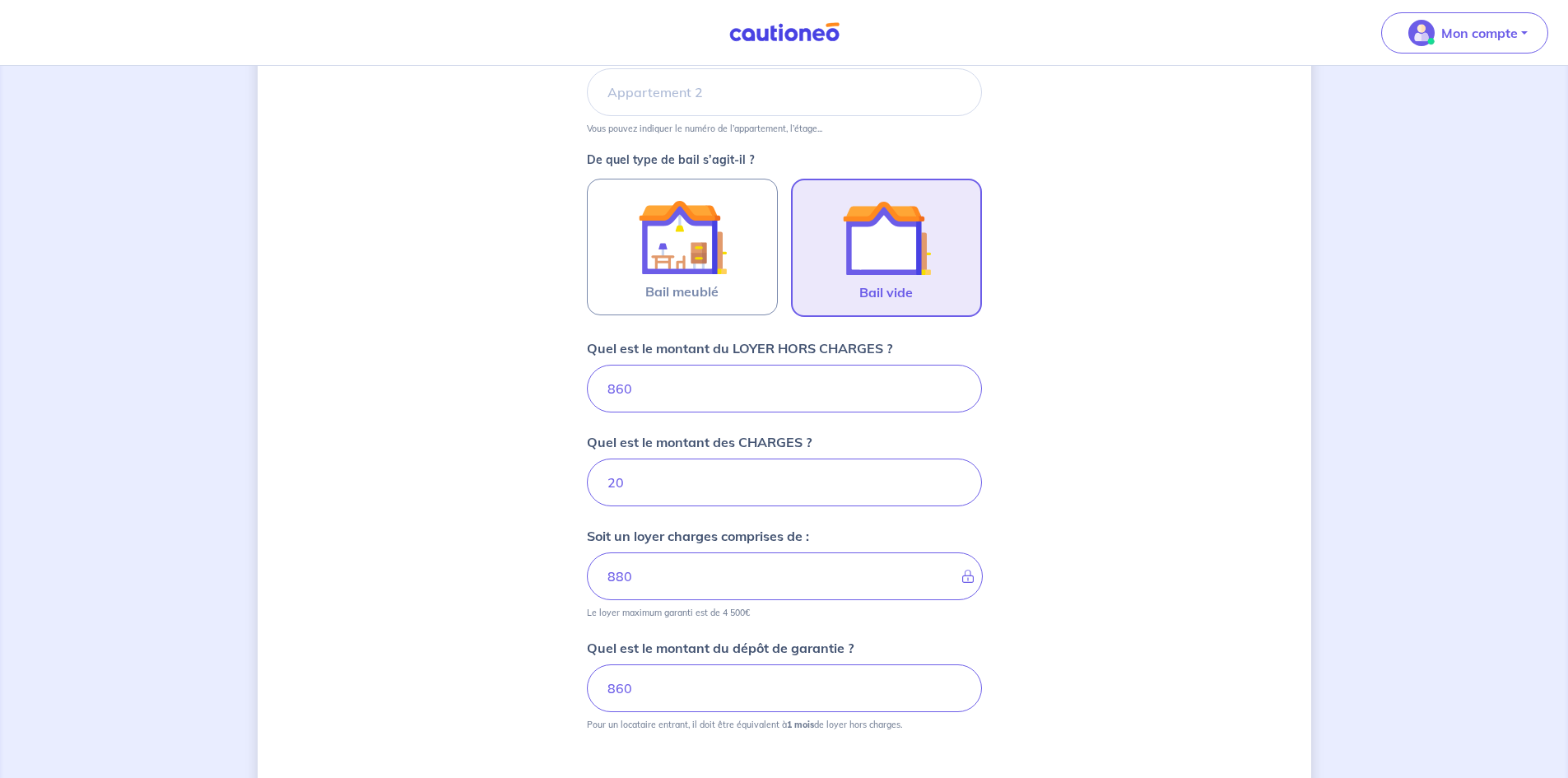
scroll to position [603, 0]
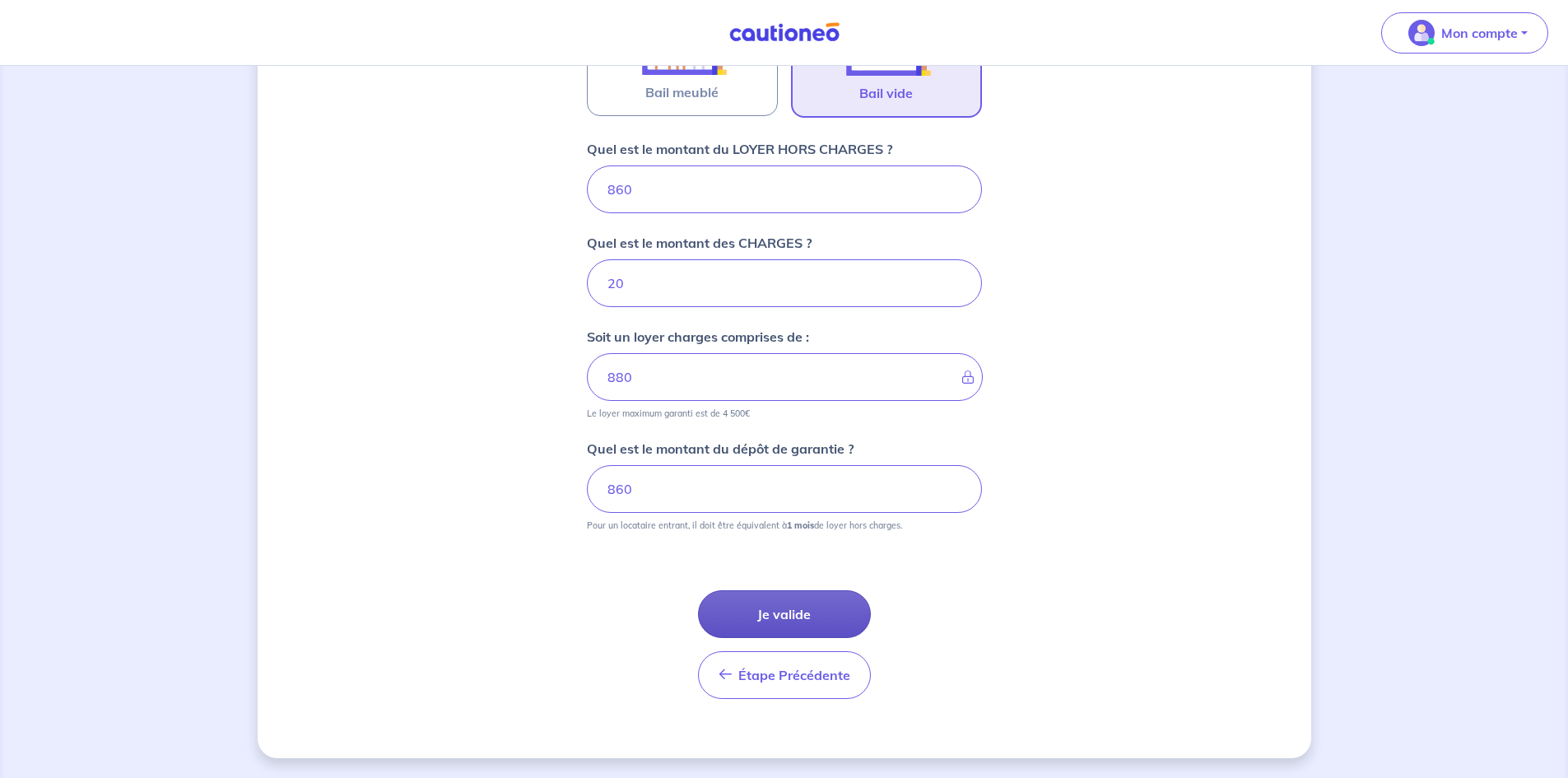
click at [807, 611] on button "Je valide" at bounding box center [784, 614] width 173 height 47
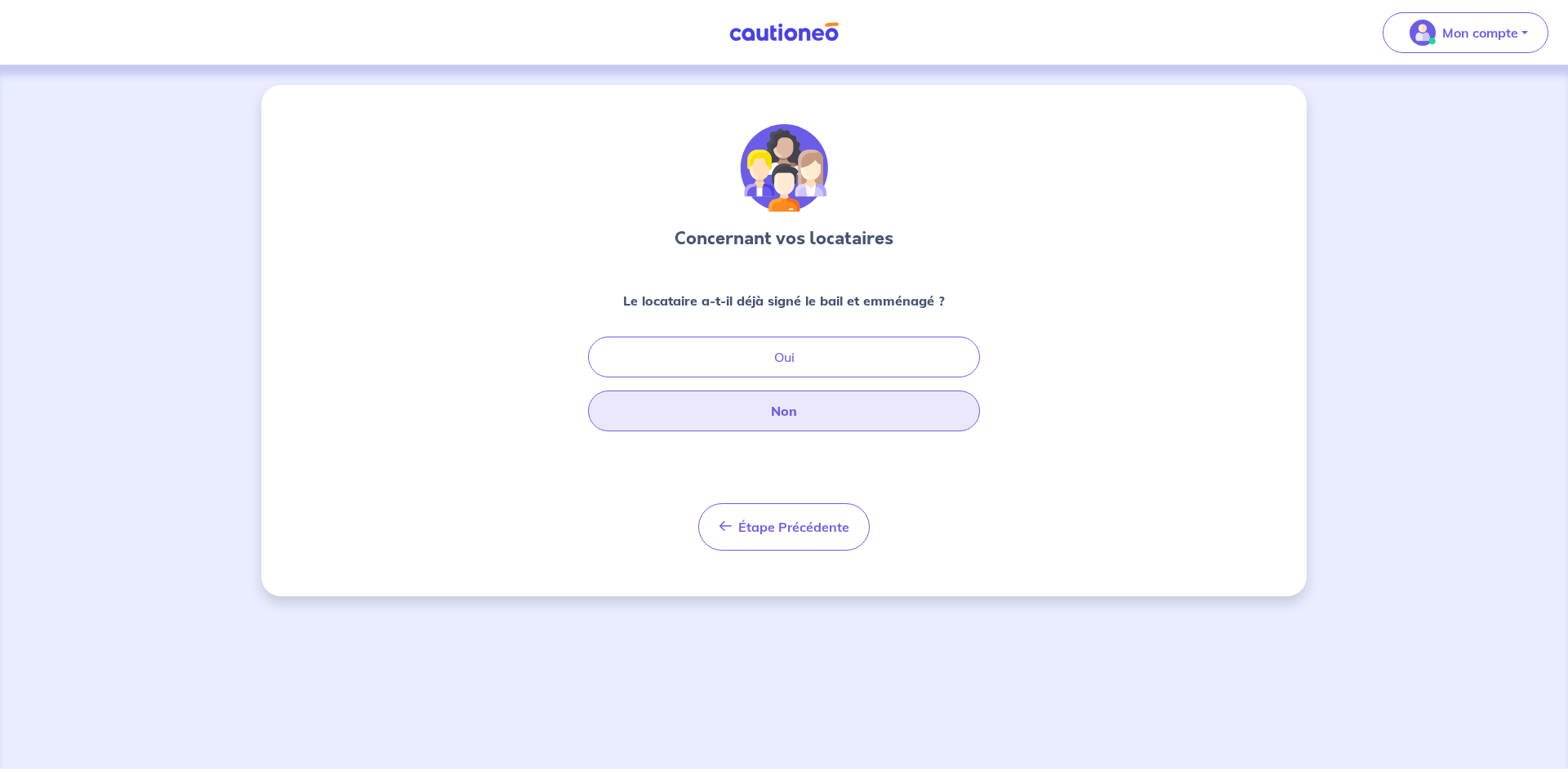
click at [820, 421] on button "Non" at bounding box center [784, 410] width 392 height 41
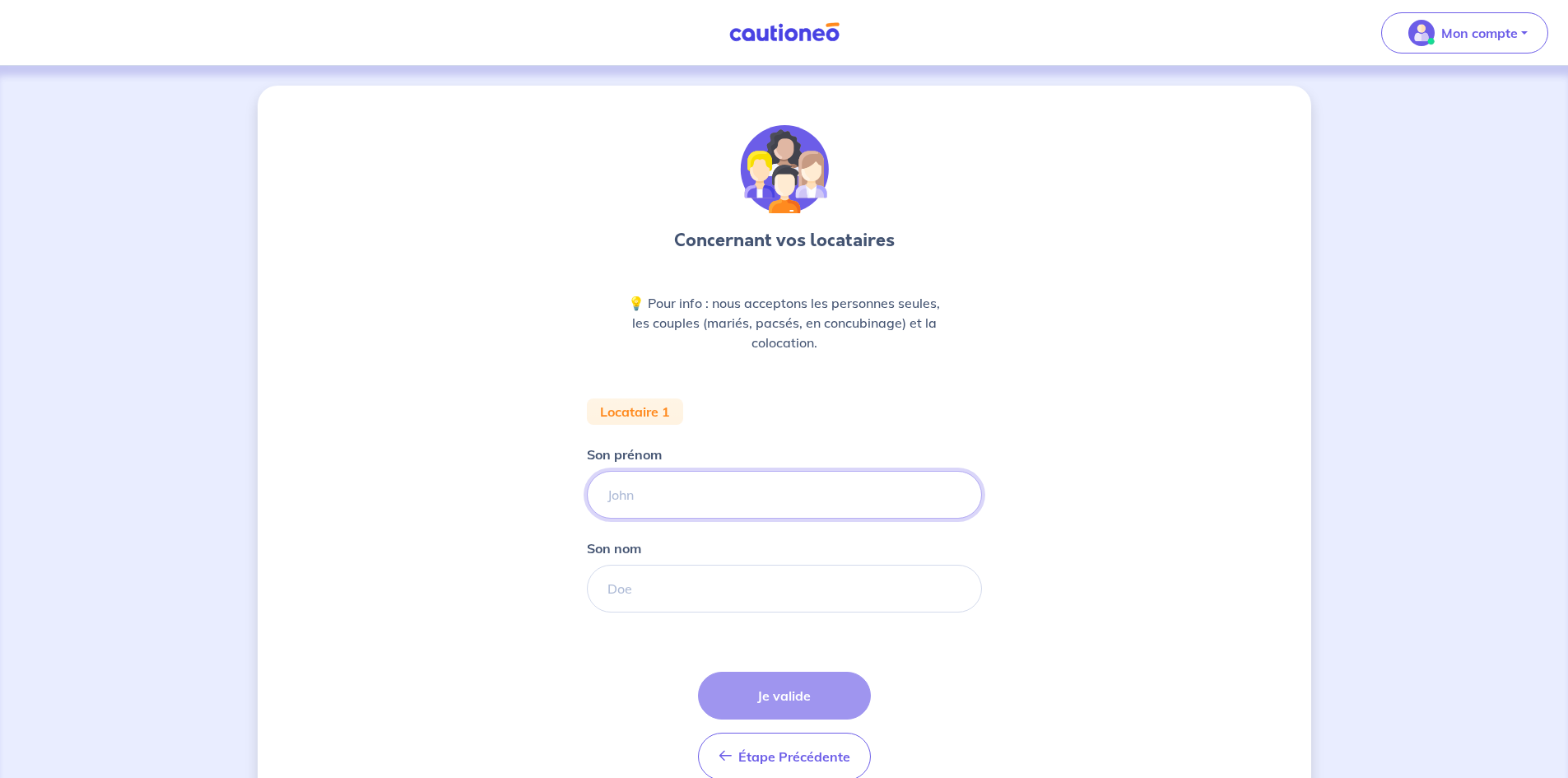
click at [684, 510] on input "Son prénom" at bounding box center [784, 494] width 395 height 47
type input "Régine"
click at [664, 590] on input "Son nom" at bounding box center [784, 588] width 395 height 47
type input "Durieu de Lacarelle"
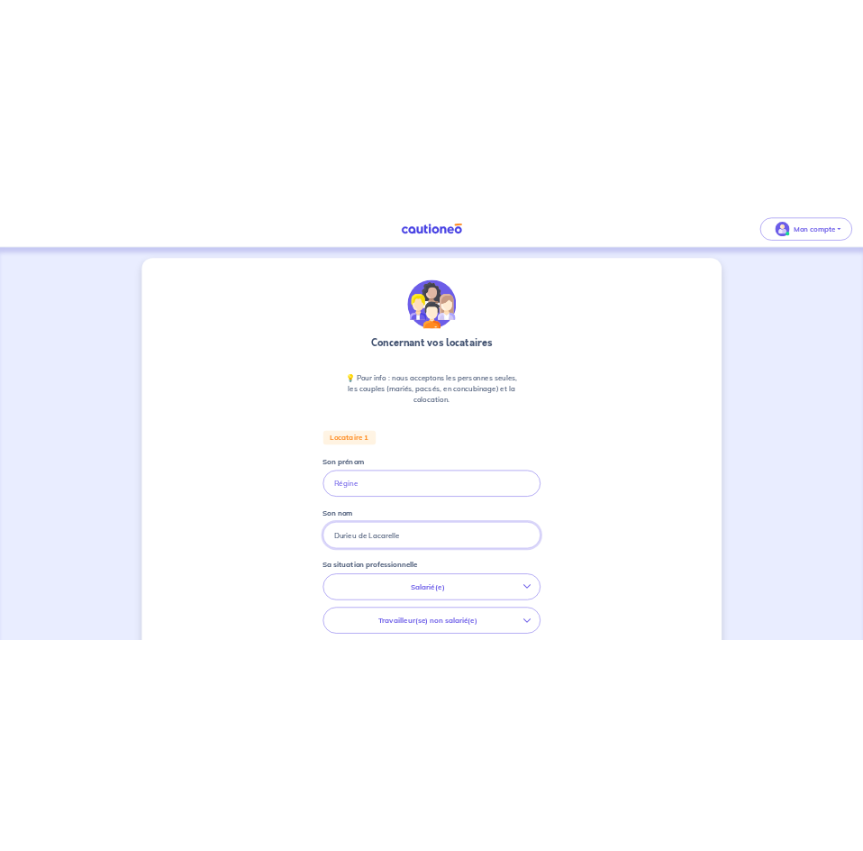
scroll to position [402, 0]
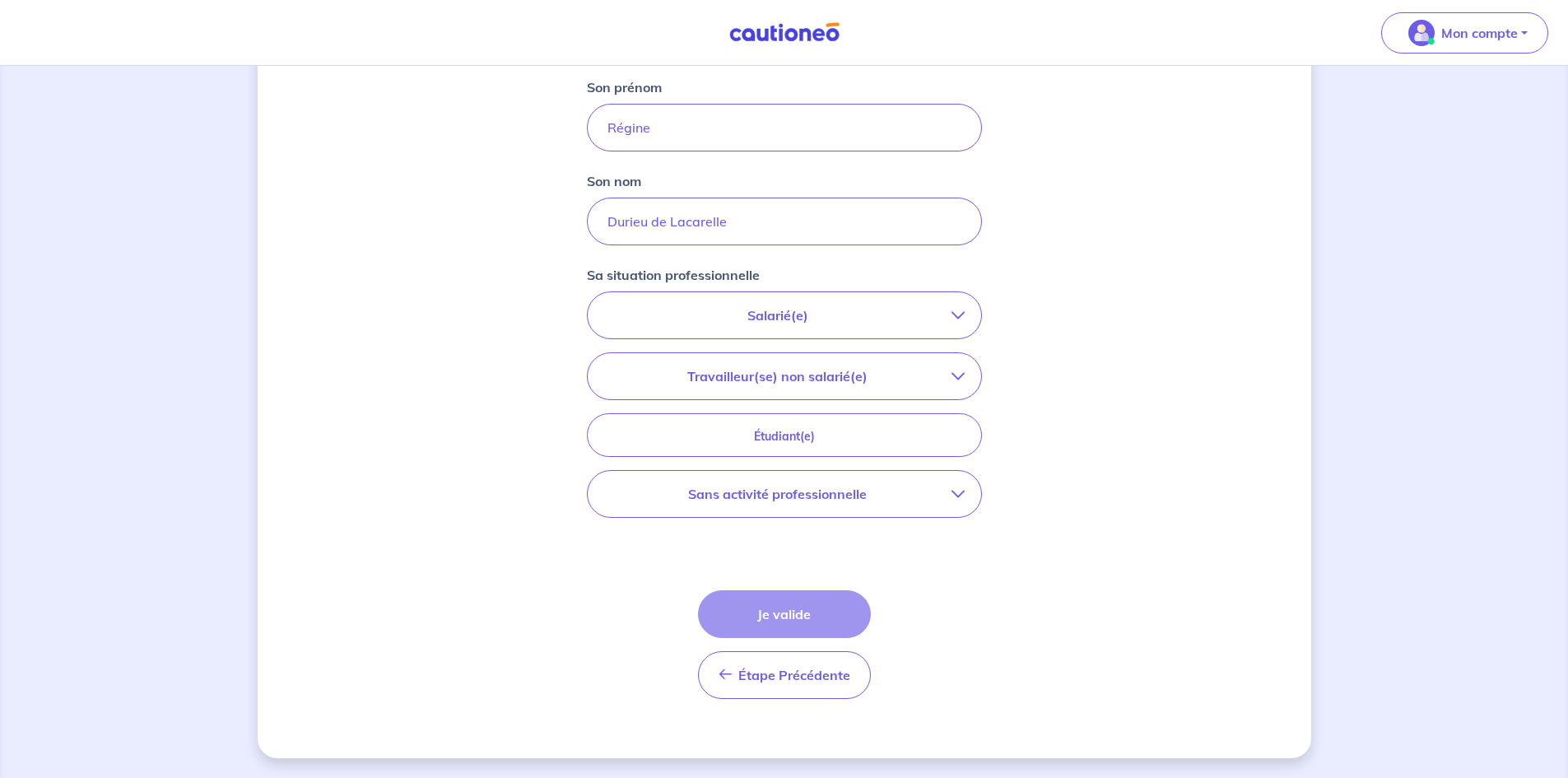
click at [857, 503] on button "Sans activité professionnelle" at bounding box center [784, 493] width 394 height 46
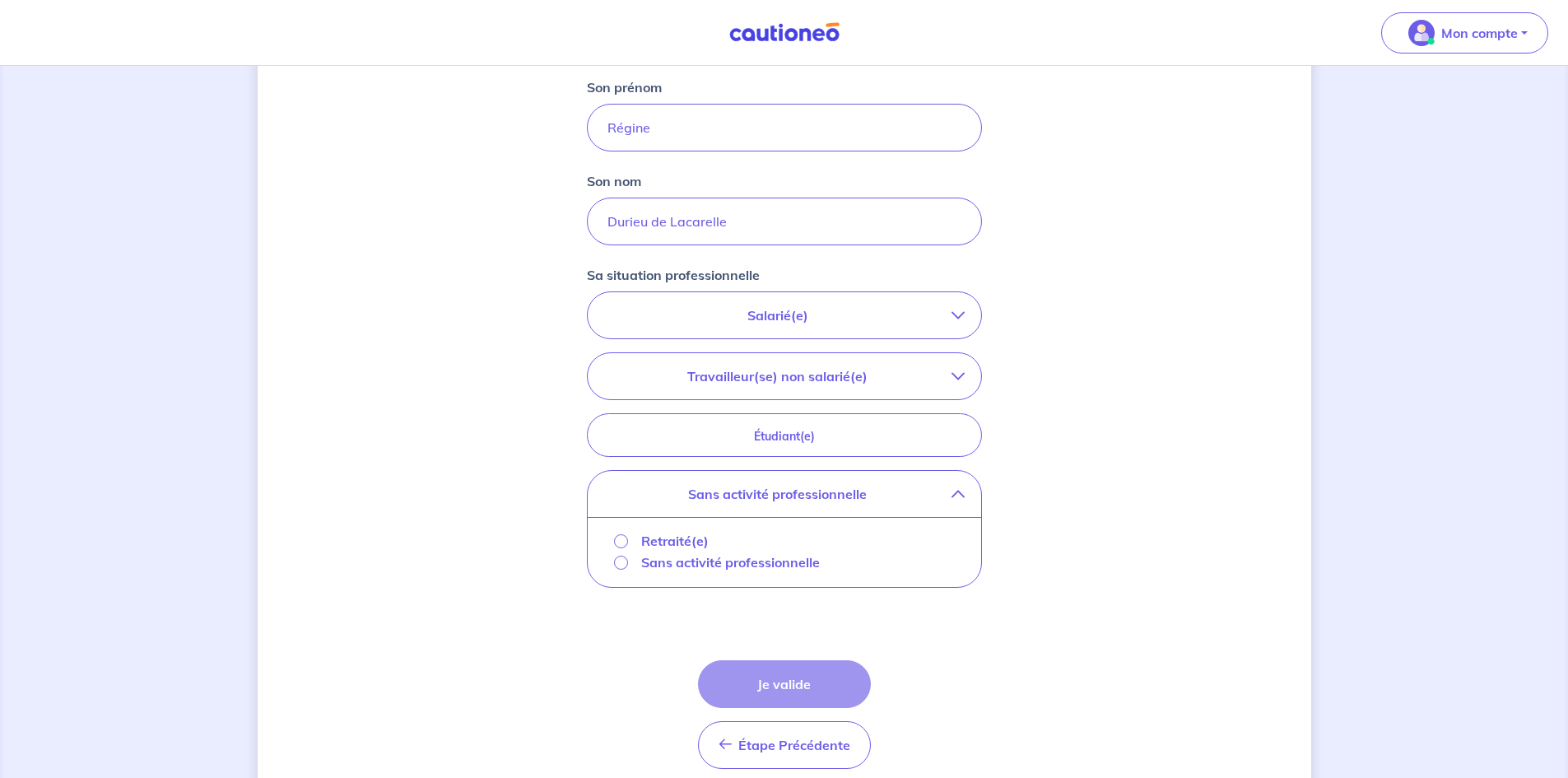
click at [669, 565] on p "Sans activité professionnelle" at bounding box center [731, 562] width 179 height 20
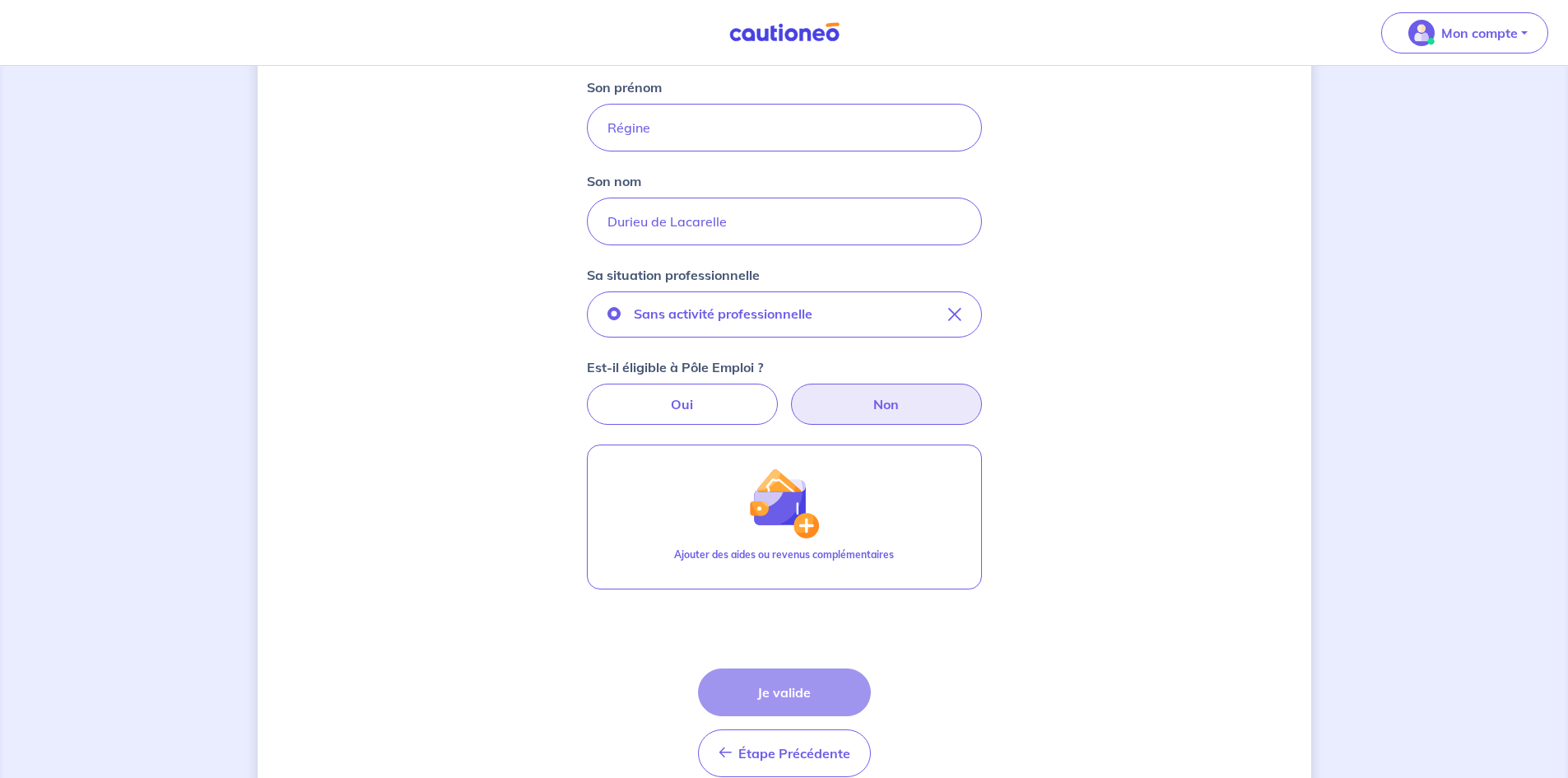
click at [879, 396] on label "Non" at bounding box center [886, 404] width 191 height 41
click at [789, 394] on input "Non" at bounding box center [784, 389] width 11 height 11
radio input "true"
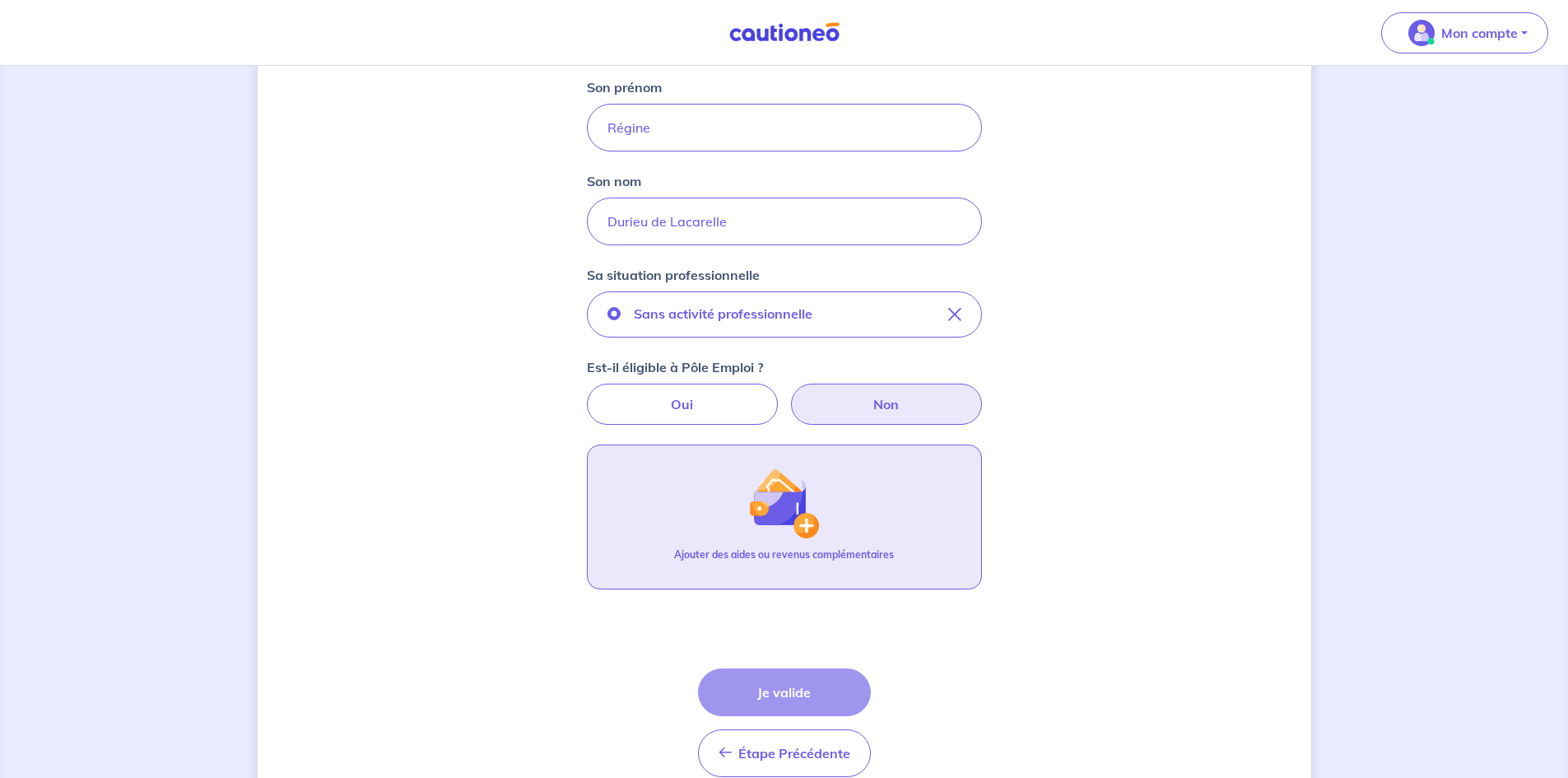
click at [769, 519] on img "button" at bounding box center [783, 502] width 70 height 70
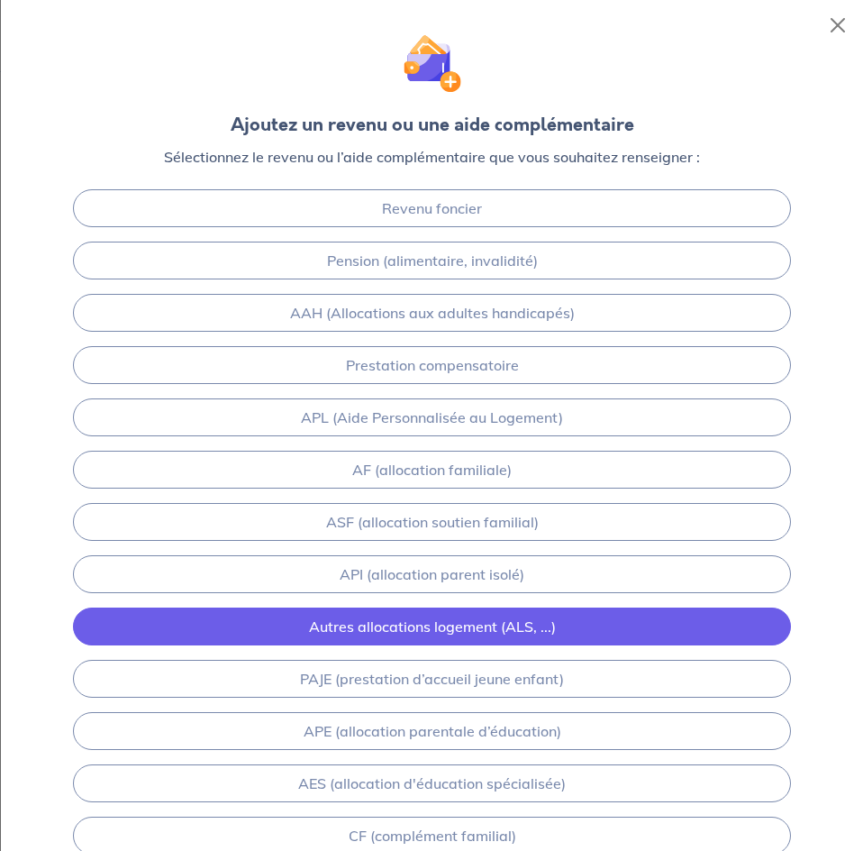
click at [519, 629] on link "Autres allocations logement (ALS, ...)" at bounding box center [432, 626] width 719 height 38
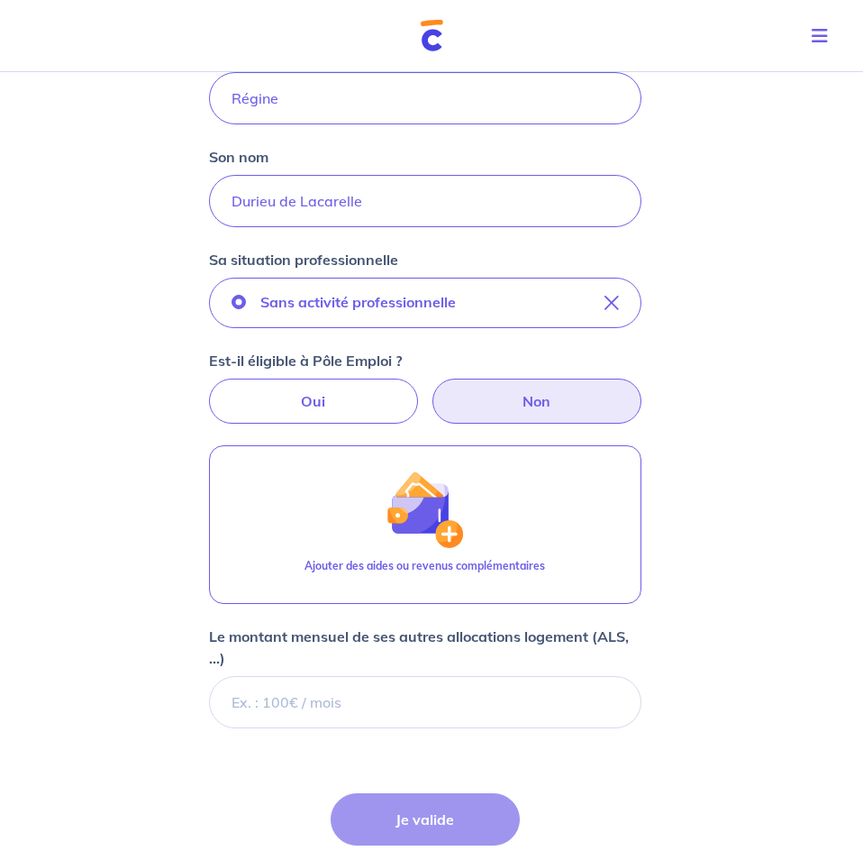
scroll to position [591, 0]
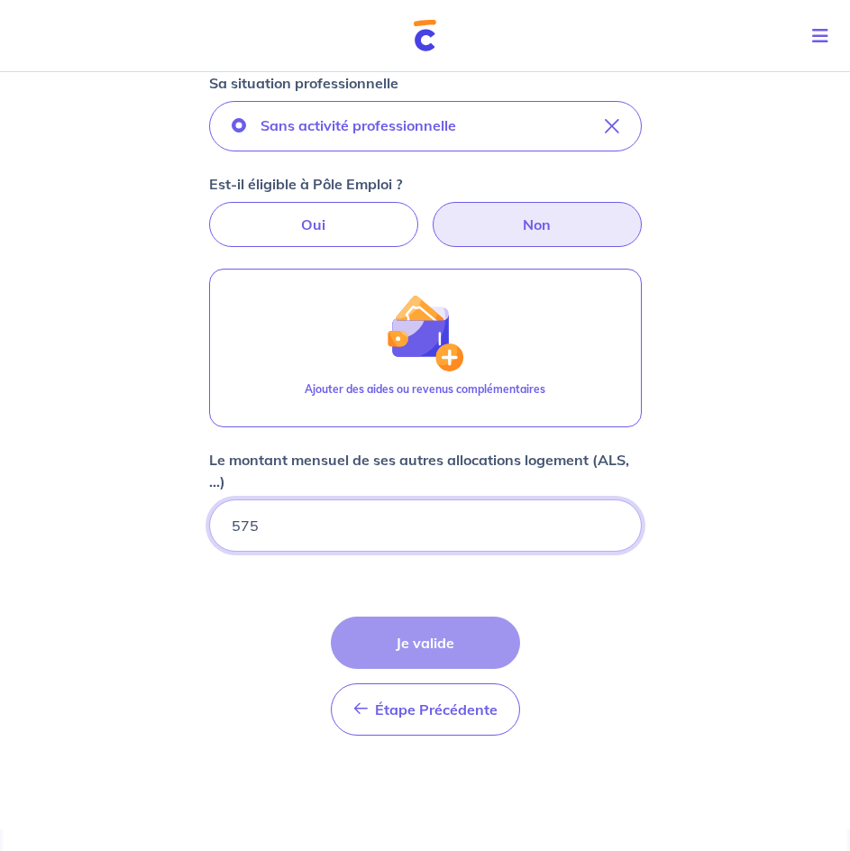
type input "575"
click at [498, 587] on form "Locataire 1 Son prénom [PERSON_NAME] nom [PERSON_NAME] Sa situation professionn…" at bounding box center [425, 283] width 433 height 934
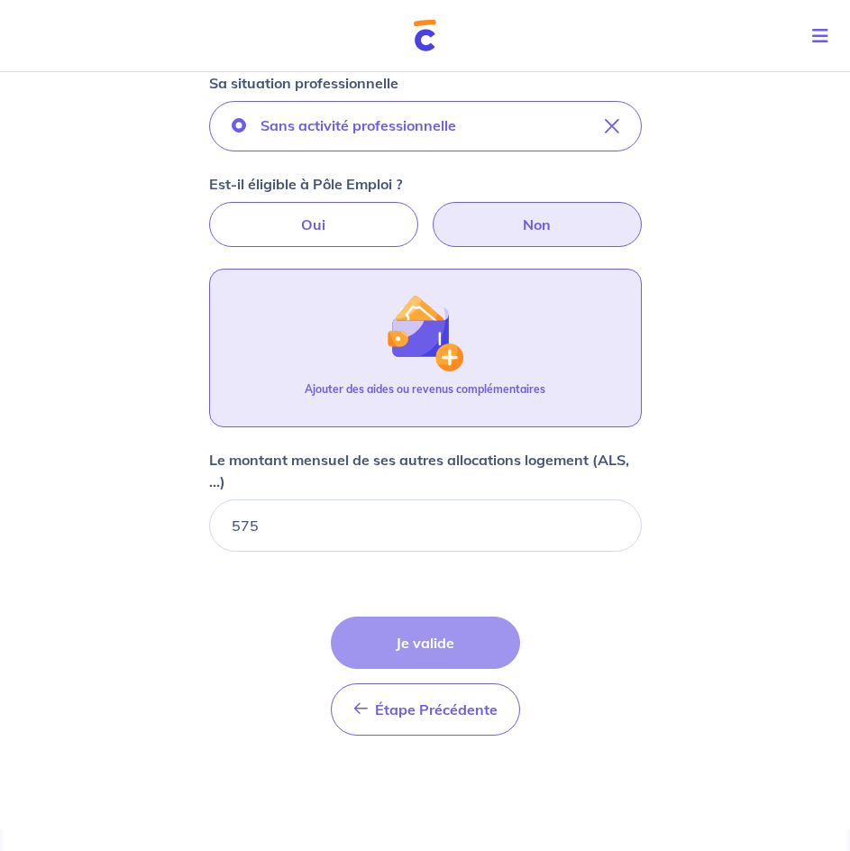
click at [419, 387] on p "Ajouter des aides ou revenus complémentaires" at bounding box center [425, 389] width 241 height 16
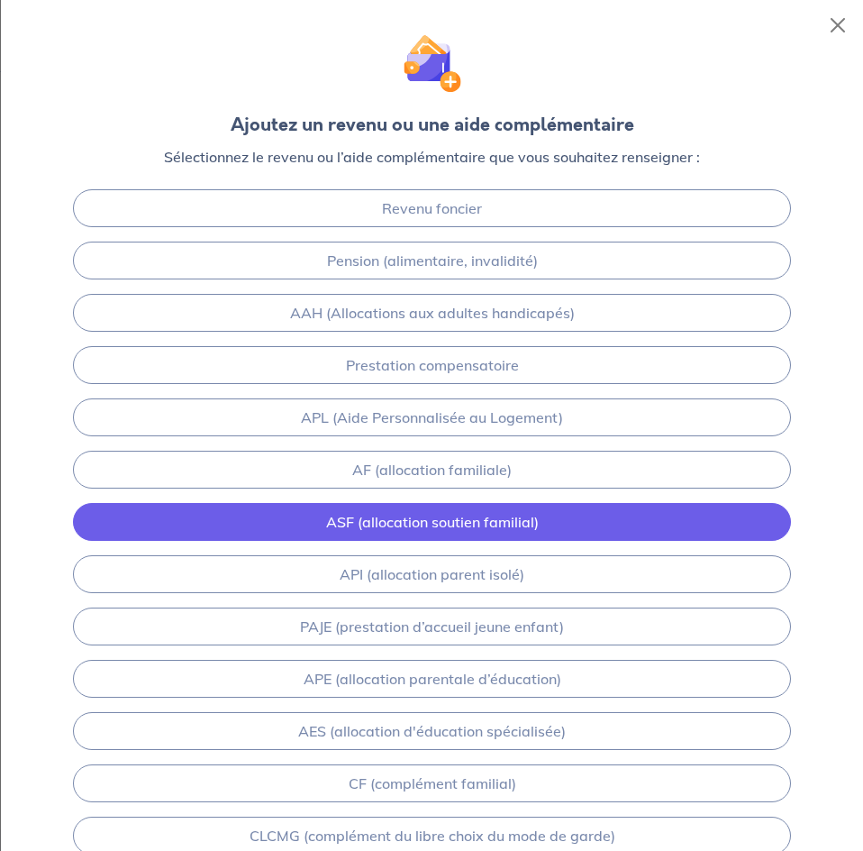
click at [372, 531] on link "ASF (allocation soutien familial)" at bounding box center [432, 522] width 719 height 38
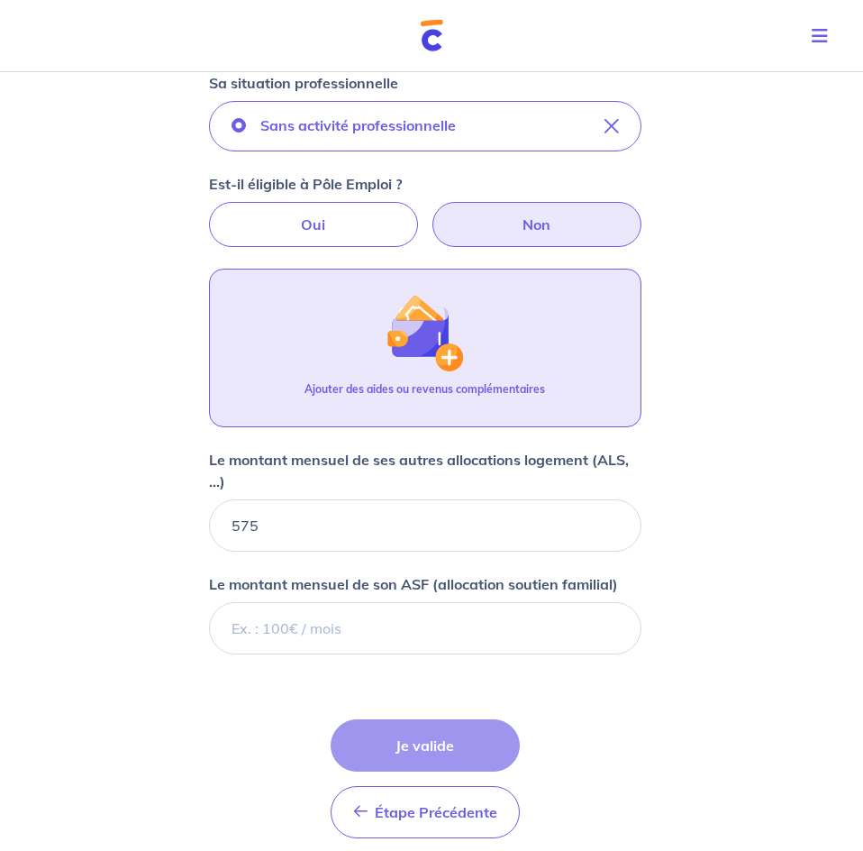
scroll to position [694, 0]
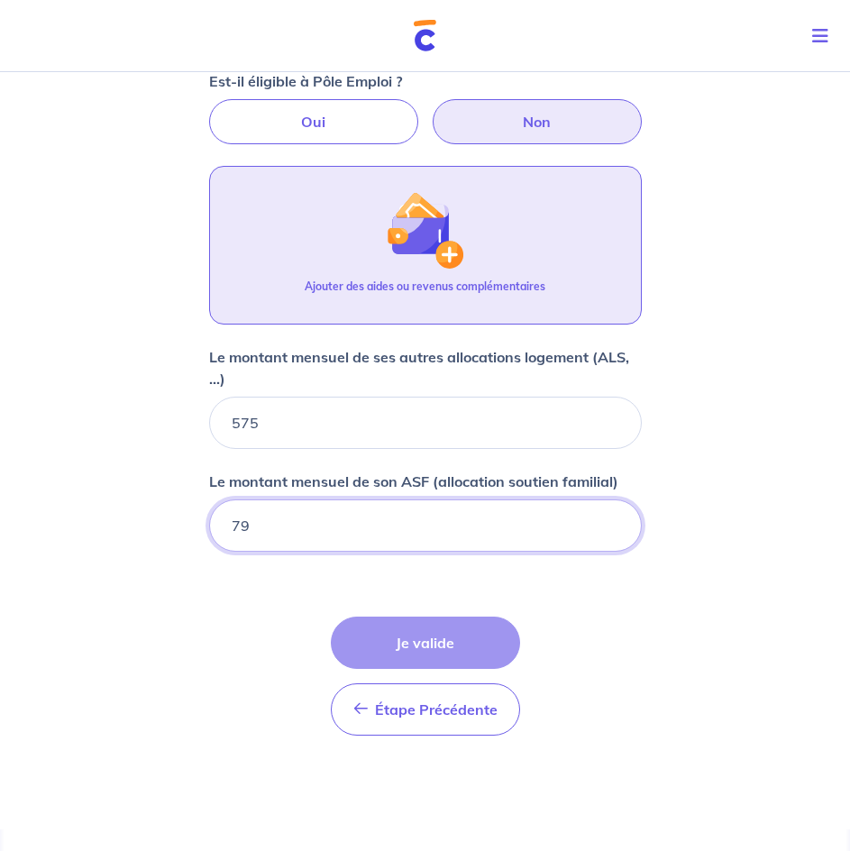
type input "796"
type input "796.72"
click at [396, 256] on img "button" at bounding box center [424, 229] width 77 height 77
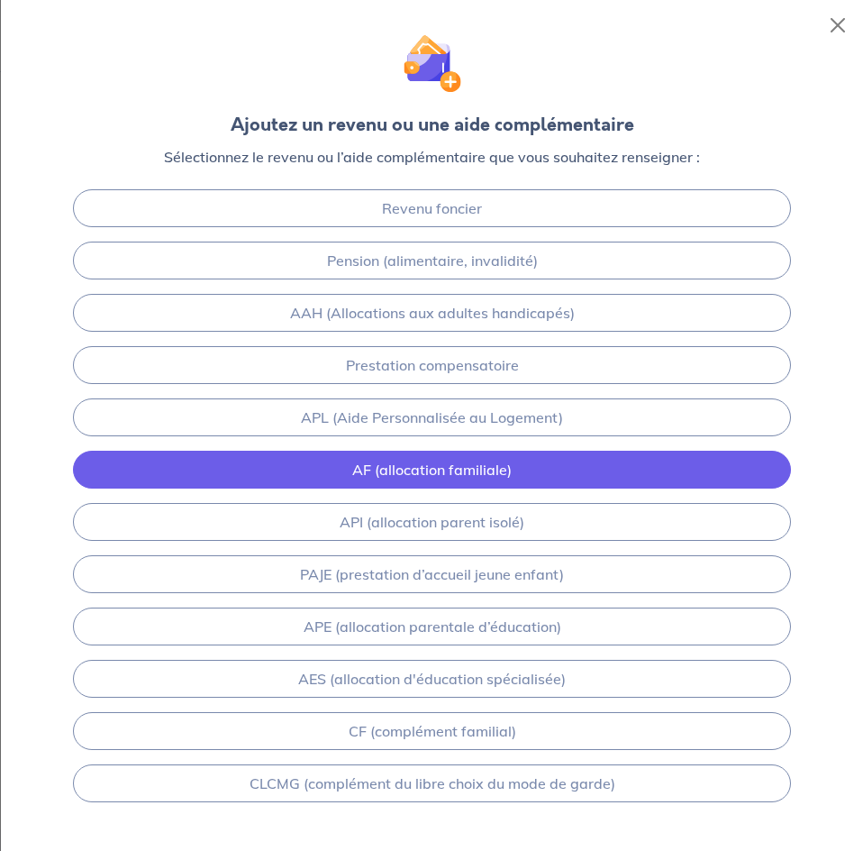
click at [433, 478] on link "AF (allocation familiale)" at bounding box center [432, 470] width 719 height 38
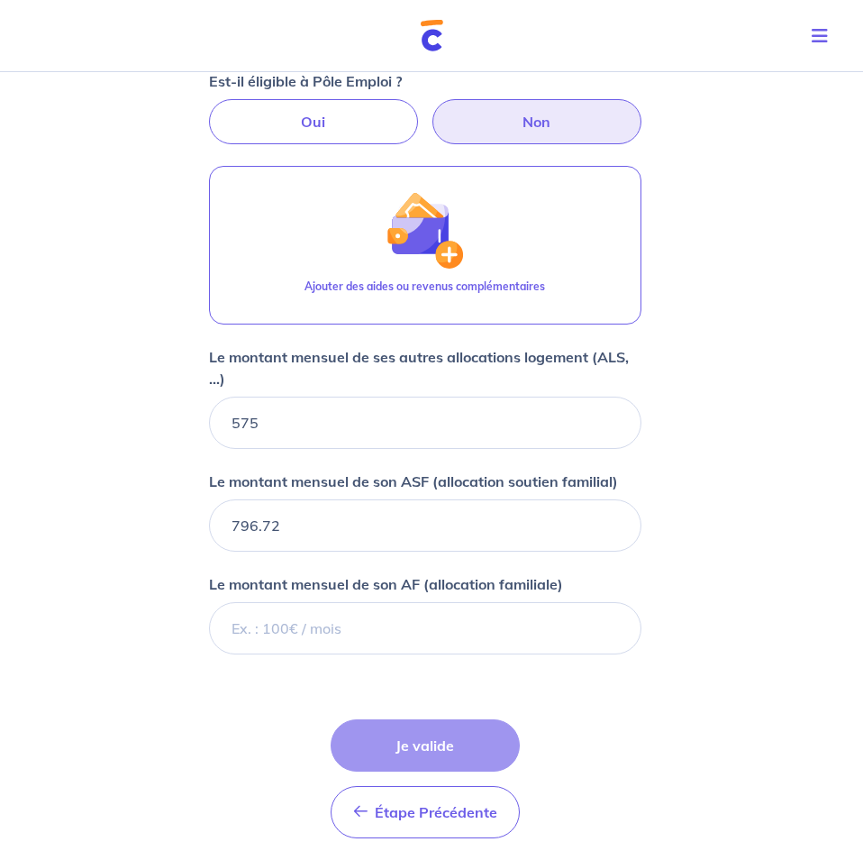
scroll to position [797, 0]
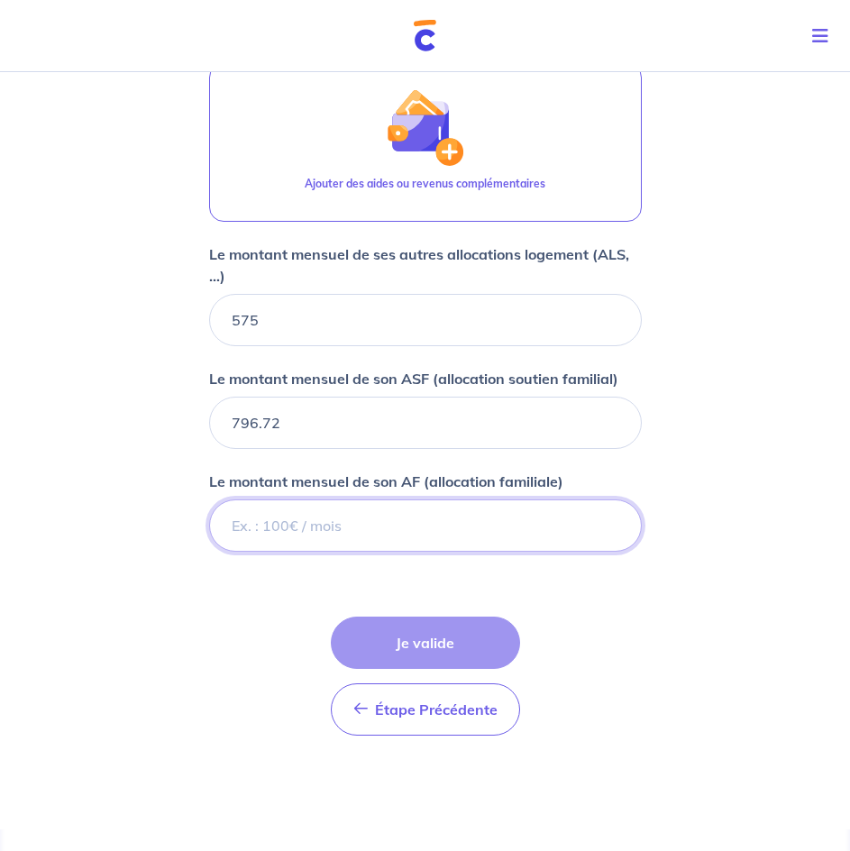
click at [269, 506] on input "Le montant mensuel de son AF (allocation familiale)" at bounding box center [425, 525] width 433 height 52
type input "538"
type input "538.08"
click at [605, 623] on form "Locataire 1 Son prénom [PERSON_NAME] nom [PERSON_NAME] Sa situation professionn…" at bounding box center [425, 180] width 433 height 1139
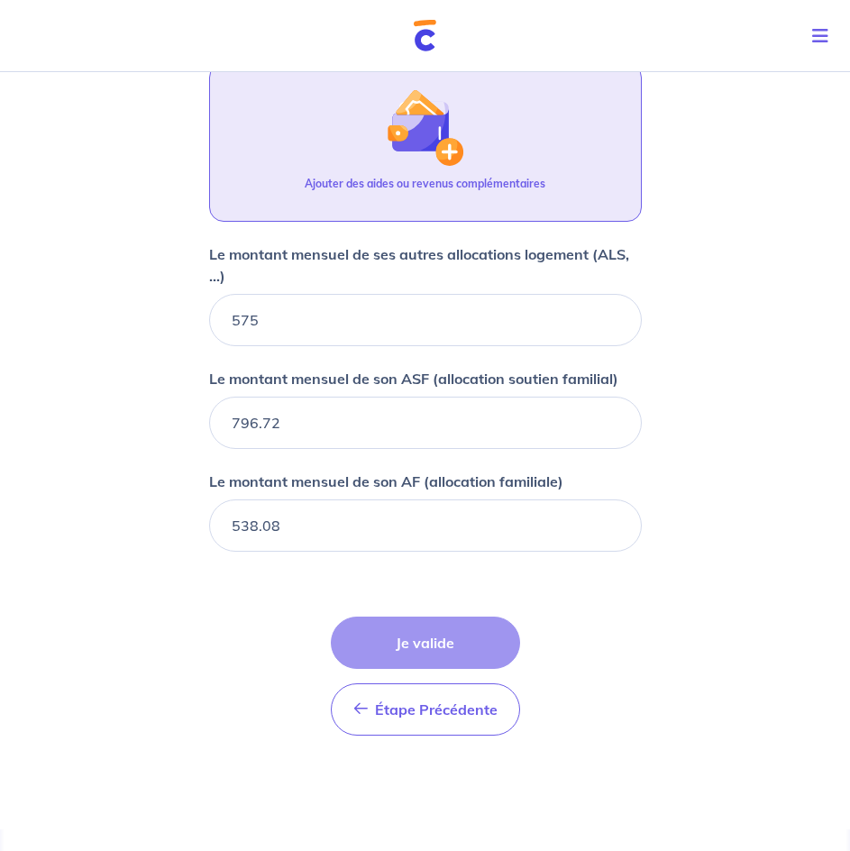
click at [356, 169] on button "Ajouter des aides ou revenus complémentaires" at bounding box center [425, 142] width 433 height 159
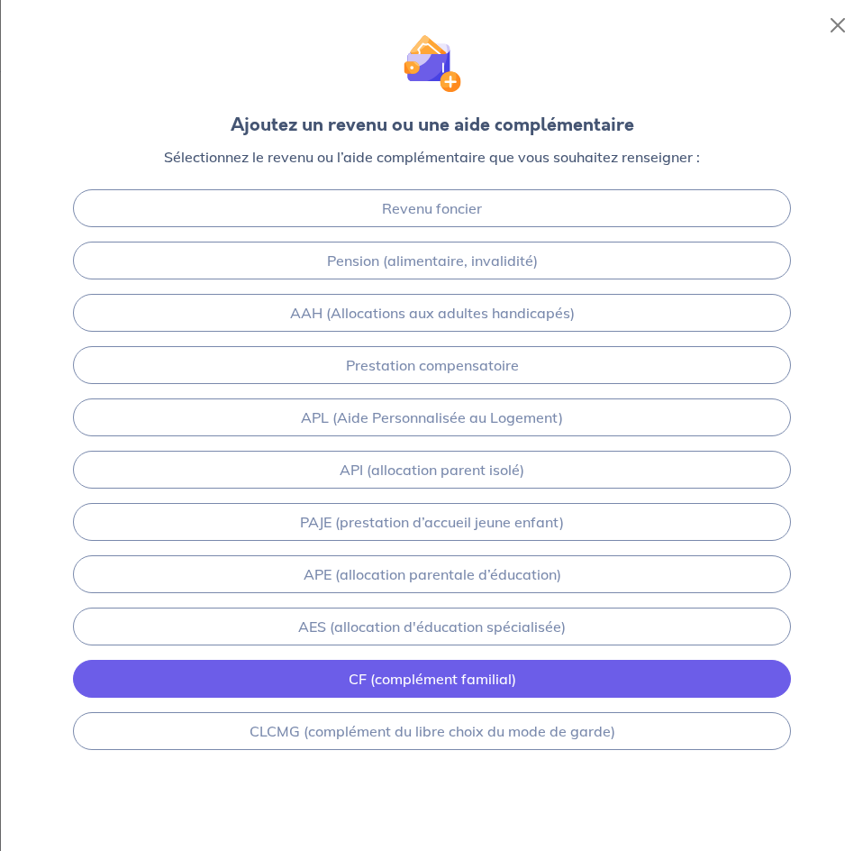
click at [396, 669] on link "CF (complément familial)" at bounding box center [432, 679] width 719 height 38
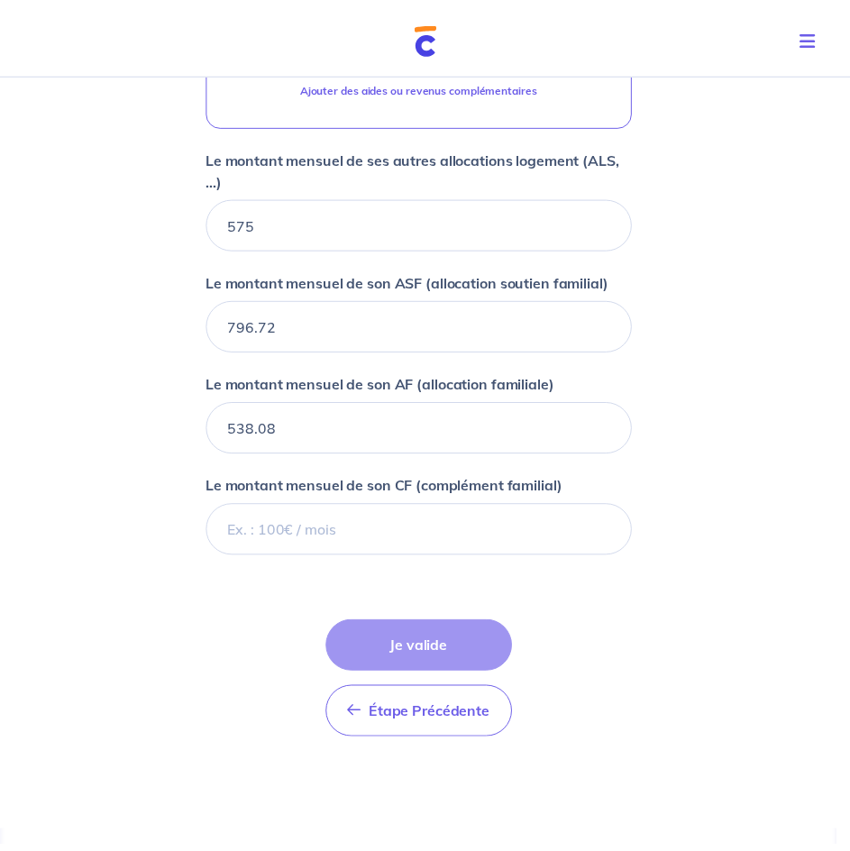
scroll to position [899, 0]
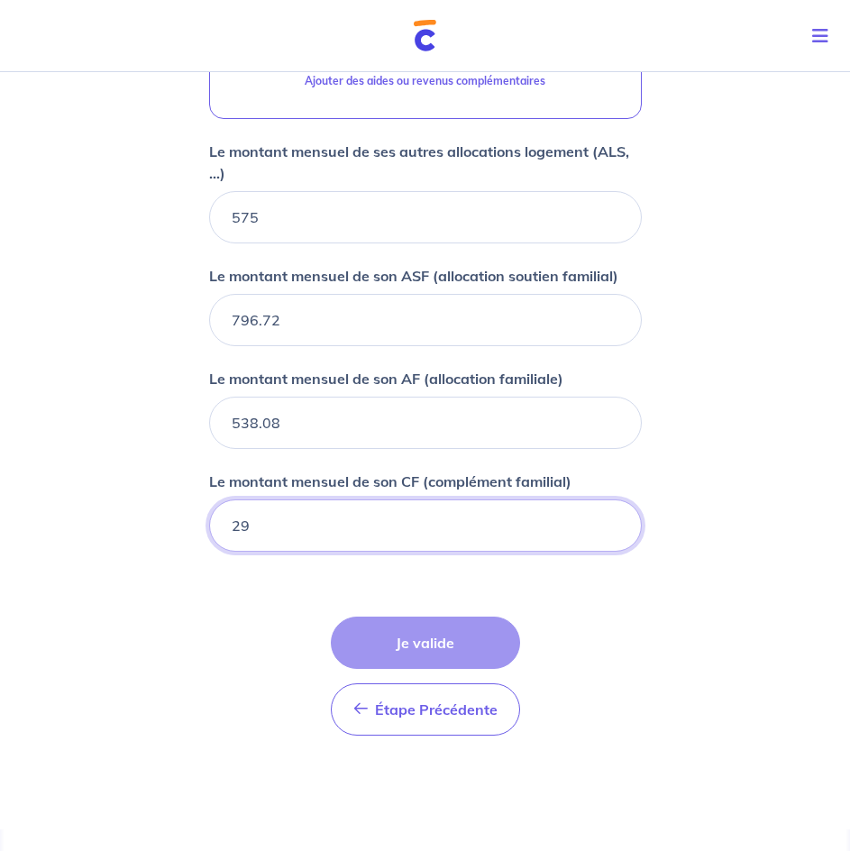
type input "294"
type input "294.91"
click at [230, 739] on form "Locataire 1 Son prénom [PERSON_NAME] nom [PERSON_NAME] Sa situation professionn…" at bounding box center [425, 129] width 433 height 1242
drag, startPoint x: 354, startPoint y: 662, endPoint x: 369, endPoint y: 658, distance: 15.1
click at [369, 658] on div "Étape Précédente Précédent Je valide Je valide" at bounding box center [425, 675] width 189 height 119
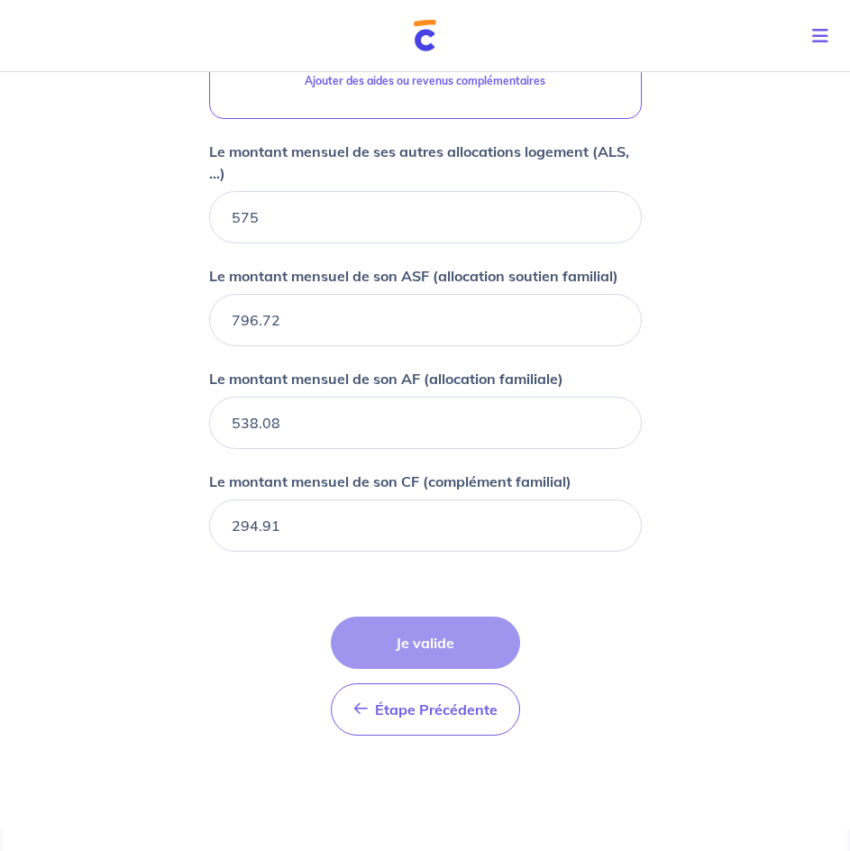
click at [387, 655] on div "Étape Précédente Précédent Je valide Je valide" at bounding box center [425, 675] width 189 height 119
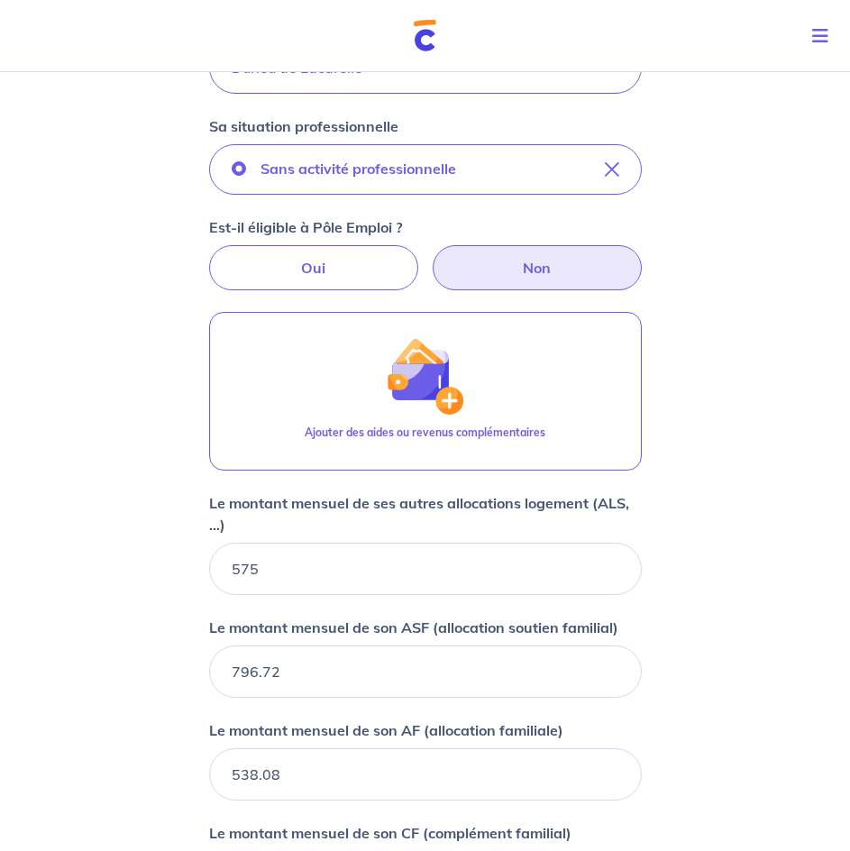
scroll to position [547, 0]
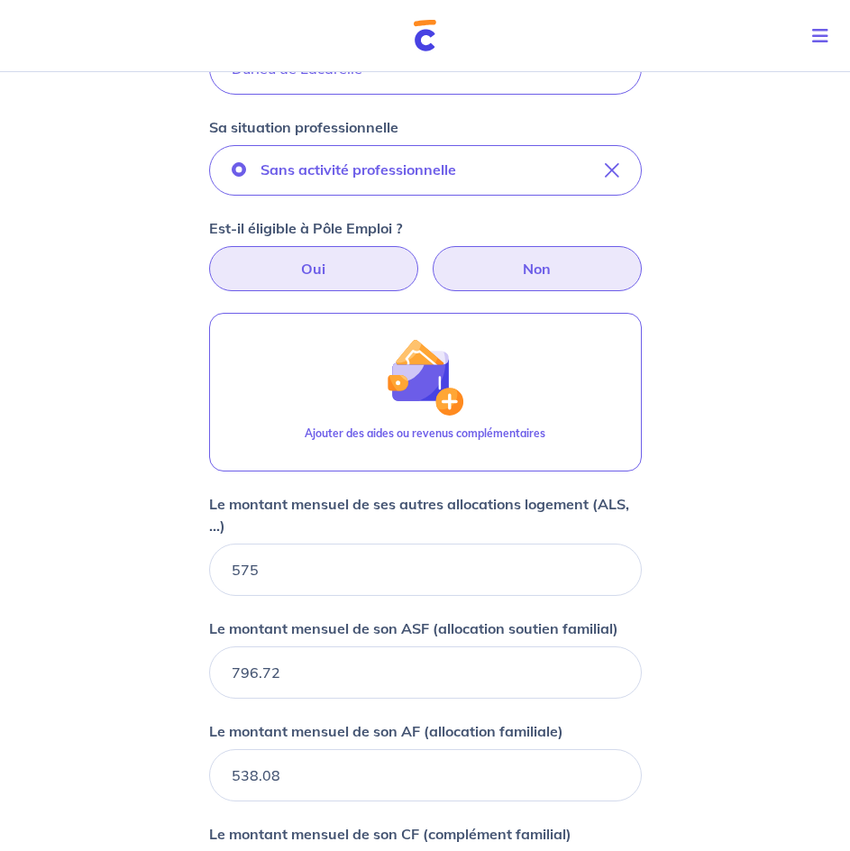
click at [319, 277] on label "Oui" at bounding box center [313, 268] width 209 height 45
click at [419, 258] on input "Oui" at bounding box center [425, 252] width 12 height 12
radio input "true"
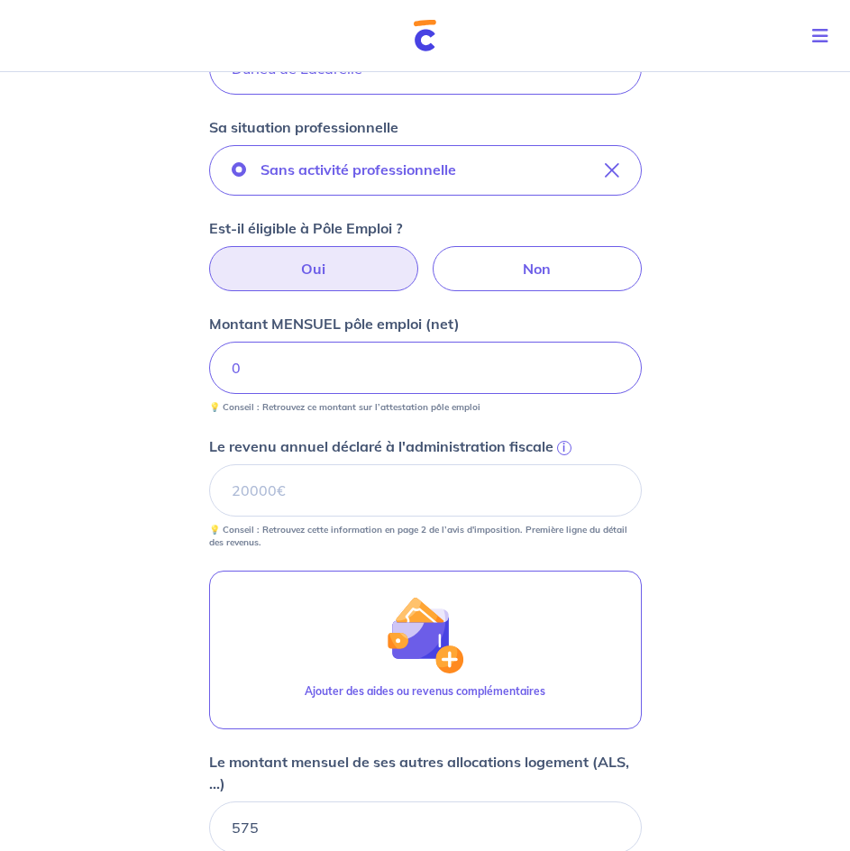
click at [332, 332] on p "Montant MENSUEL pôle emploi (net)" at bounding box center [334, 324] width 250 height 22
click at [332, 342] on input "0" at bounding box center [425, 368] width 433 height 52
click at [332, 488] on input "Le revenu annuel déclaré à l'administration fiscale i" at bounding box center [425, 490] width 433 height 52
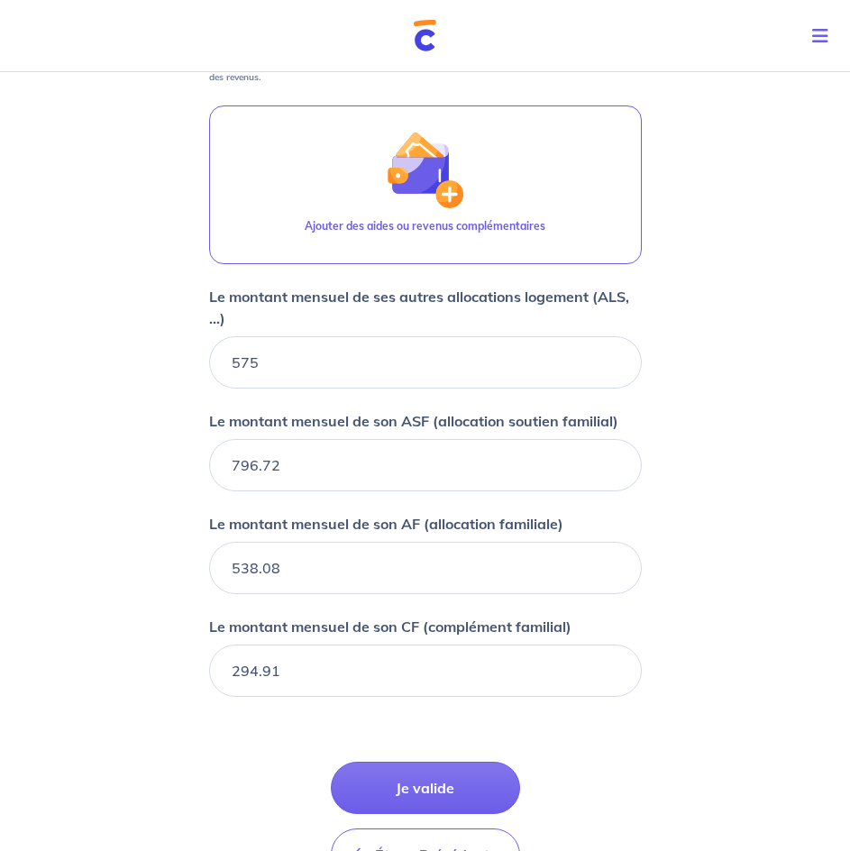
scroll to position [1013, 0]
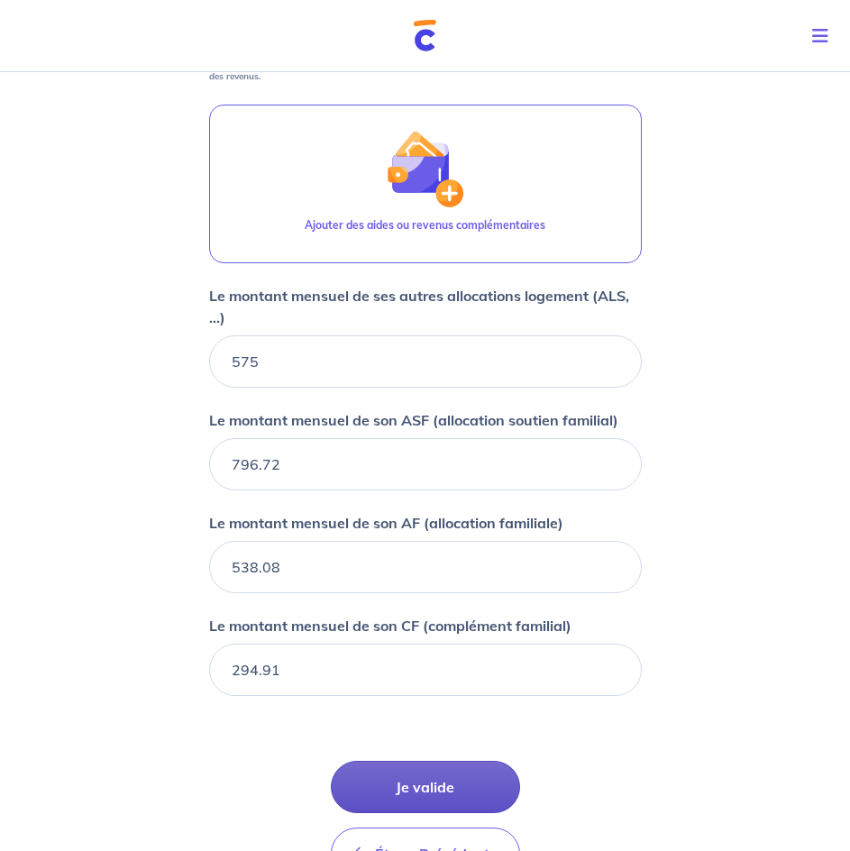
type input "0"
click at [462, 778] on button "Je valide" at bounding box center [425, 786] width 189 height 52
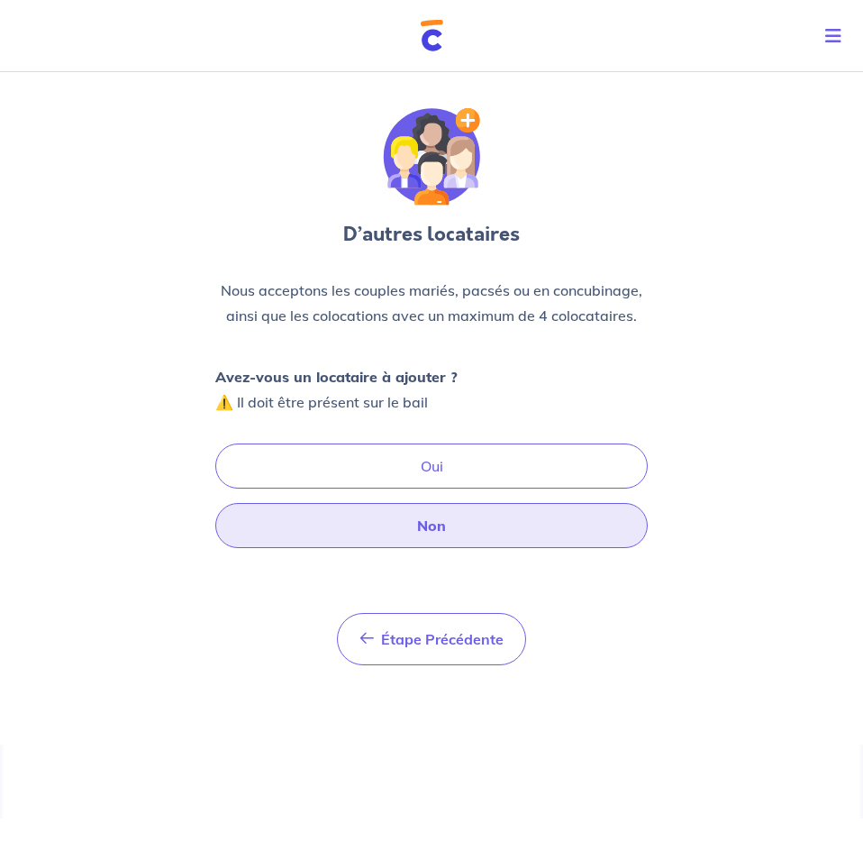
click at [472, 526] on button "Non" at bounding box center [431, 525] width 433 height 45
